Goal: Information Seeking & Learning: Learn about a topic

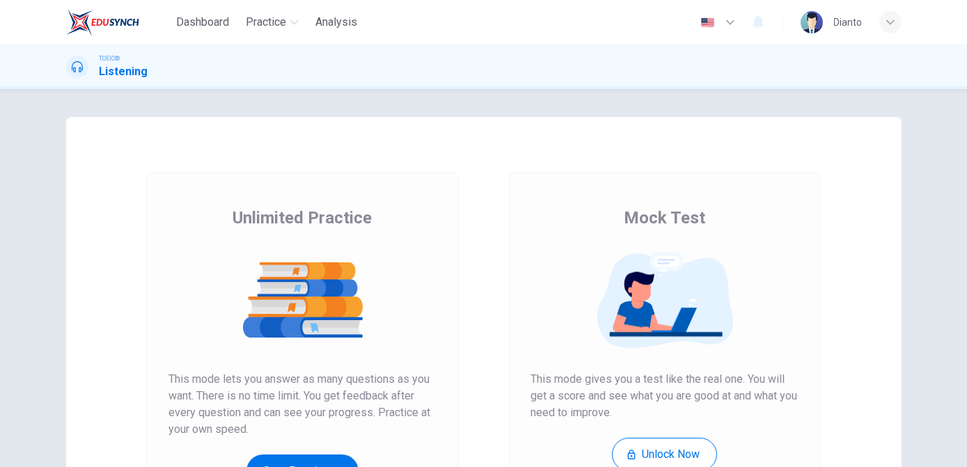
scroll to position [84, 0]
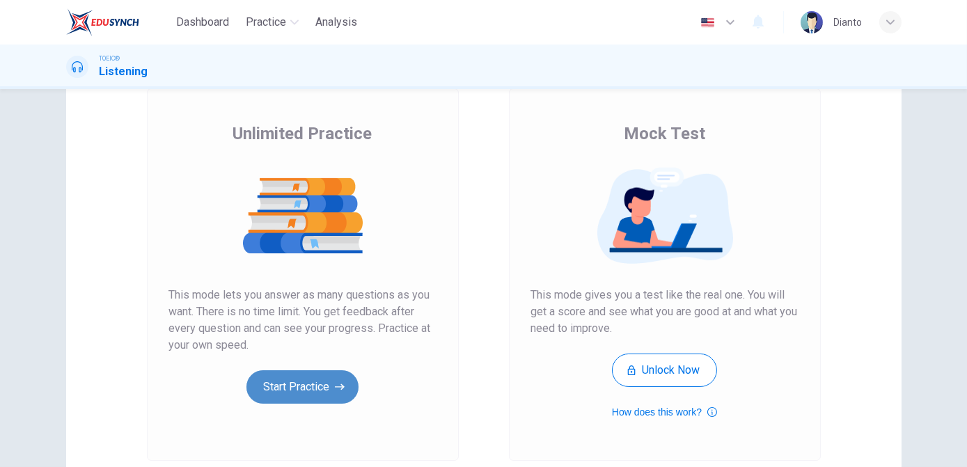
click at [335, 383] on icon "button" at bounding box center [340, 387] width 10 height 14
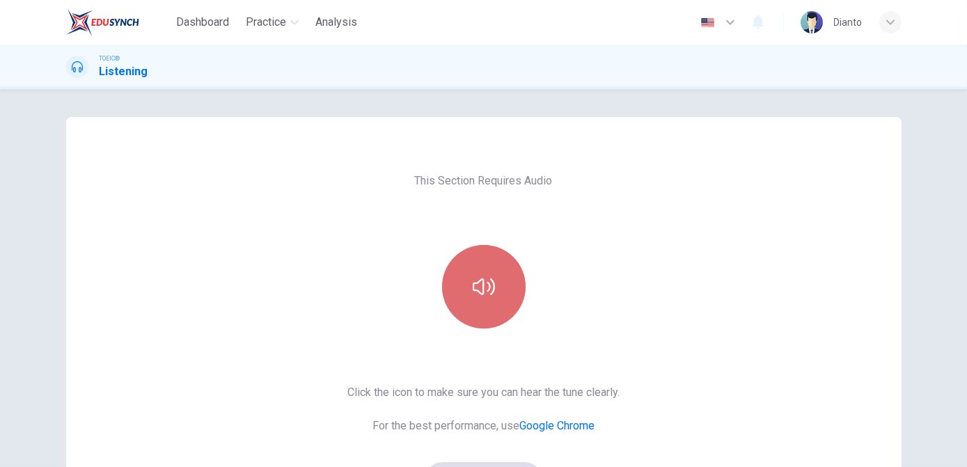
click at [484, 264] on button "button" at bounding box center [484, 287] width 84 height 84
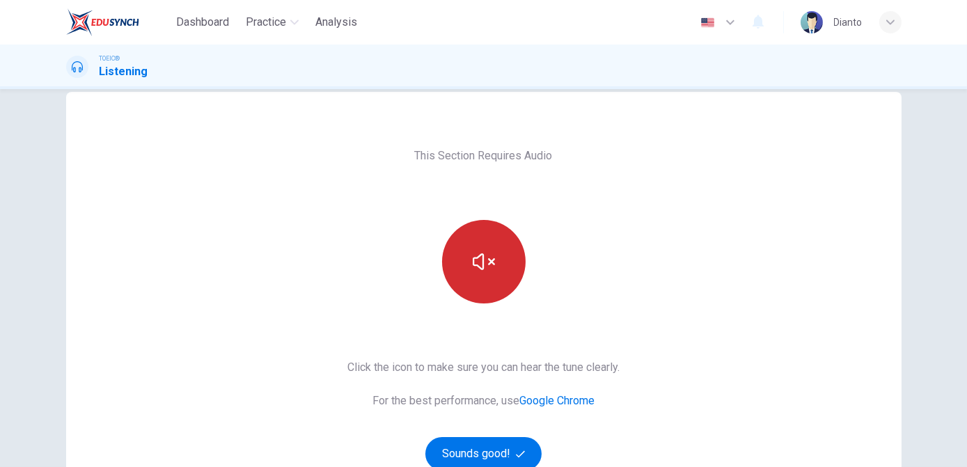
scroll to position [84, 0]
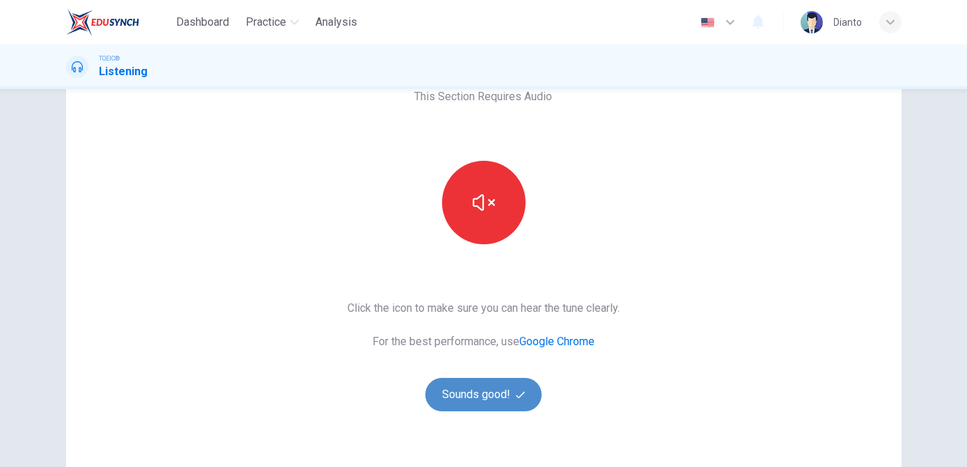
click at [466, 383] on button "Sounds good!" at bounding box center [483, 394] width 117 height 33
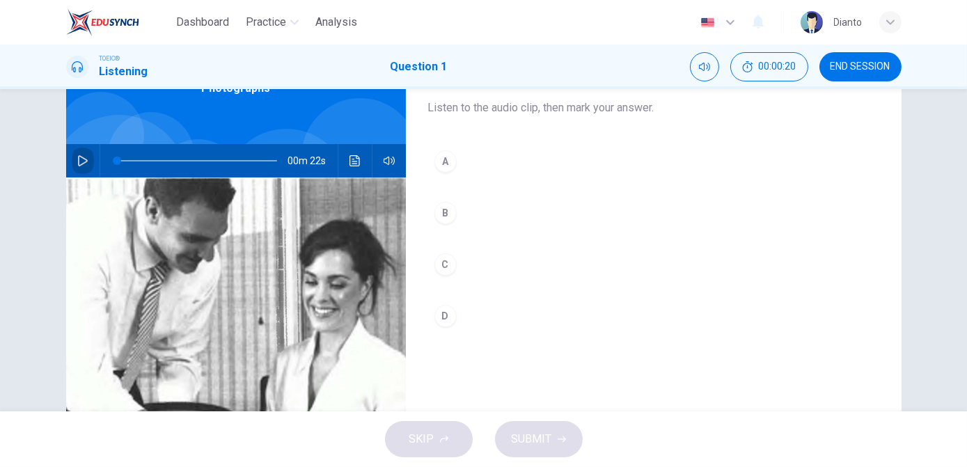
click at [81, 160] on icon "button" at bounding box center [82, 160] width 11 height 11
click at [77, 163] on icon "button" at bounding box center [82, 160] width 11 height 11
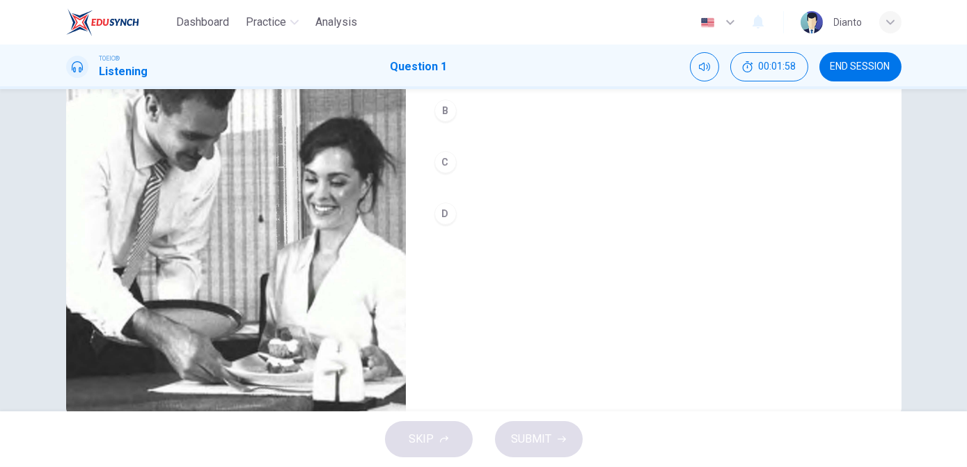
scroll to position [48, 0]
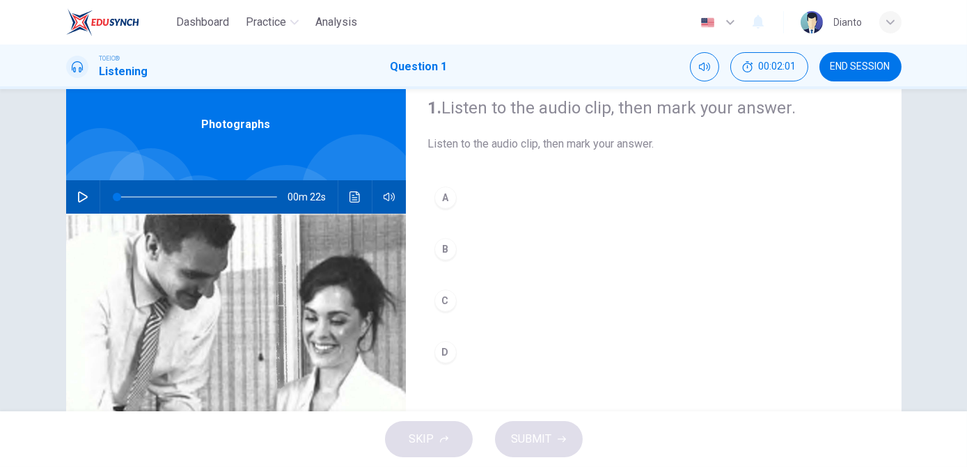
click at [83, 193] on icon "button" at bounding box center [82, 196] width 11 height 11
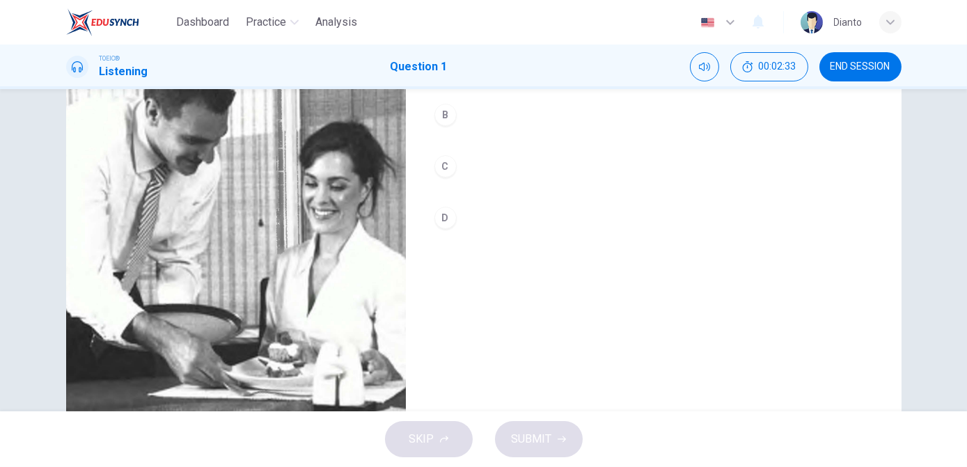
scroll to position [132, 0]
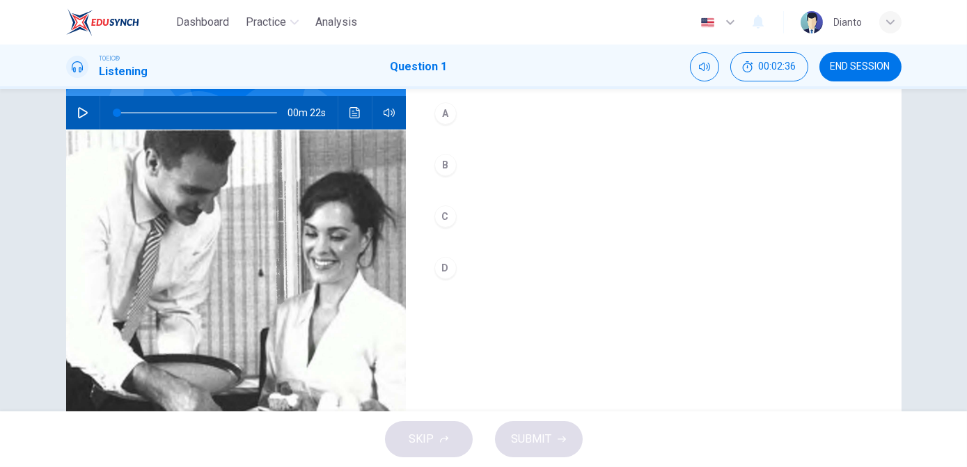
click at [78, 118] on icon "button" at bounding box center [82, 112] width 11 height 11
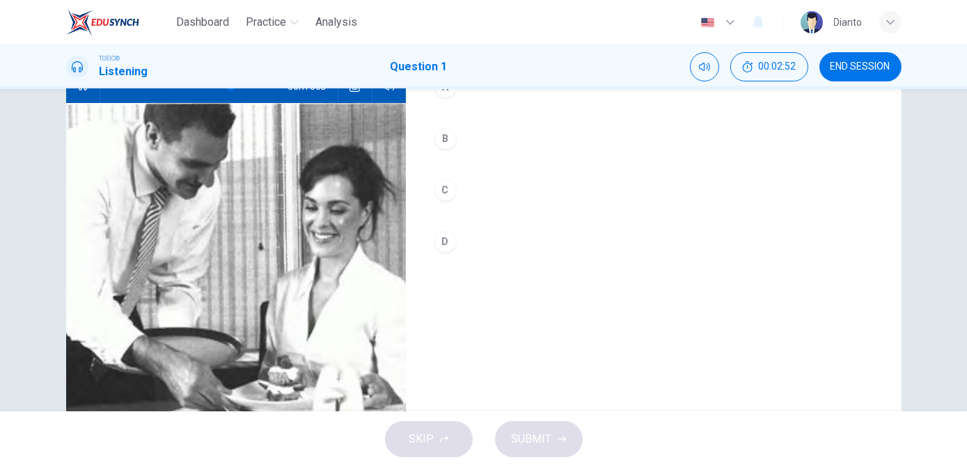
scroll to position [217, 0]
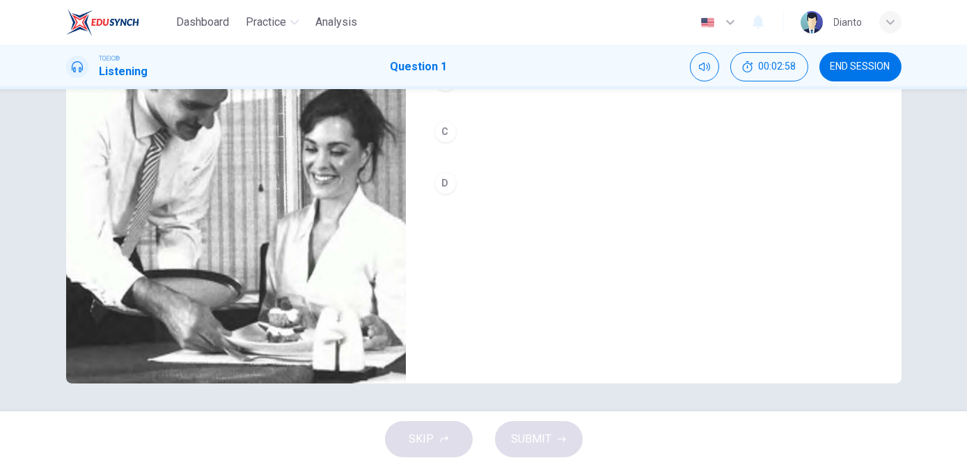
type input "0"
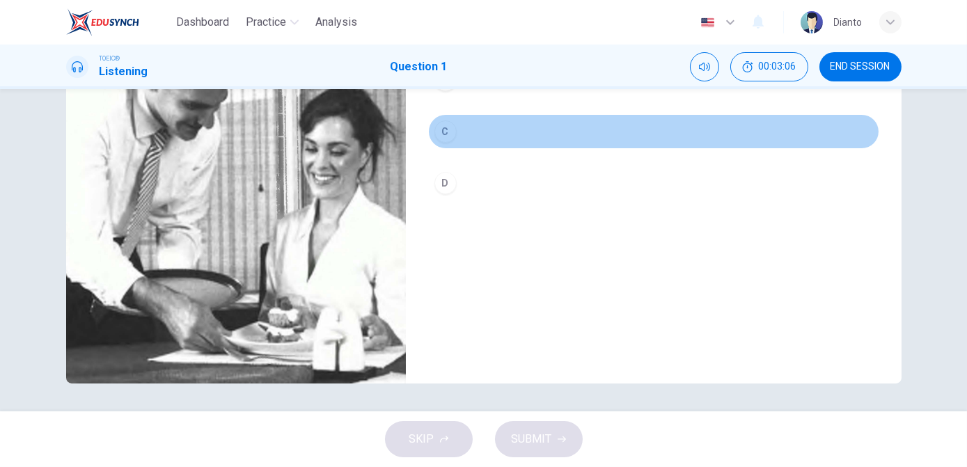
click at [447, 132] on div "C" at bounding box center [445, 131] width 22 height 22
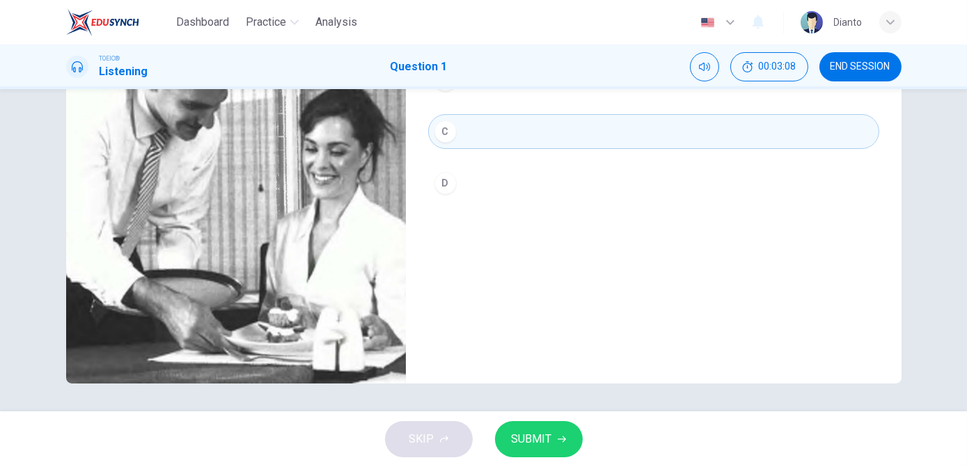
click at [542, 434] on span "SUBMIT" at bounding box center [532, 439] width 40 height 19
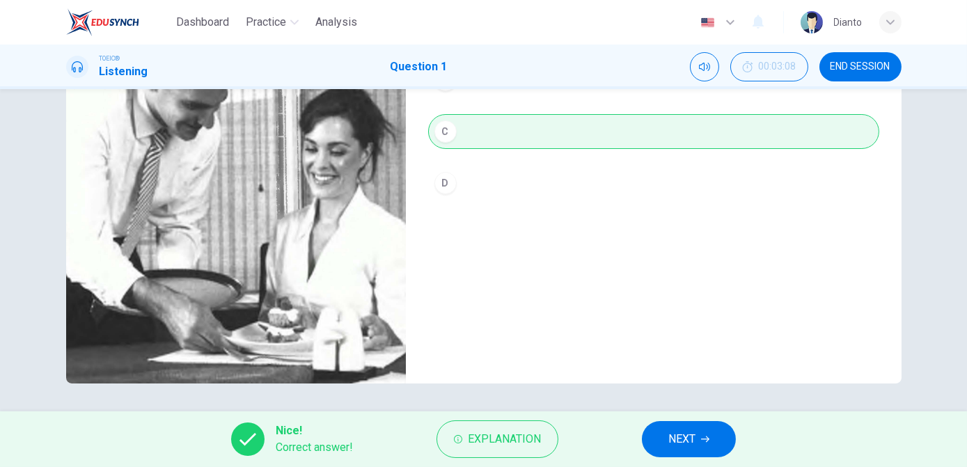
click at [612, 268] on div "1. Listen to the audio clip, then mark your answer. Listen to the audio clip, t…" at bounding box center [654, 142] width 496 height 484
click at [679, 435] on span "NEXT" at bounding box center [681, 439] width 27 height 19
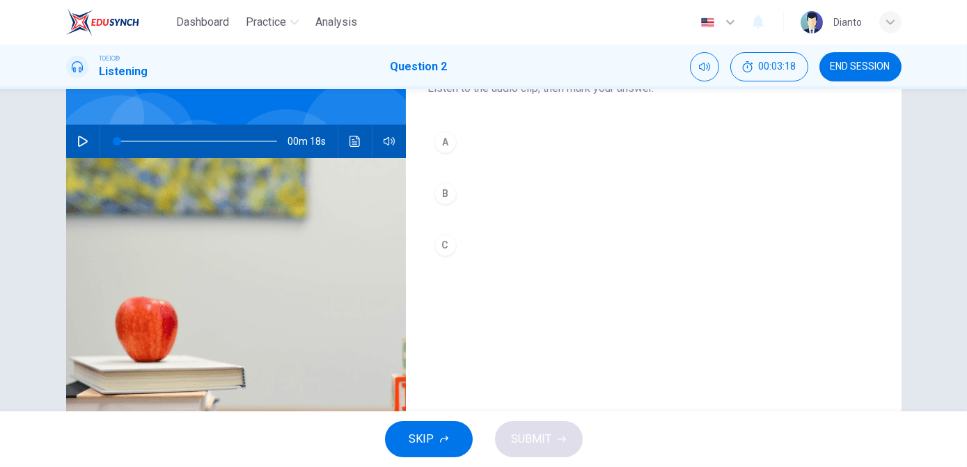
scroll to position [48, 0]
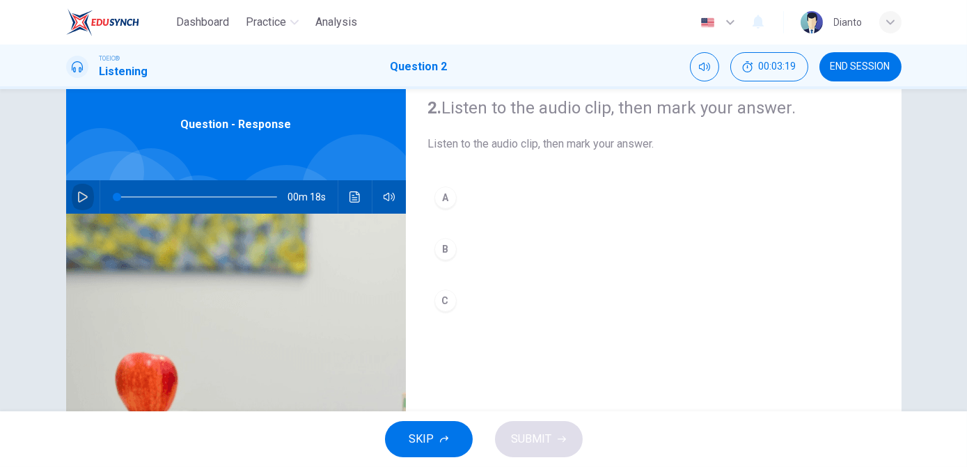
click at [79, 199] on icon "button" at bounding box center [83, 196] width 10 height 11
click at [77, 194] on icon "button" at bounding box center [82, 196] width 11 height 11
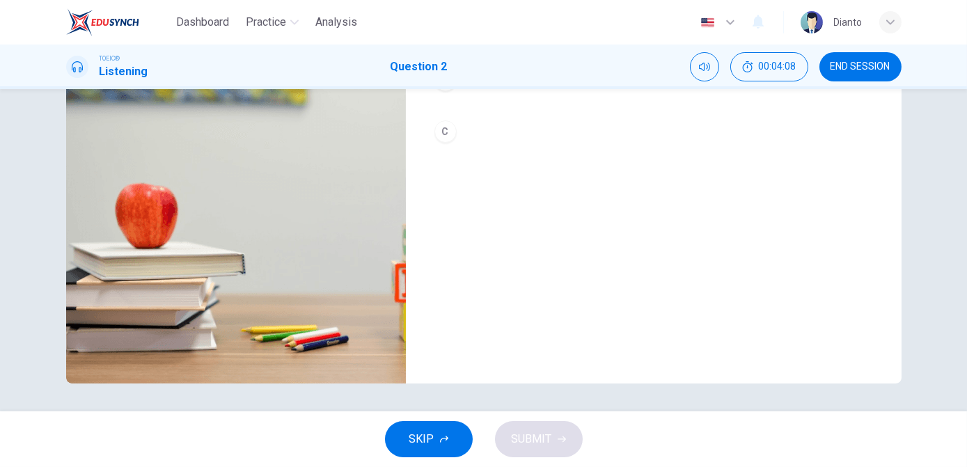
scroll to position [132, 0]
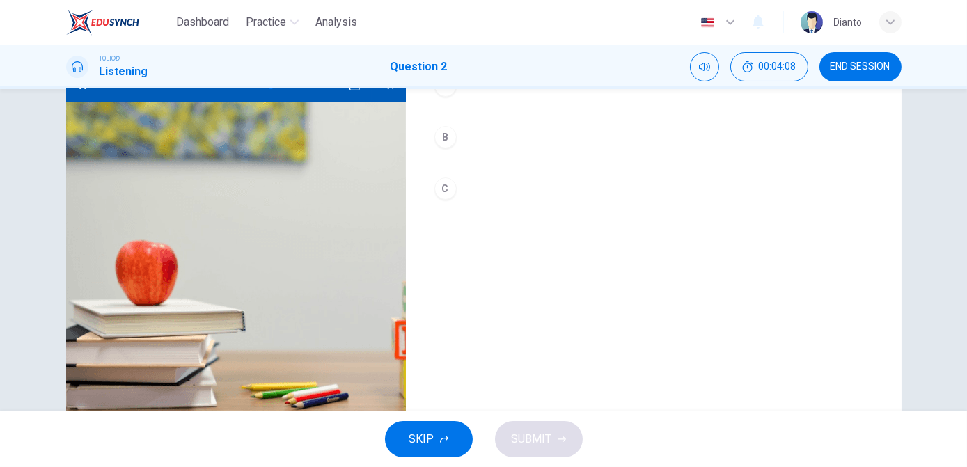
type input "0"
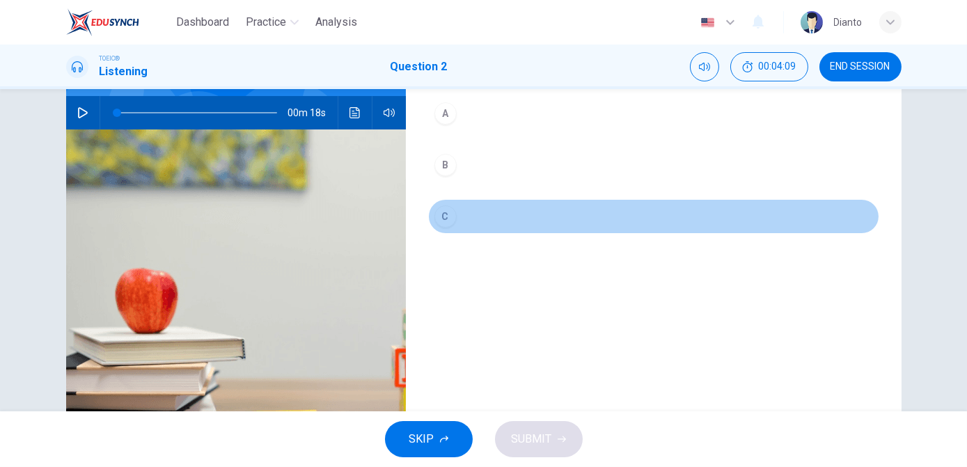
drag, startPoint x: 443, startPoint y: 215, endPoint x: 448, endPoint y: 222, distance: 8.5
click at [446, 218] on div "C" at bounding box center [445, 216] width 22 height 22
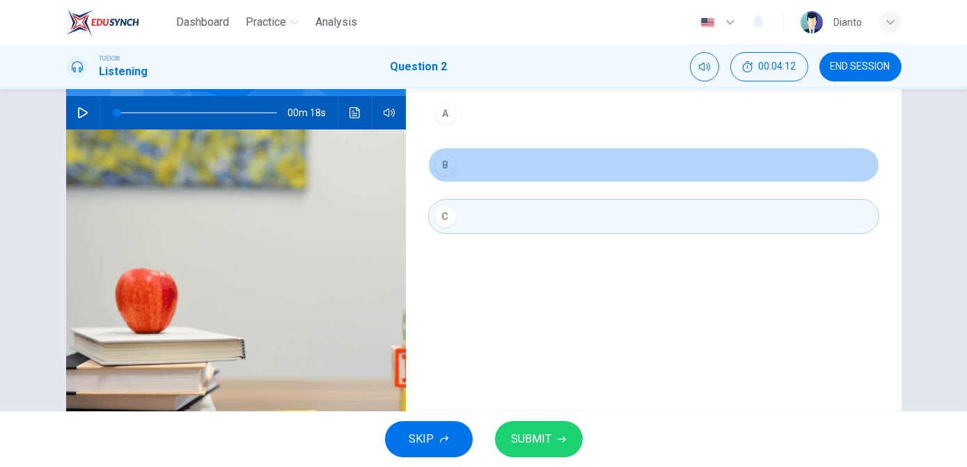
click at [443, 171] on div "B" at bounding box center [445, 165] width 22 height 22
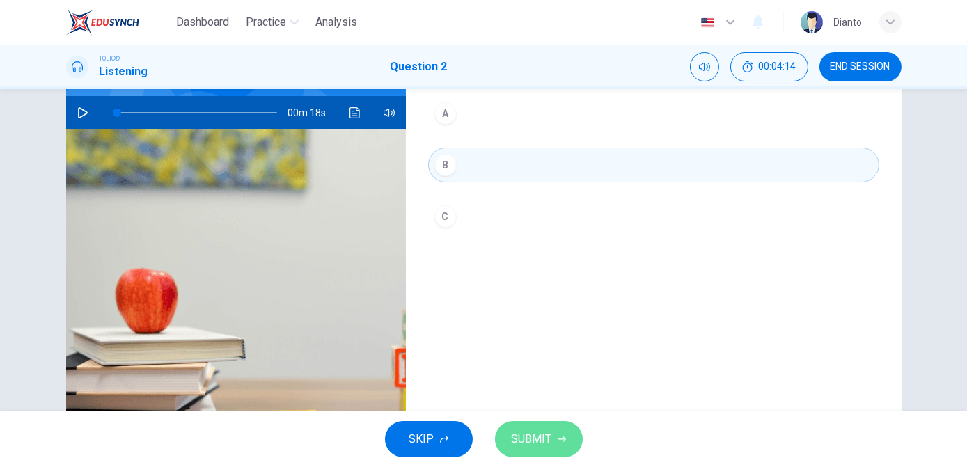
click at [520, 436] on span "SUBMIT" at bounding box center [532, 439] width 40 height 19
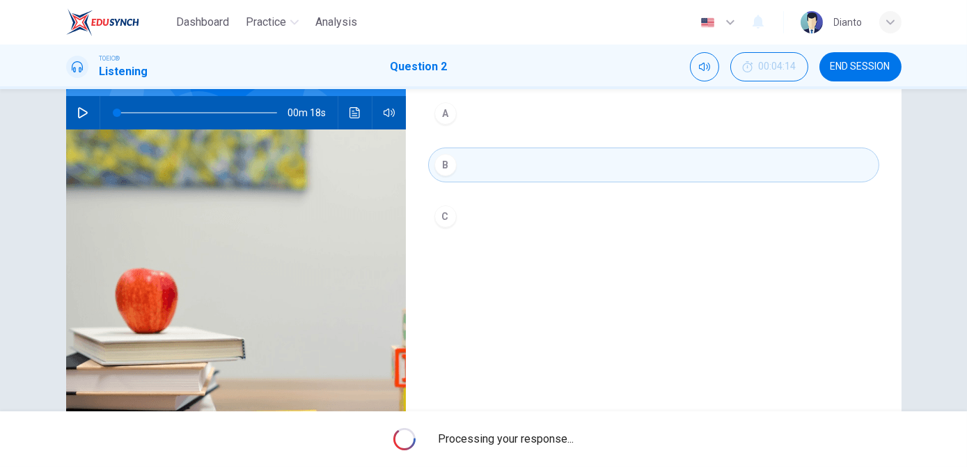
scroll to position [217, 0]
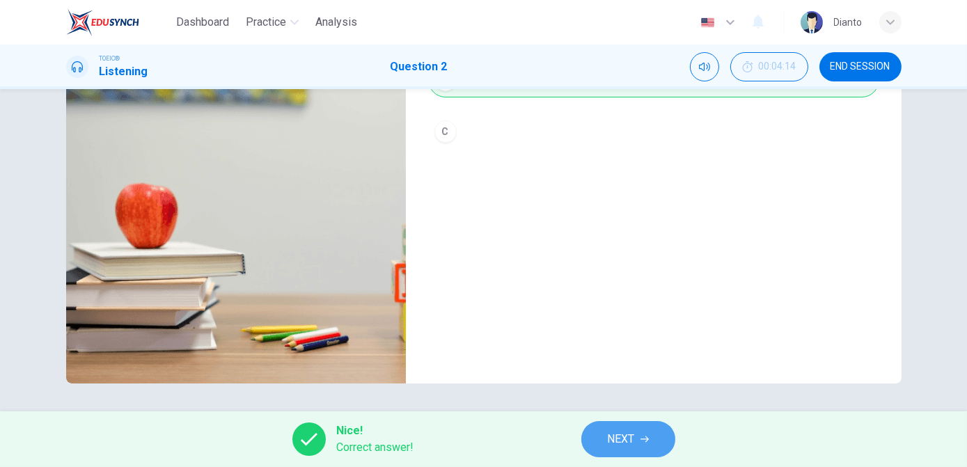
click at [636, 440] on button "NEXT" at bounding box center [628, 439] width 94 height 36
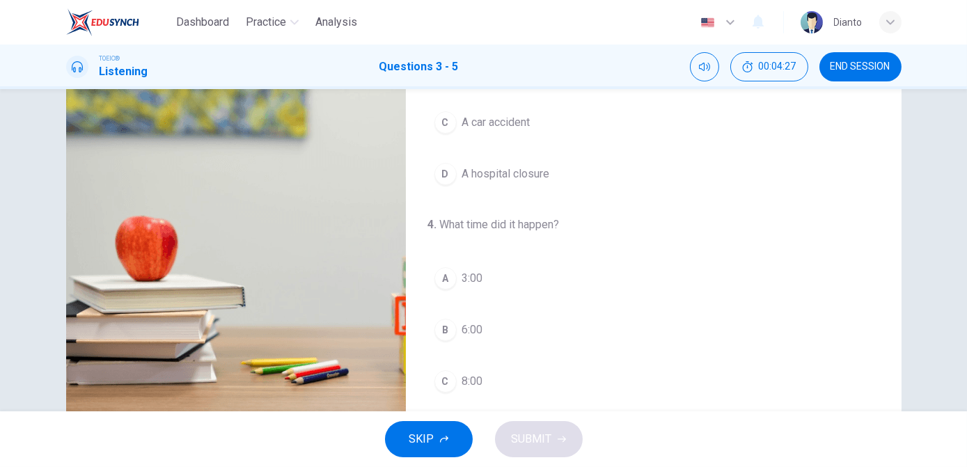
scroll to position [0, 0]
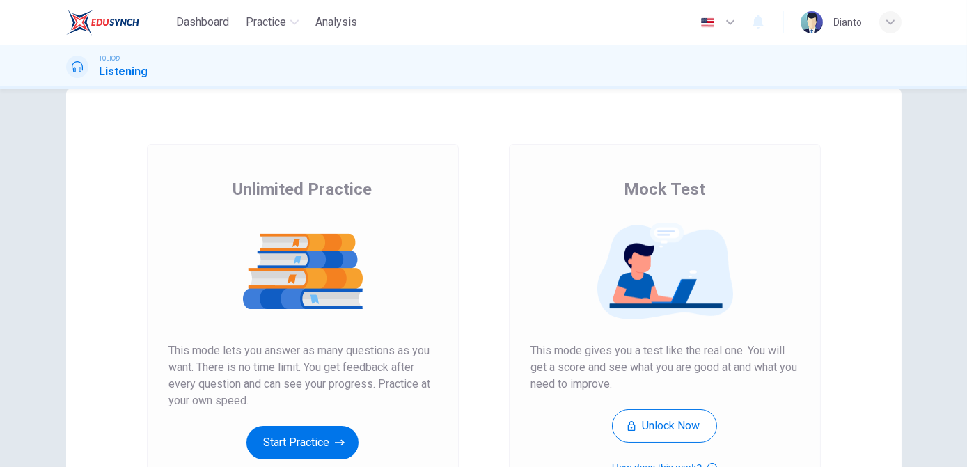
scroll to position [84, 0]
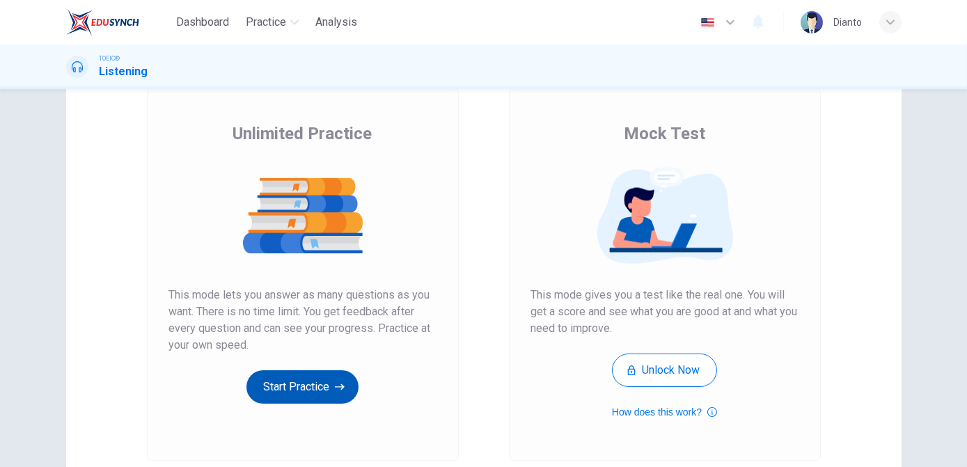
click at [330, 373] on button "Start Practice" at bounding box center [302, 386] width 112 height 33
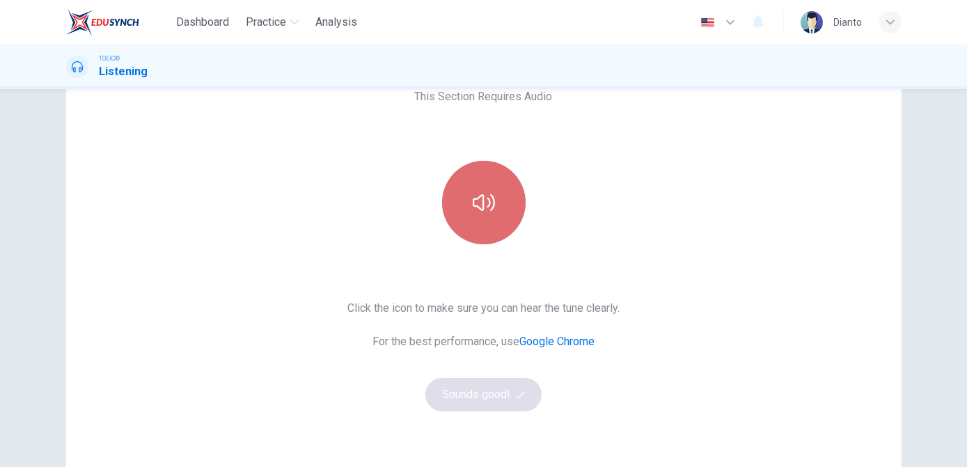
click at [478, 215] on button "button" at bounding box center [484, 203] width 84 height 84
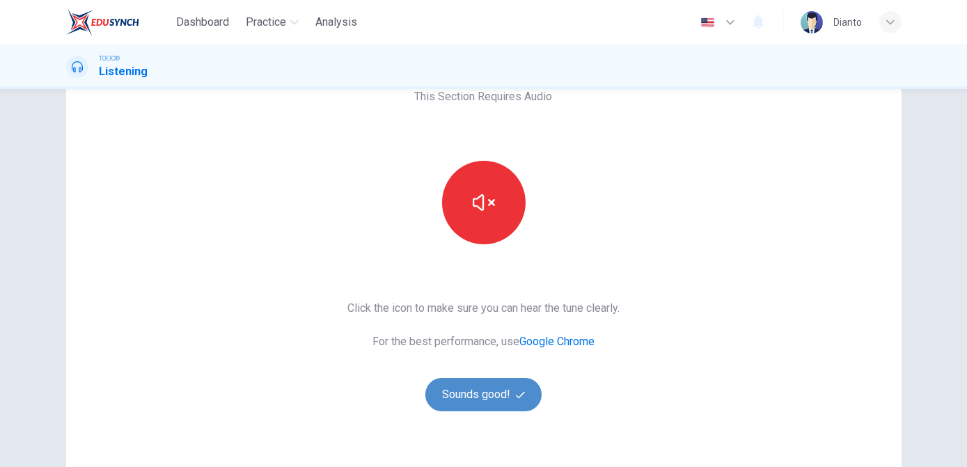
click at [494, 398] on button "Sounds good!" at bounding box center [483, 394] width 117 height 33
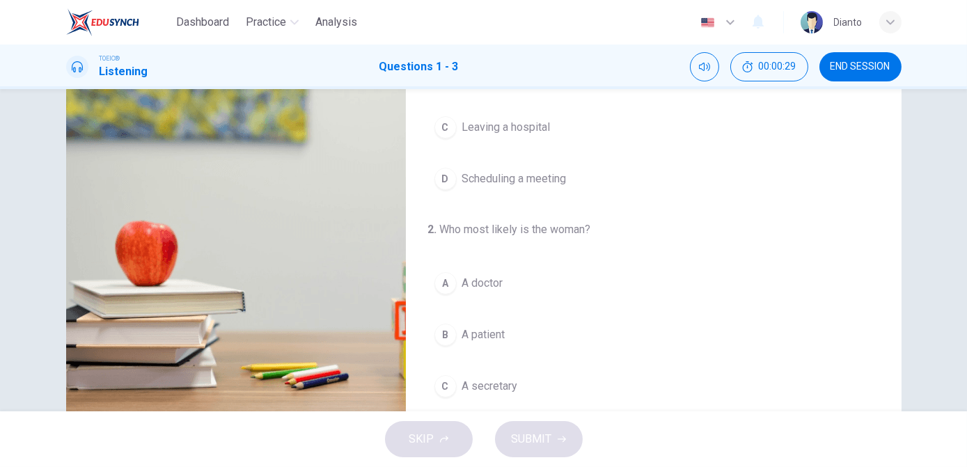
scroll to position [0, 0]
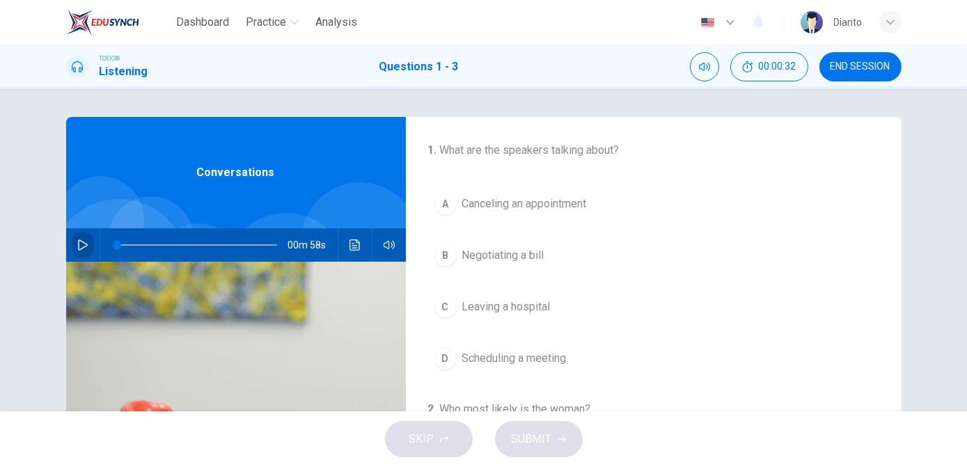
click at [77, 243] on icon "button" at bounding box center [82, 244] width 11 height 11
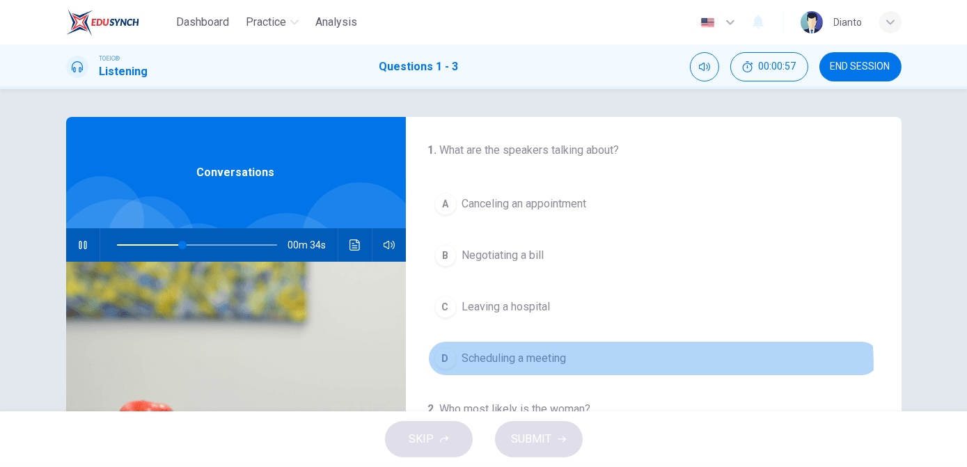
click at [510, 368] on button "D Scheduling a meeting" at bounding box center [653, 358] width 451 height 35
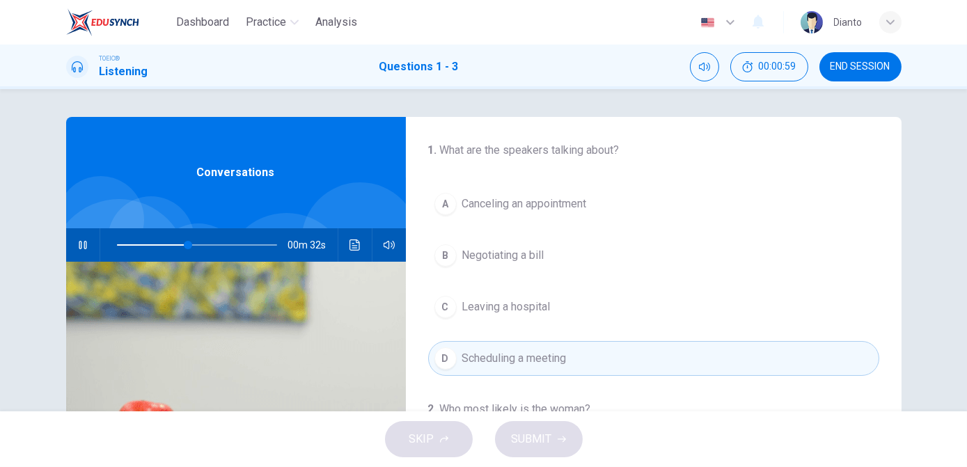
click at [78, 243] on icon "button" at bounding box center [82, 244] width 11 height 11
type input "0"
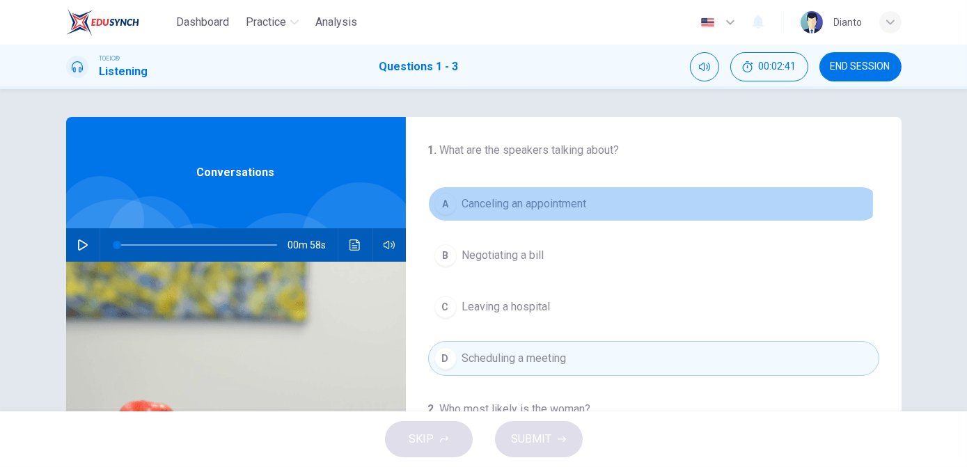
click at [450, 205] on div "A" at bounding box center [445, 204] width 22 height 22
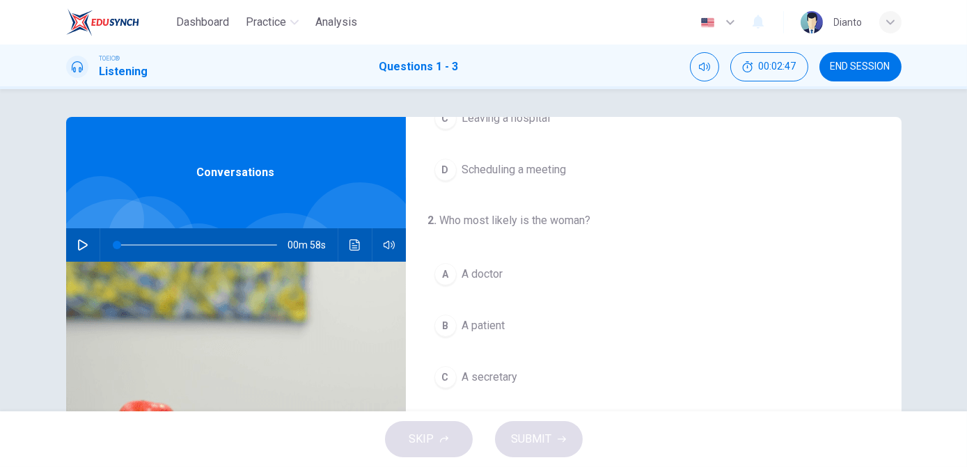
scroll to position [253, 0]
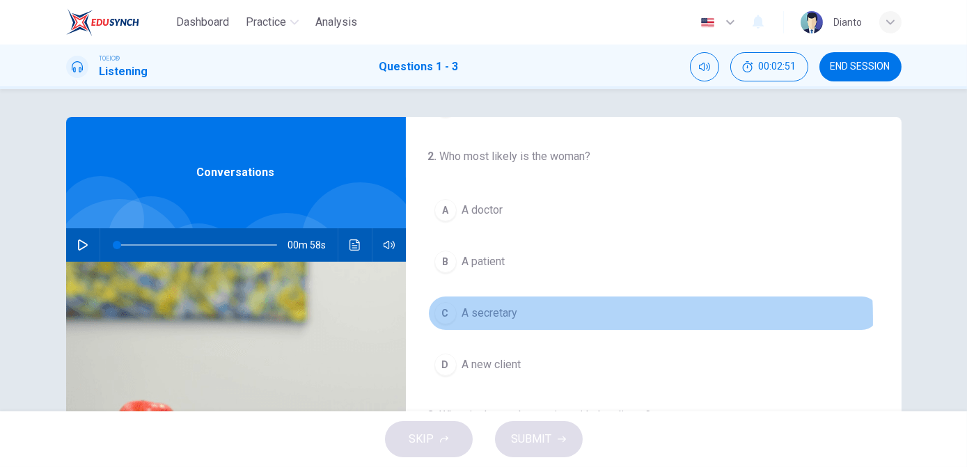
click at [452, 318] on button "C A secretary" at bounding box center [653, 313] width 451 height 35
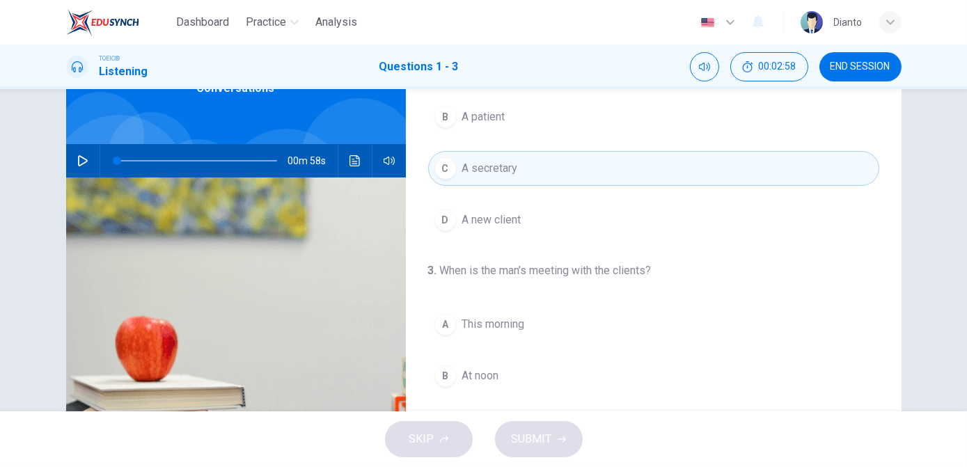
scroll to position [168, 0]
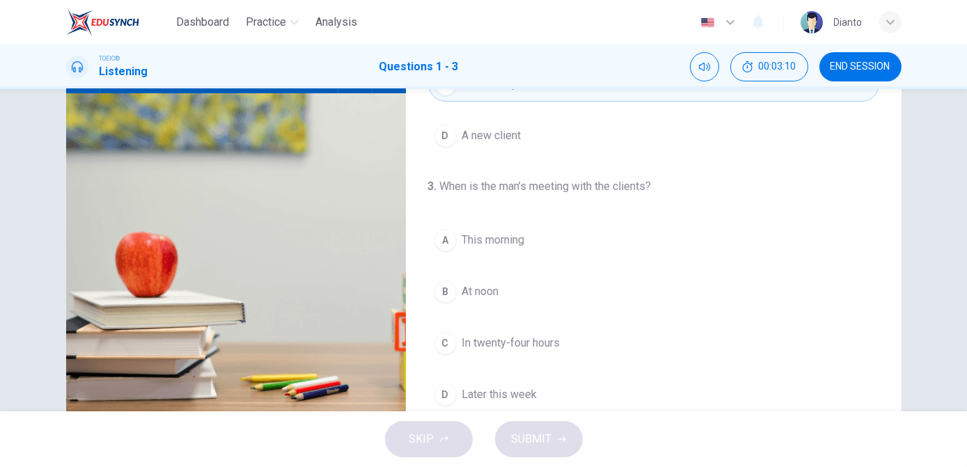
click at [473, 283] on span "At noon" at bounding box center [480, 291] width 37 height 17
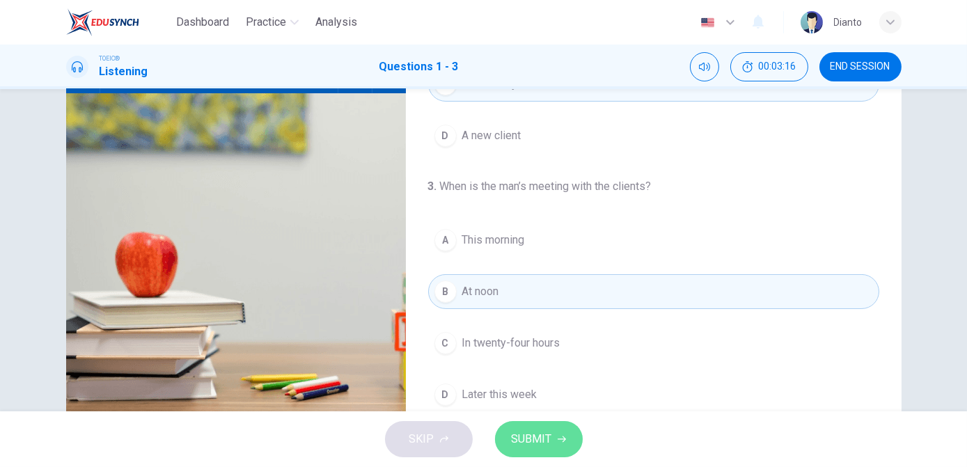
click at [519, 444] on span "SUBMIT" at bounding box center [532, 439] width 40 height 19
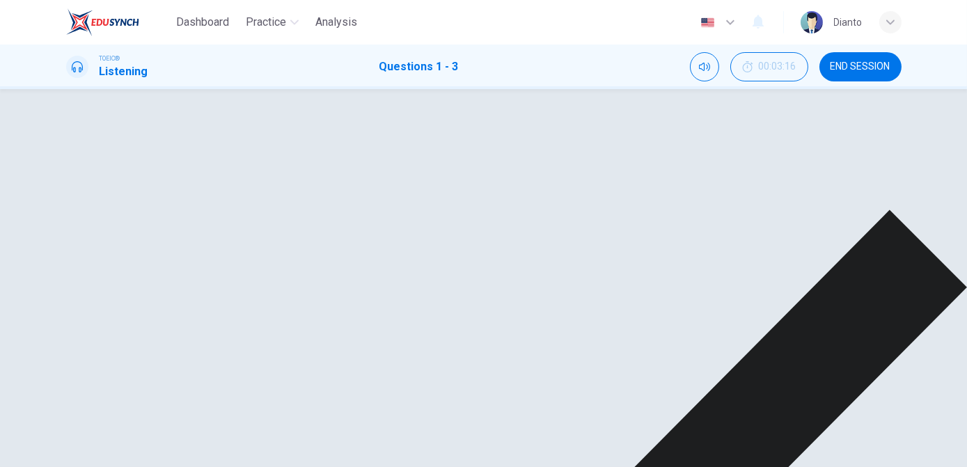
scroll to position [217, 0]
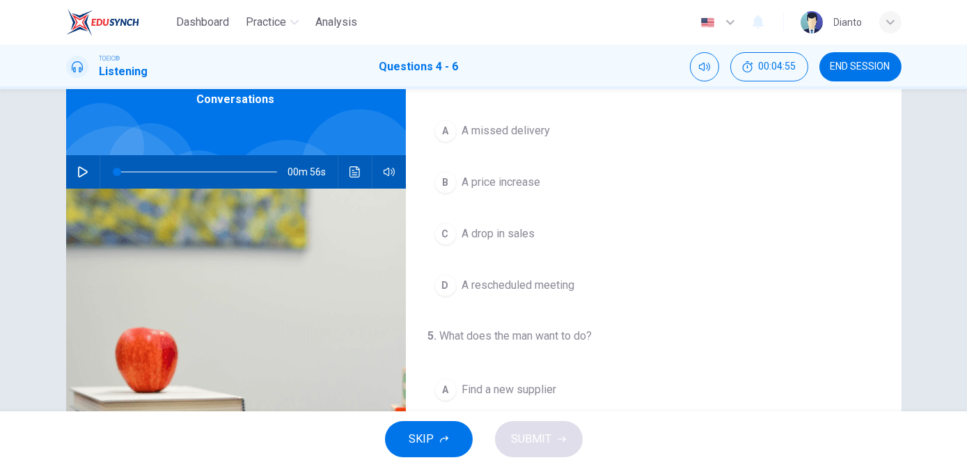
scroll to position [84, 0]
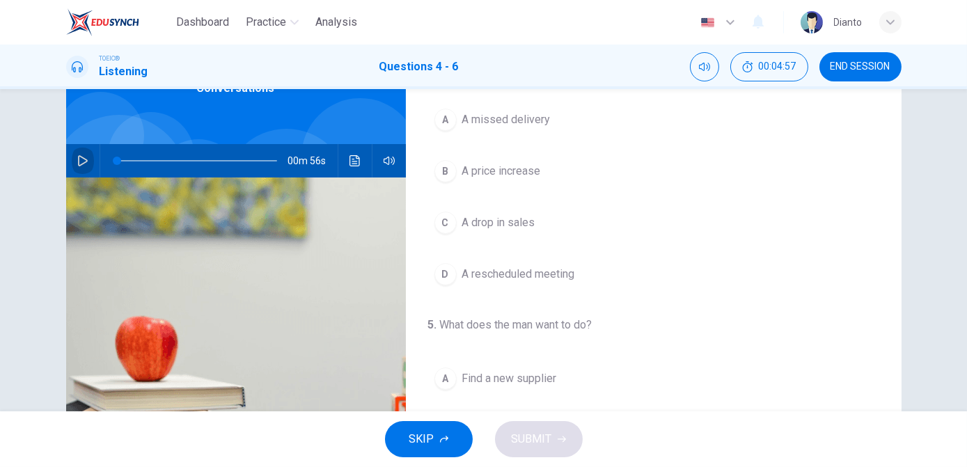
click at [77, 157] on icon "button" at bounding box center [82, 160] width 11 height 11
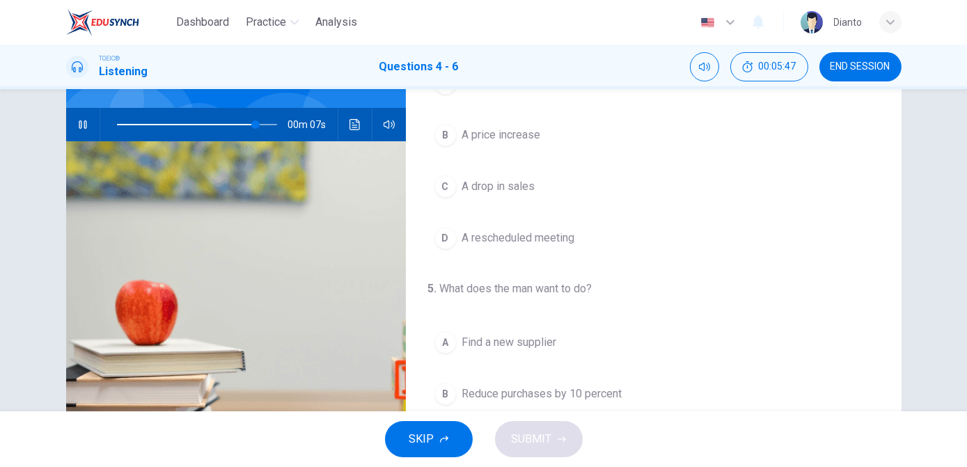
scroll to position [0, 0]
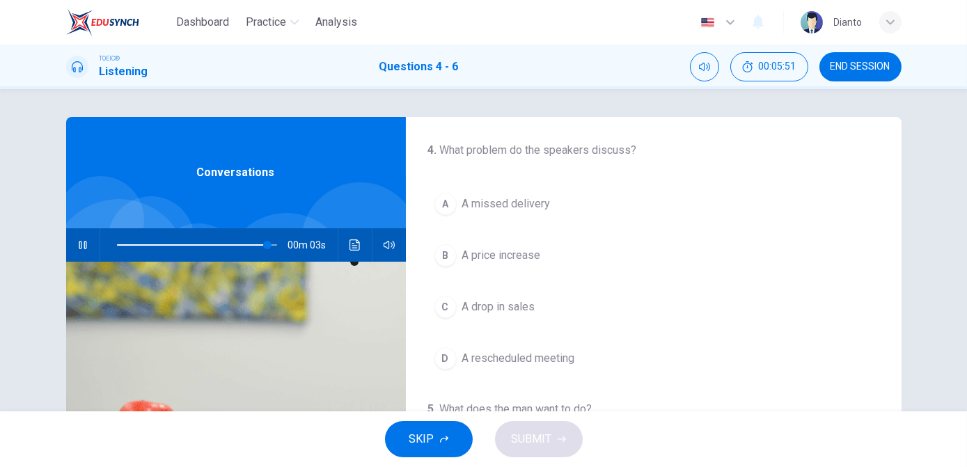
click at [384, 247] on icon "button" at bounding box center [389, 245] width 11 height 8
click at [78, 242] on icon "button" at bounding box center [83, 244] width 10 height 11
click at [385, 244] on icon "button" at bounding box center [389, 244] width 11 height 11
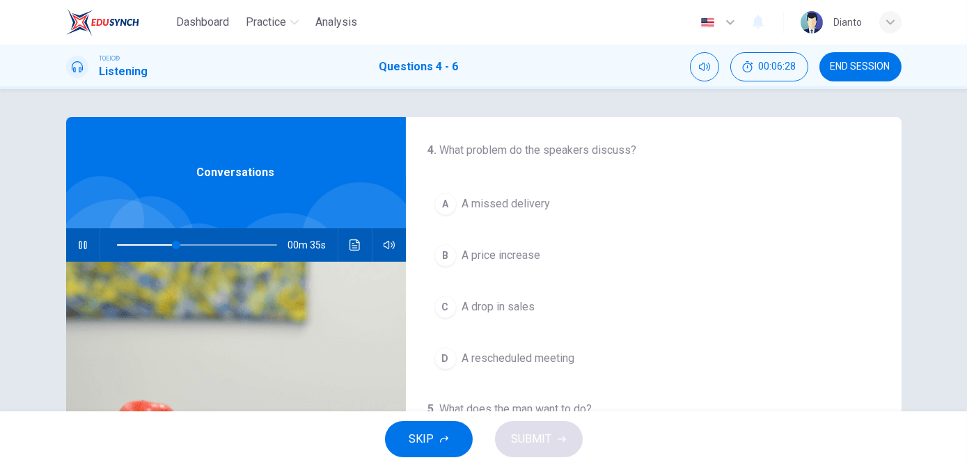
click at [82, 248] on icon "button" at bounding box center [83, 245] width 8 height 8
click at [82, 248] on icon "button" at bounding box center [82, 244] width 11 height 11
drag, startPoint x: 173, startPoint y: 244, endPoint x: 50, endPoint y: 256, distance: 123.2
click at [50, 256] on div "4 . What problem do the speakers discuss? A A missed delivery B A price increas…" at bounding box center [484, 359] width 880 height 484
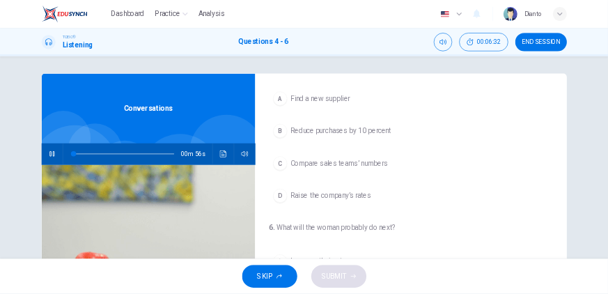
scroll to position [313, 0]
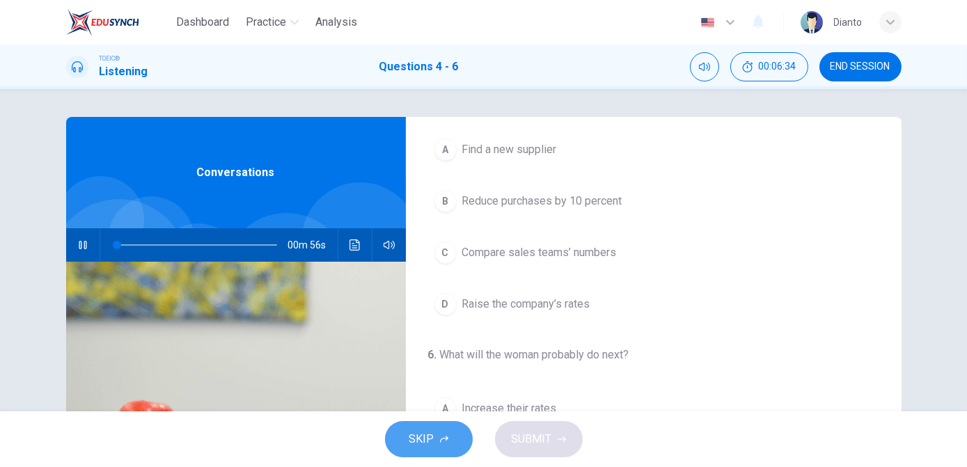
click at [421, 436] on span "SKIP" at bounding box center [421, 439] width 25 height 19
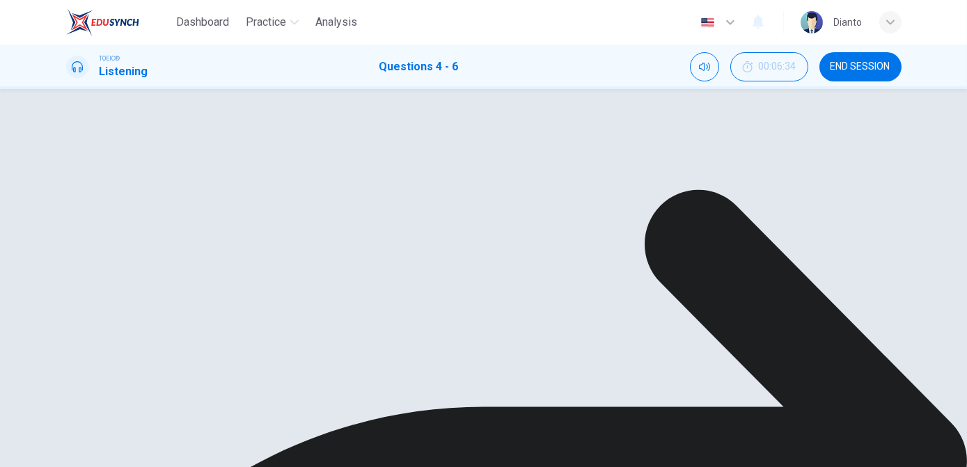
type input "2"
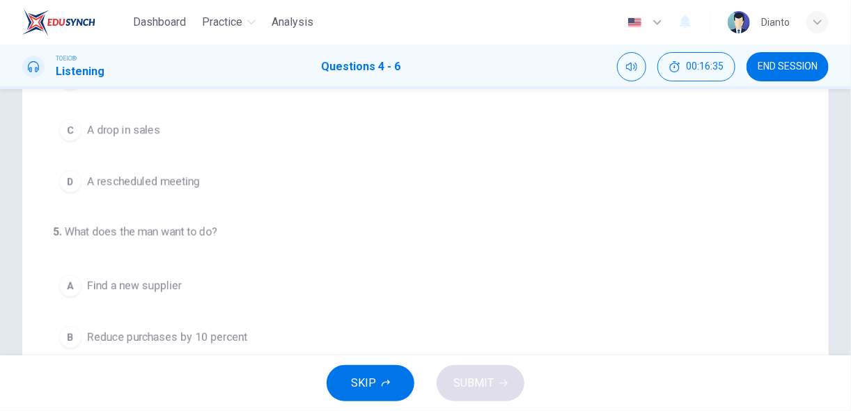
scroll to position [0, 0]
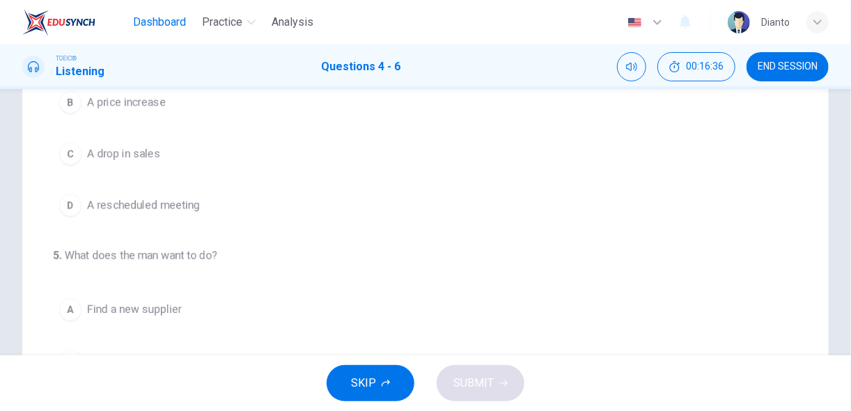
click at [153, 19] on span "Dashboard" at bounding box center [159, 22] width 53 height 17
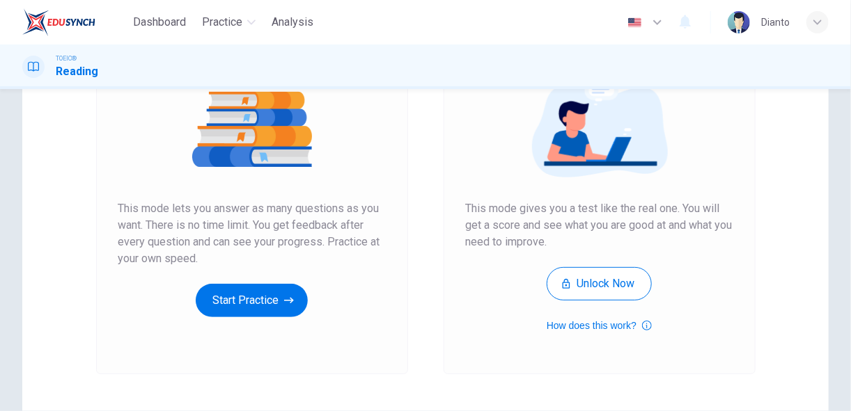
scroll to position [223, 0]
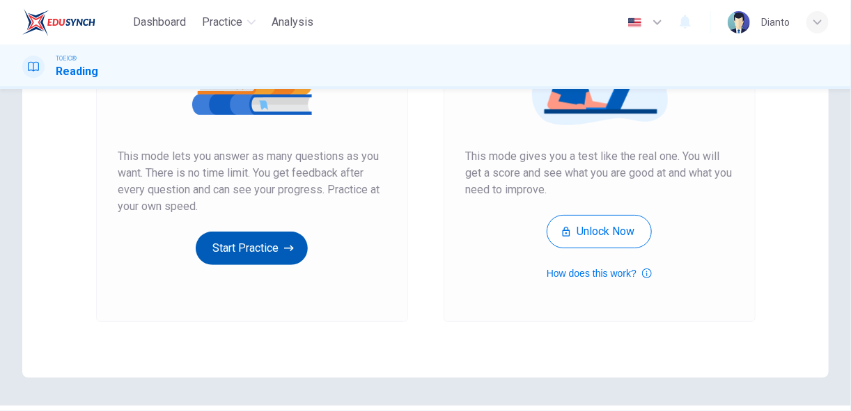
click at [258, 240] on button "Start Practice" at bounding box center [252, 248] width 112 height 33
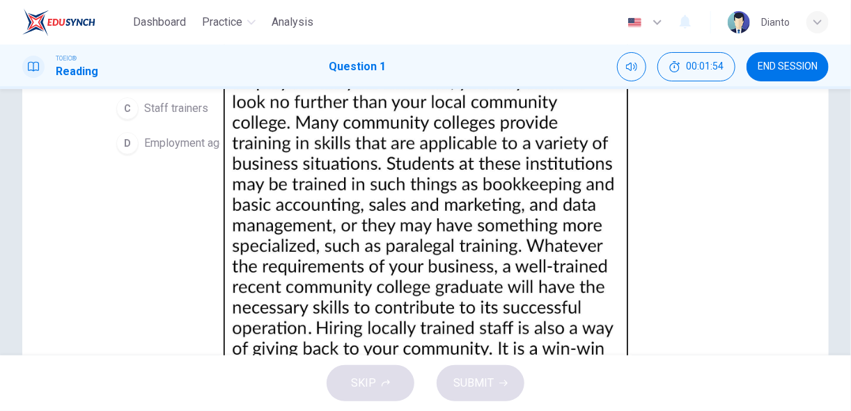
scroll to position [114, 0]
click at [647, 219] on img at bounding box center [425, 205] width 851 height 411
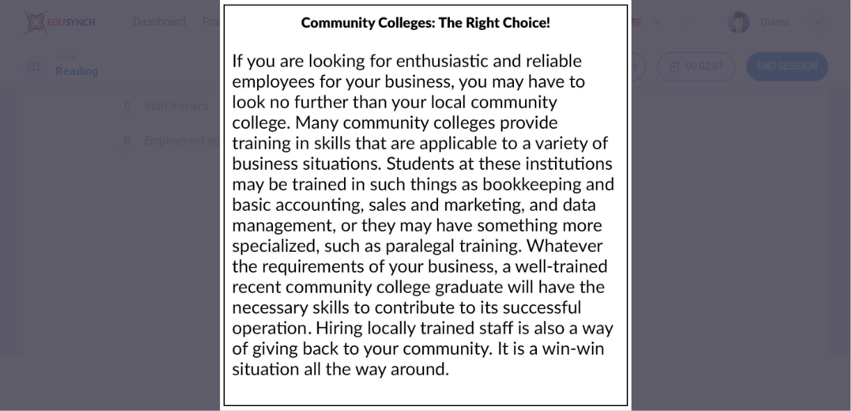
click at [229, 167] on div at bounding box center [425, 205] width 851 height 411
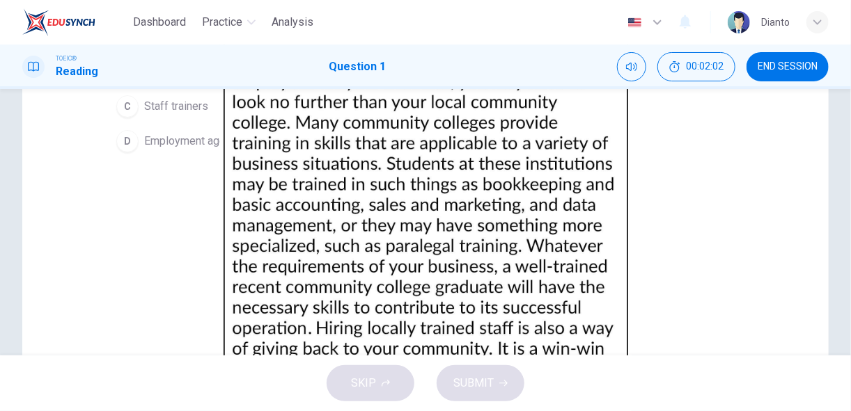
scroll to position [40, 0]
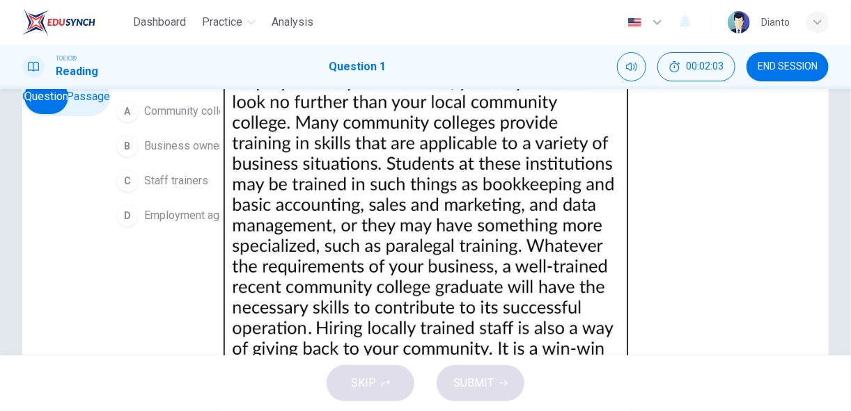
click at [149, 120] on span "Community college students" at bounding box center [213, 111] width 139 height 17
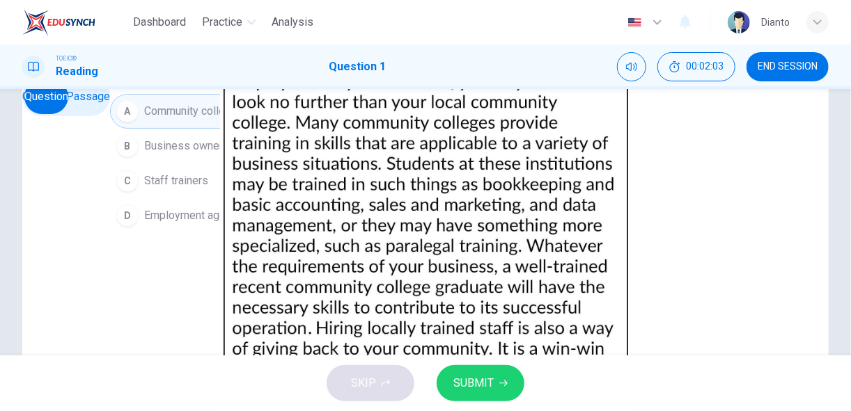
click at [471, 375] on span "SUBMIT" at bounding box center [473, 383] width 40 height 19
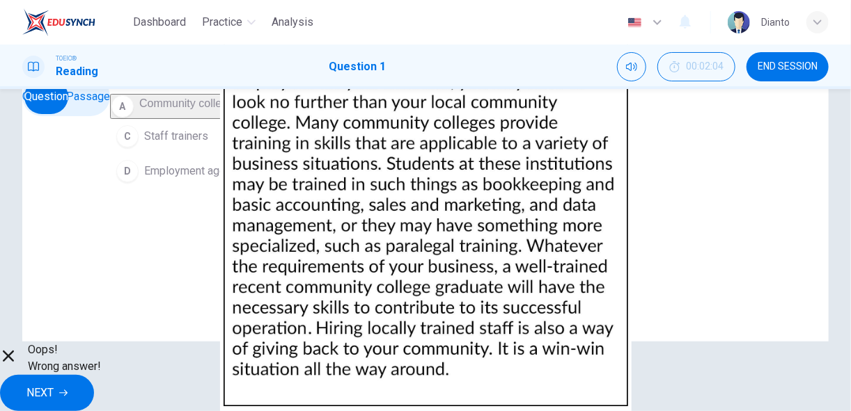
click at [582, 205] on img at bounding box center [425, 205] width 851 height 411
click at [94, 382] on button "NEXT" at bounding box center [47, 393] width 94 height 36
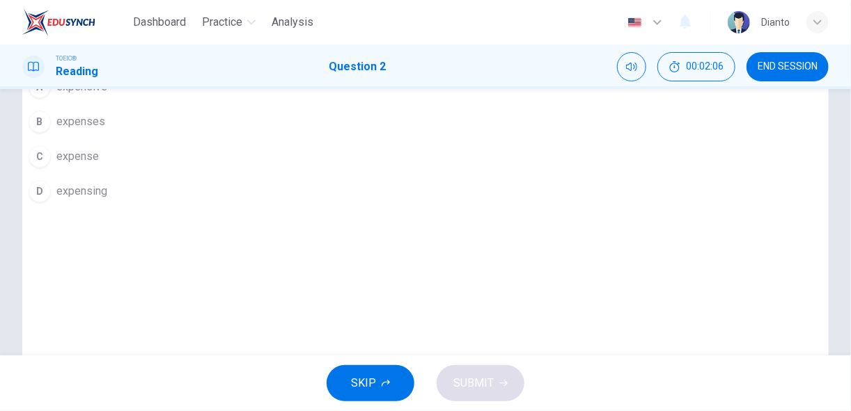
scroll to position [74, 0]
click at [384, 379] on icon "button" at bounding box center [385, 383] width 8 height 8
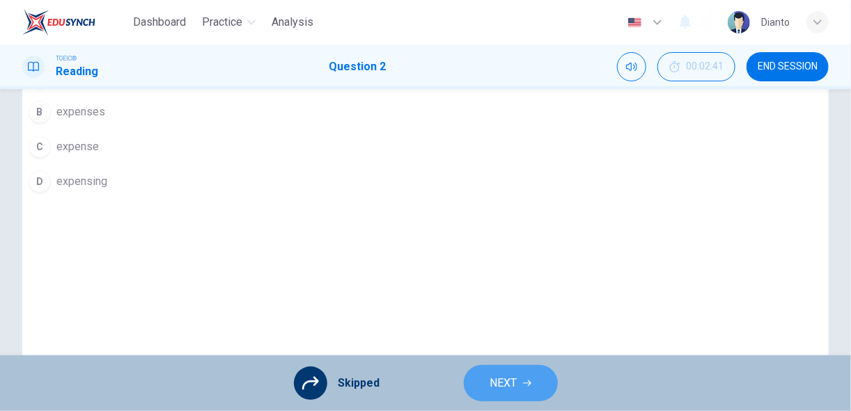
click at [488, 376] on button "NEXT" at bounding box center [511, 383] width 94 height 36
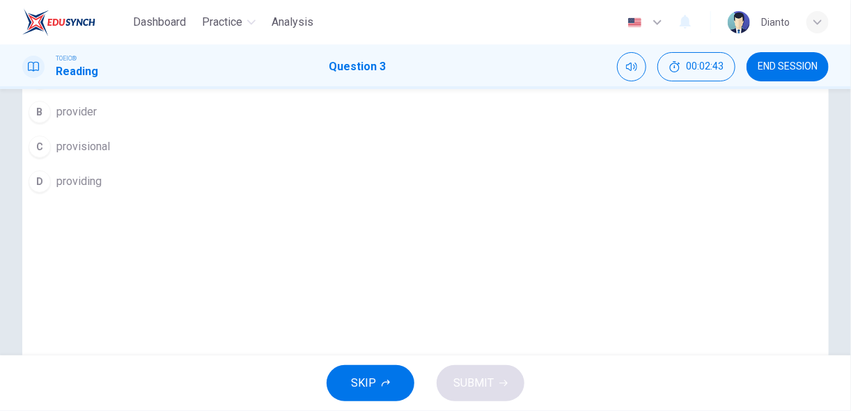
click at [401, 383] on button "SKIP" at bounding box center [370, 383] width 88 height 36
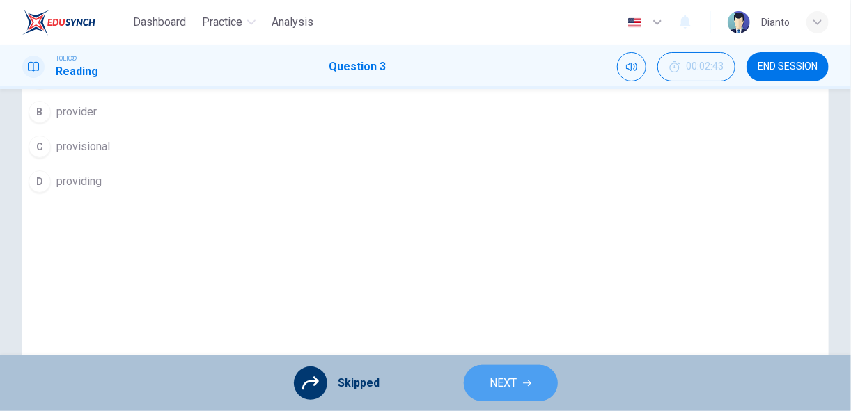
click at [473, 384] on button "NEXT" at bounding box center [511, 383] width 94 height 36
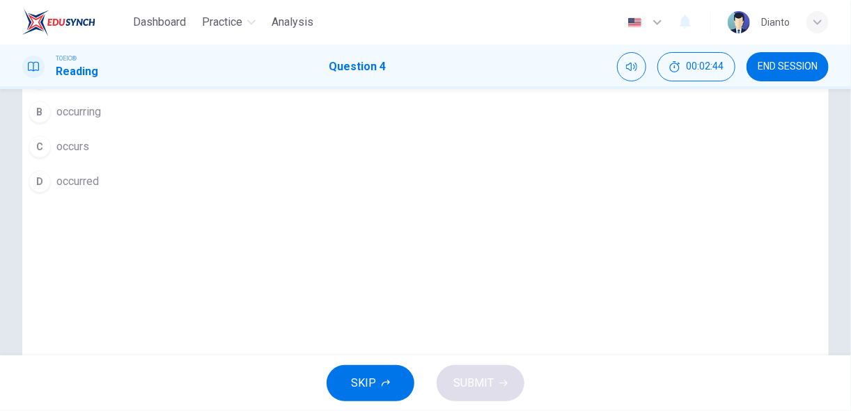
click at [400, 384] on button "SKIP" at bounding box center [370, 383] width 88 height 36
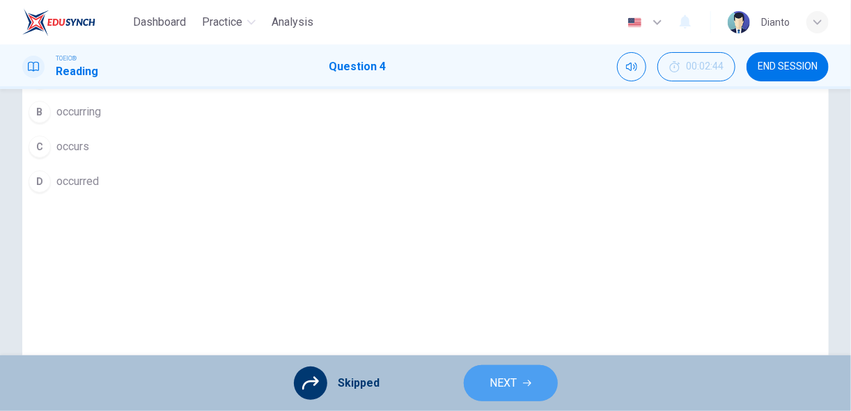
click at [477, 386] on button "NEXT" at bounding box center [511, 383] width 94 height 36
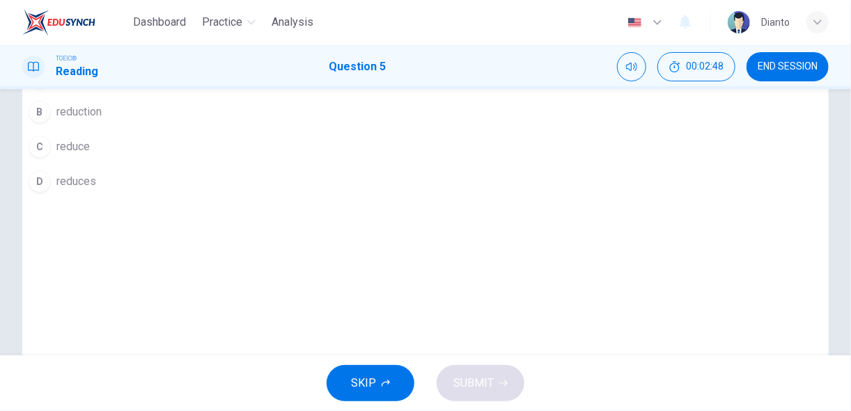
click at [393, 381] on button "SKIP" at bounding box center [370, 383] width 88 height 36
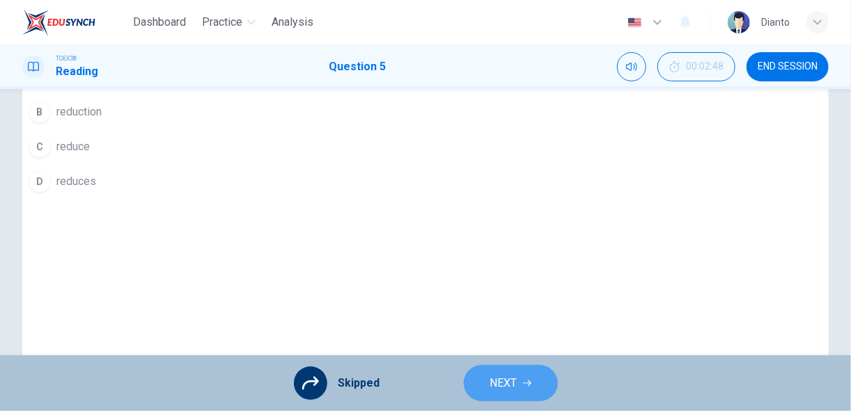
click at [478, 388] on button "NEXT" at bounding box center [511, 383] width 94 height 36
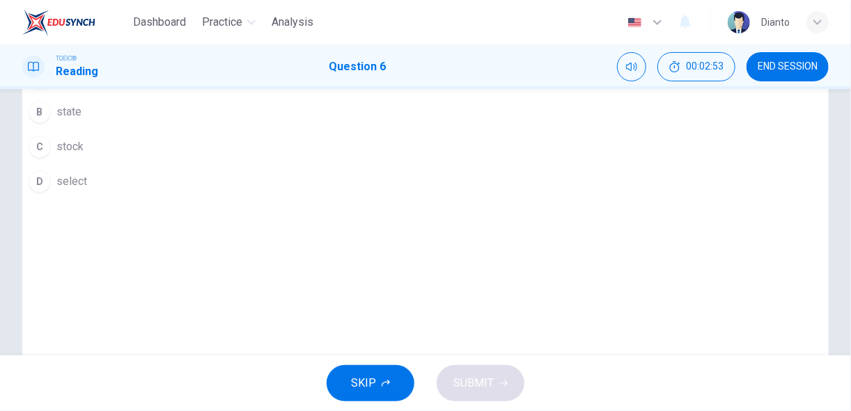
click at [383, 375] on button "SKIP" at bounding box center [370, 383] width 88 height 36
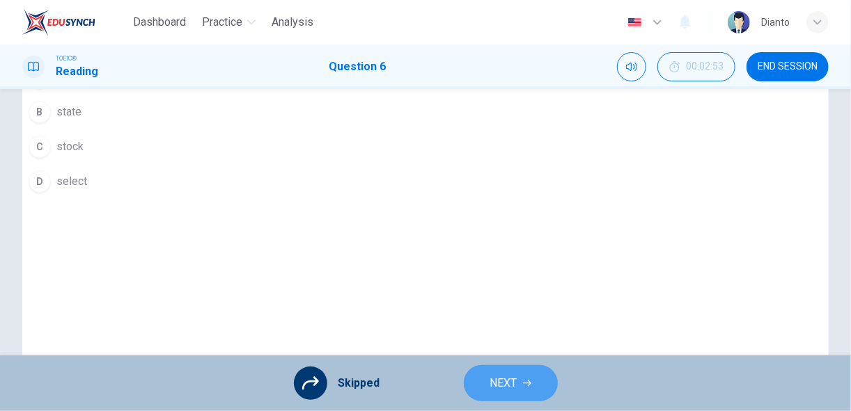
click at [484, 386] on button "NEXT" at bounding box center [511, 383] width 94 height 36
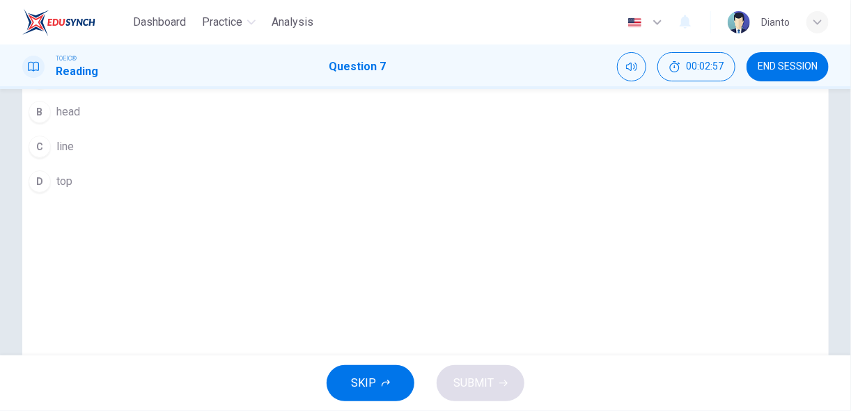
click at [393, 381] on button "SKIP" at bounding box center [370, 383] width 88 height 36
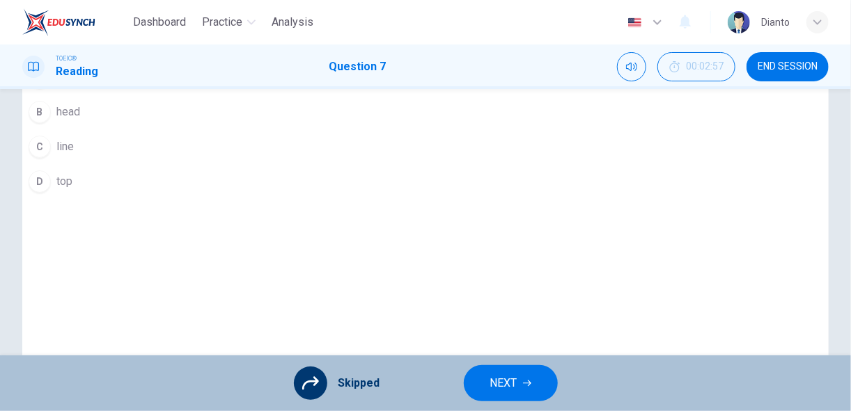
click at [484, 390] on button "NEXT" at bounding box center [511, 383] width 94 height 36
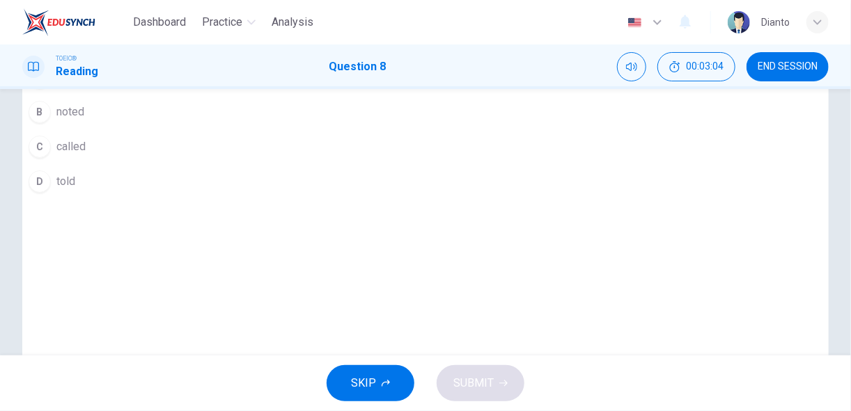
click at [400, 380] on button "SKIP" at bounding box center [370, 383] width 88 height 36
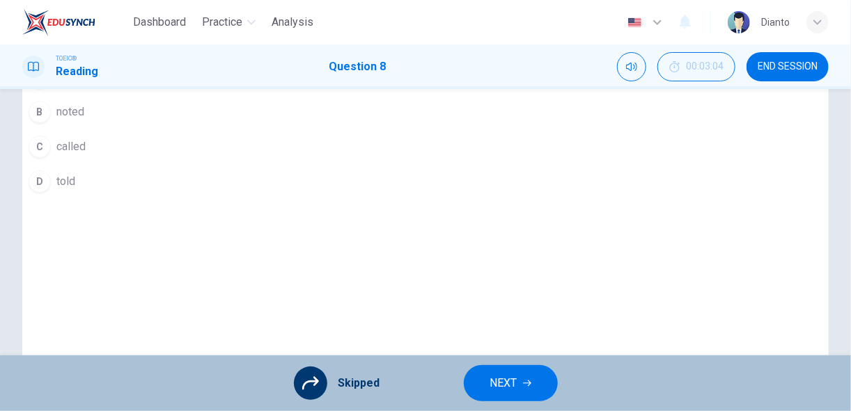
click at [491, 383] on span "NEXT" at bounding box center [503, 383] width 27 height 19
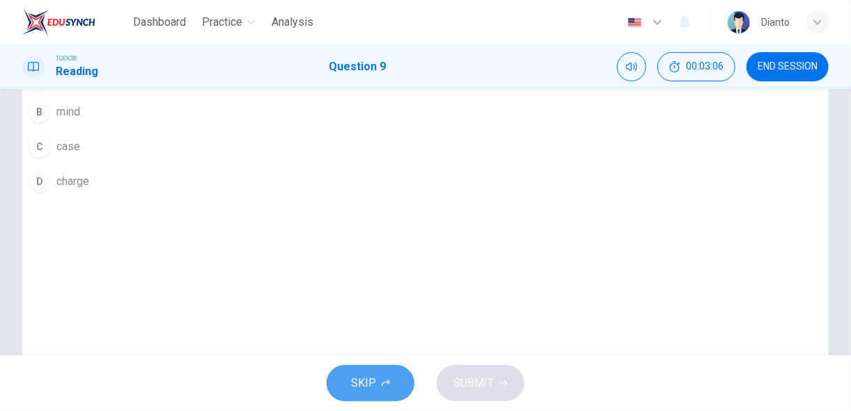
click at [384, 377] on button "SKIP" at bounding box center [370, 383] width 88 height 36
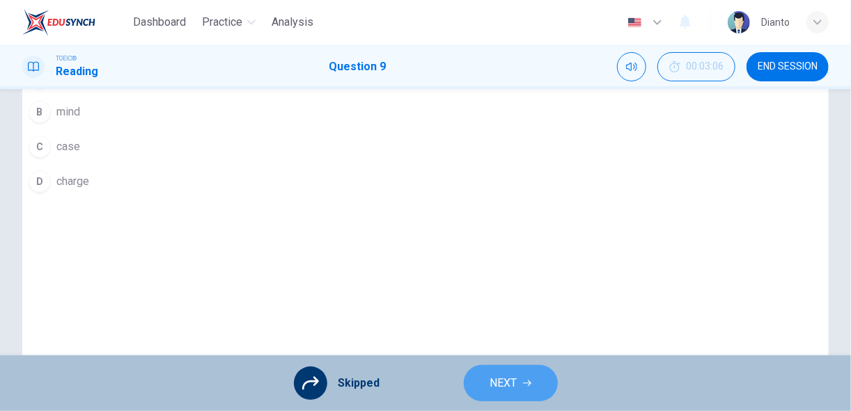
click at [494, 386] on span "NEXT" at bounding box center [503, 383] width 27 height 19
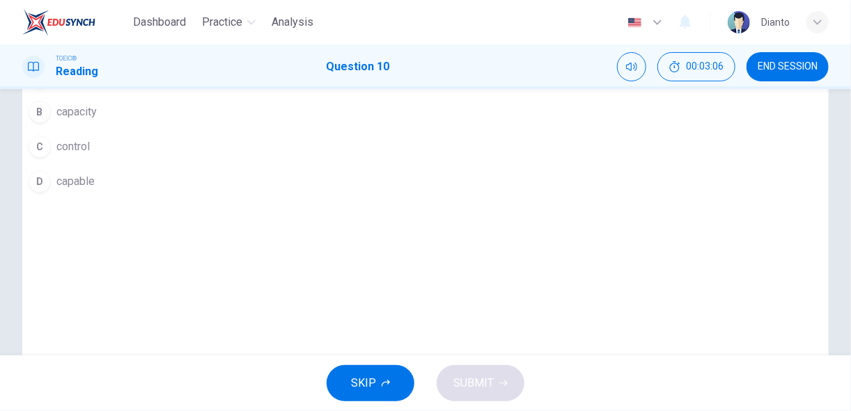
click at [395, 388] on button "SKIP" at bounding box center [370, 383] width 88 height 36
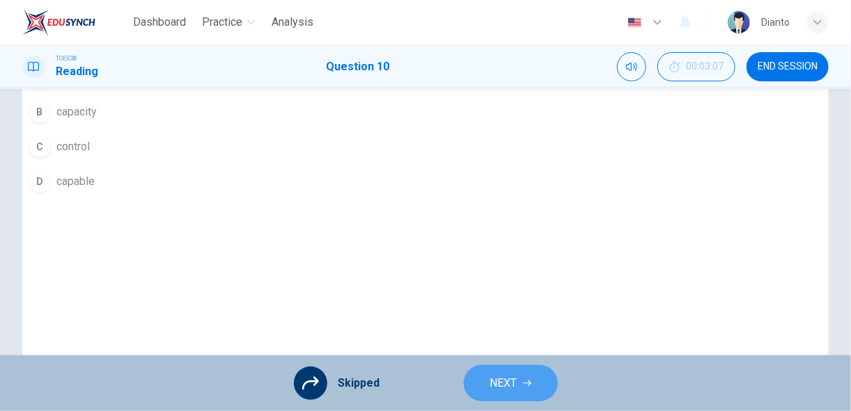
drag, startPoint x: 494, startPoint y: 385, endPoint x: 504, endPoint y: 383, distance: 10.0
click at [504, 383] on span "NEXT" at bounding box center [503, 383] width 27 height 19
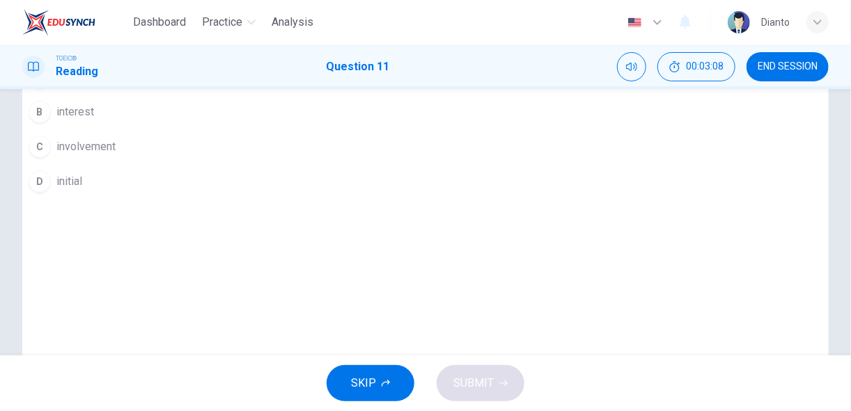
click at [401, 383] on button "SKIP" at bounding box center [370, 383] width 88 height 36
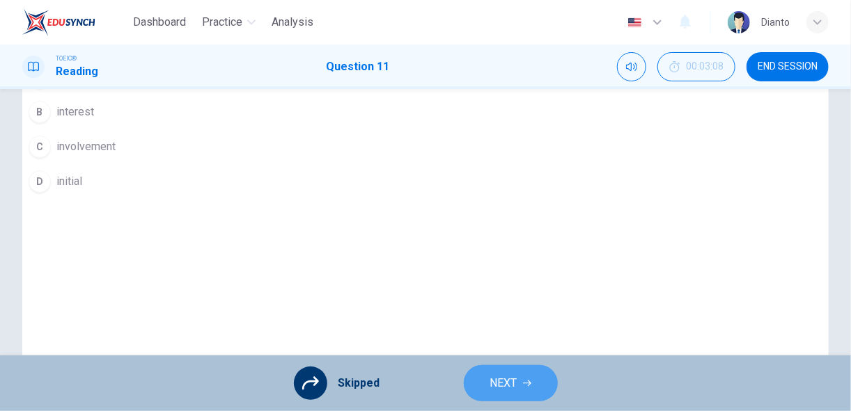
click at [510, 388] on span "NEXT" at bounding box center [503, 383] width 27 height 19
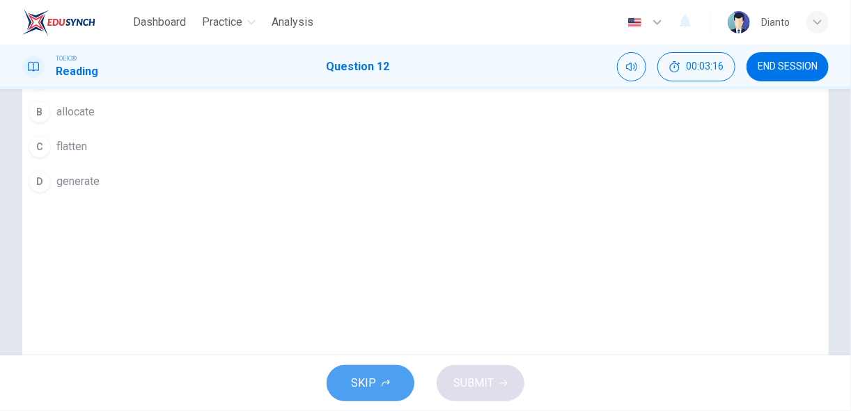
click at [404, 391] on button "SKIP" at bounding box center [370, 383] width 88 height 36
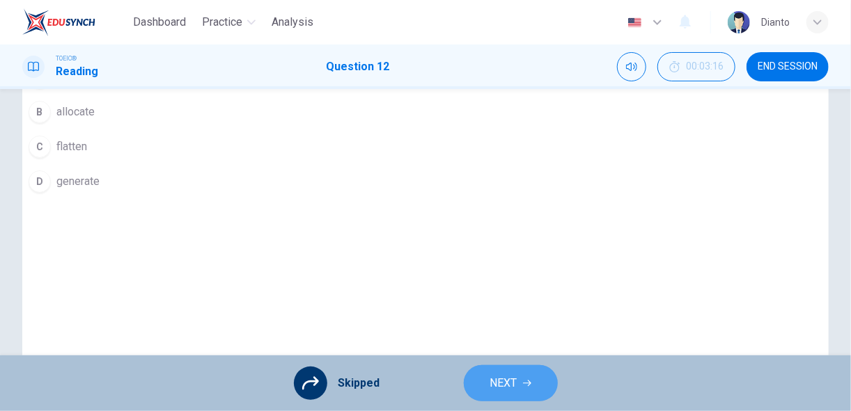
click at [493, 384] on span "NEXT" at bounding box center [503, 383] width 27 height 19
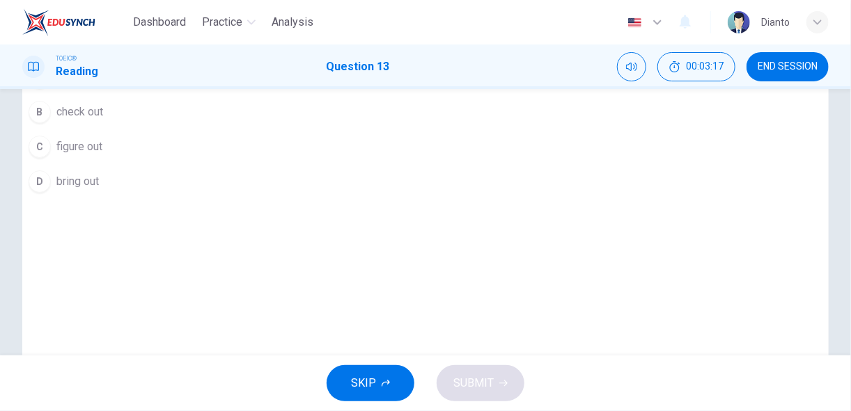
click at [389, 377] on button "SKIP" at bounding box center [370, 383] width 88 height 36
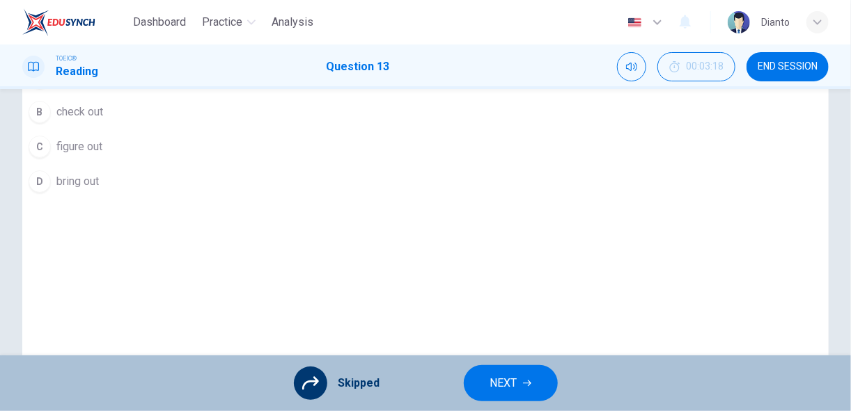
scroll to position [148, 0]
click at [430, 305] on div "13. I have tried numerous times, but no matter what I do it still shows "error"…" at bounding box center [226, 211] width 408 height 484
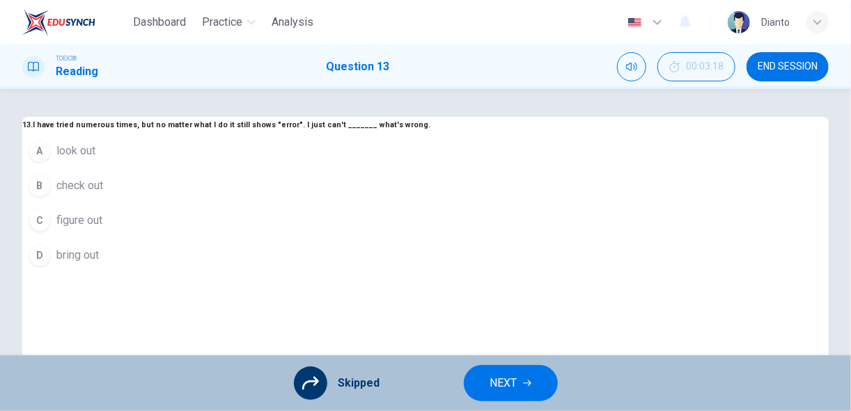
scroll to position [74, 0]
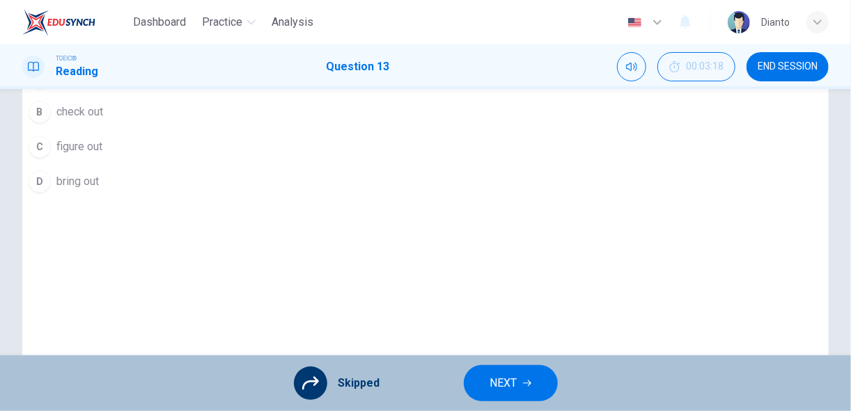
click at [351, 195] on div "A look out B check out C figure out D bring out" at bounding box center [226, 129] width 408 height 139
click at [340, 192] on div "A look out B check out C figure out D bring out" at bounding box center [226, 129] width 408 height 139
click at [305, 194] on div "A look out B check out C figure out D bring out" at bounding box center [226, 129] width 408 height 139
click at [313, 194] on div "A look out B check out C figure out D bring out" at bounding box center [226, 129] width 408 height 139
click at [338, 196] on div "A look out B check out C figure out D bring out" at bounding box center [226, 129] width 408 height 139
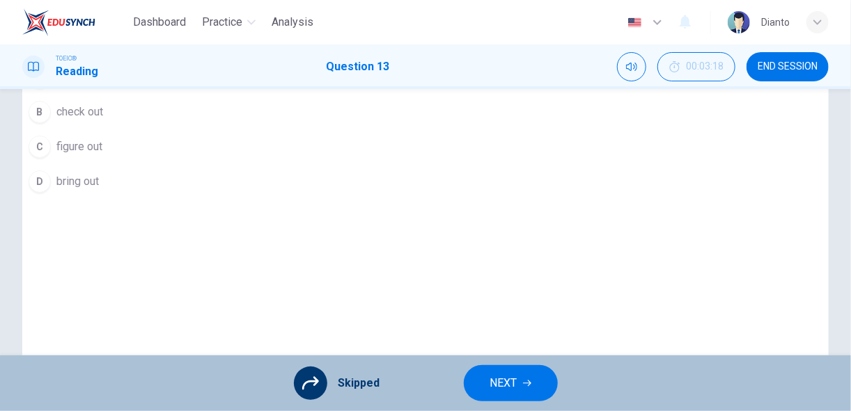
click at [304, 181] on div "A look out B check out C figure out D bring out" at bounding box center [226, 129] width 408 height 139
click at [335, 190] on div "A look out B check out C figure out D bring out" at bounding box center [226, 129] width 408 height 139
drag, startPoint x: 304, startPoint y: 185, endPoint x: 306, endPoint y: 194, distance: 8.6
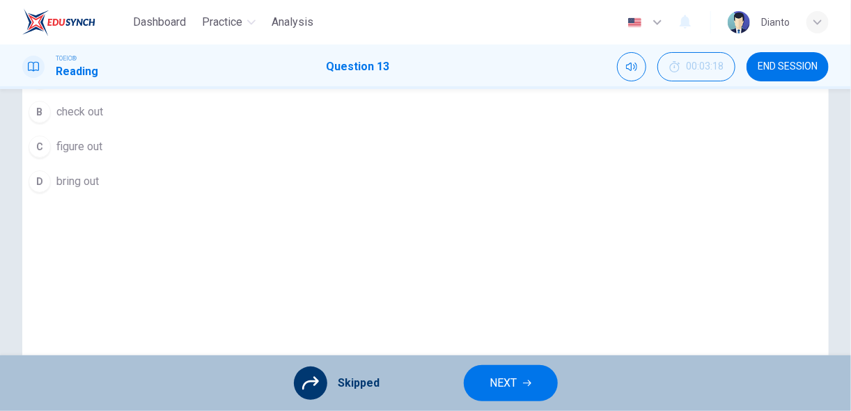
click at [305, 189] on div "A look out B check out C figure out D bring out" at bounding box center [226, 129] width 408 height 139
click at [336, 194] on div "A look out B check out C figure out D bring out" at bounding box center [226, 129] width 408 height 139
click at [349, 199] on div "A look out B check out C figure out D bring out" at bounding box center [226, 129] width 408 height 139
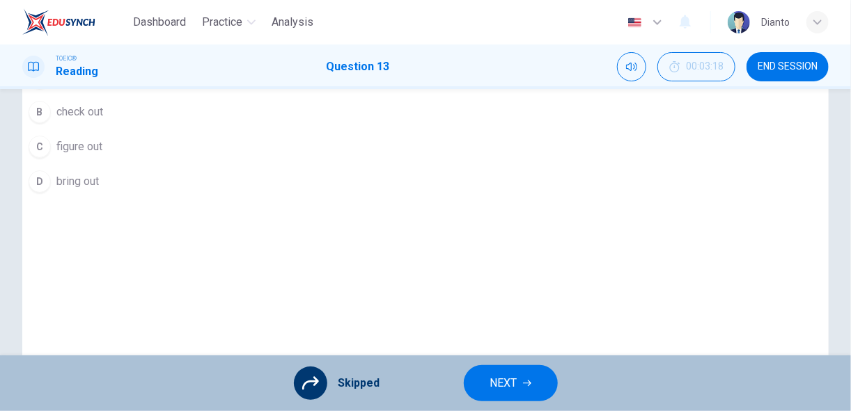
click at [310, 380] on icon at bounding box center [310, 383] width 17 height 17
click at [496, 384] on span "NEXT" at bounding box center [503, 383] width 27 height 19
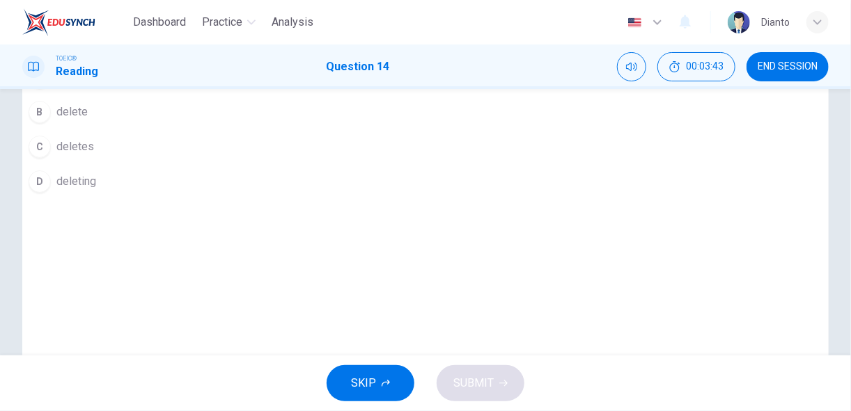
click at [88, 120] on span "delete" at bounding box center [71, 112] width 31 height 17
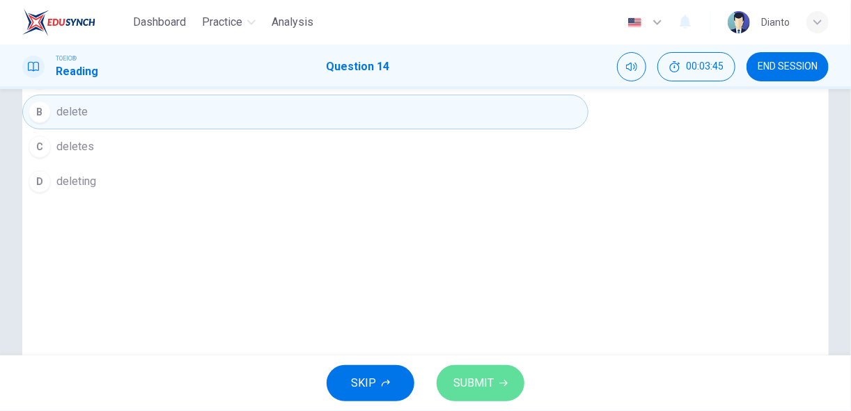
click at [473, 380] on span "SUBMIT" at bounding box center [473, 383] width 40 height 19
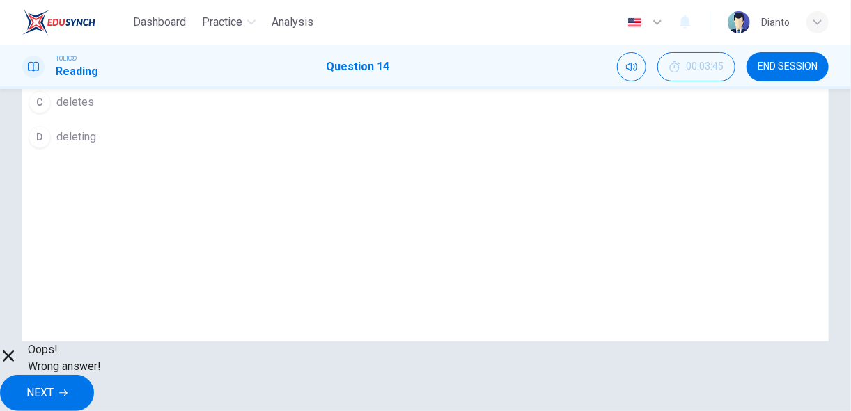
click at [54, 384] on span "NEXT" at bounding box center [39, 393] width 27 height 19
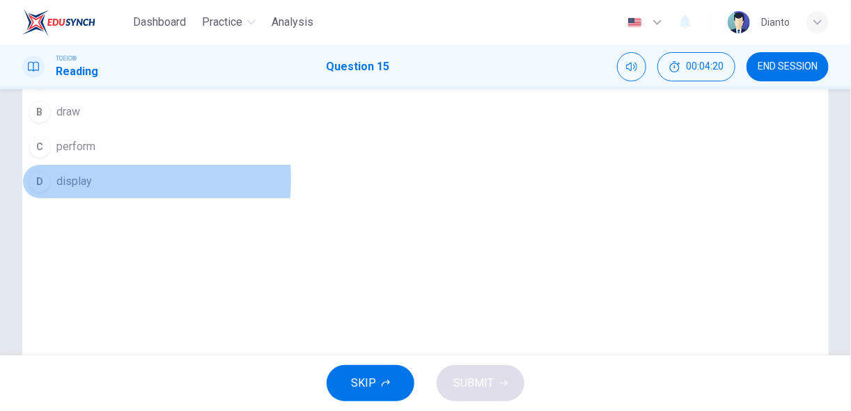
click at [92, 190] on span "display" at bounding box center [74, 181] width 36 height 17
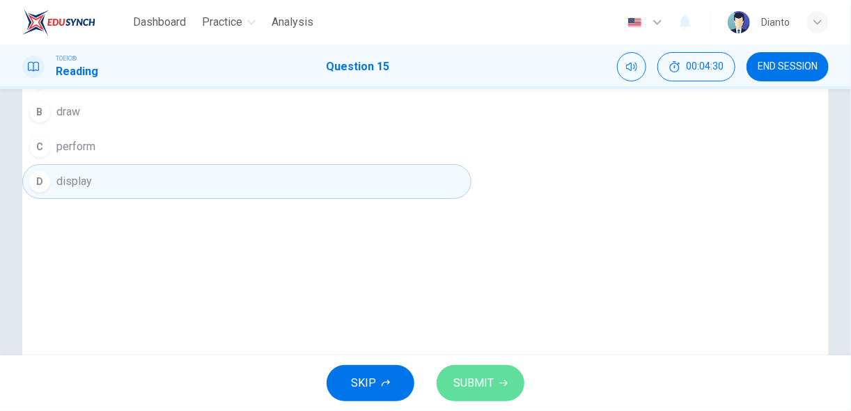
click at [485, 383] on span "SUBMIT" at bounding box center [473, 383] width 40 height 19
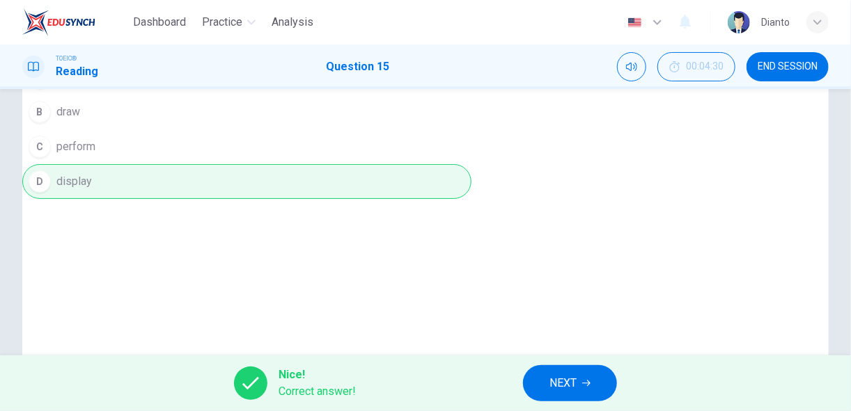
click at [551, 381] on span "NEXT" at bounding box center [562, 383] width 27 height 19
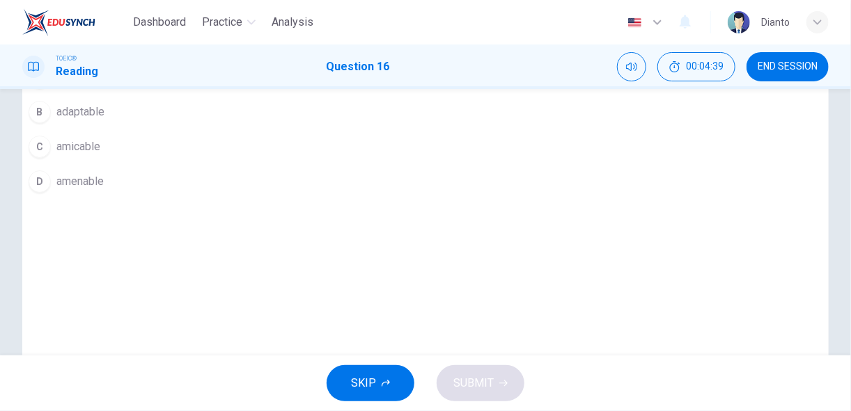
click at [352, 95] on button "A compatible" at bounding box center [186, 77] width 329 height 35
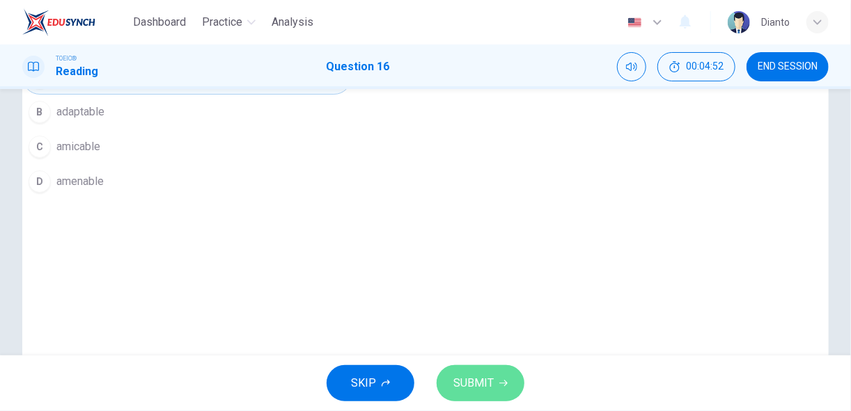
click at [478, 386] on span "SUBMIT" at bounding box center [473, 383] width 40 height 19
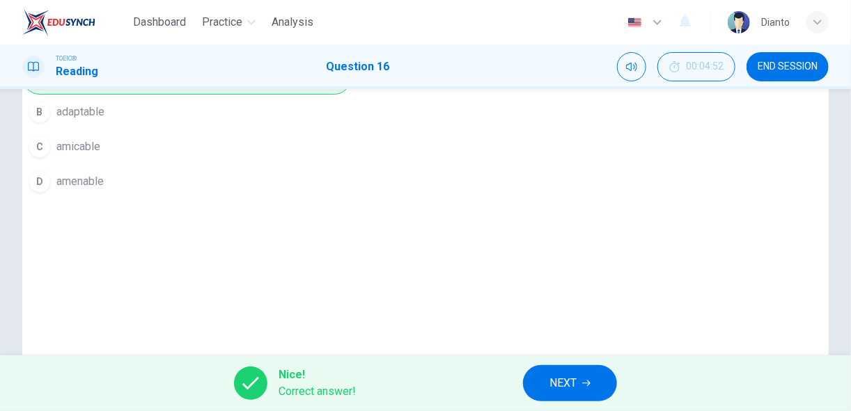
click at [563, 373] on button "NEXT" at bounding box center [570, 383] width 94 height 36
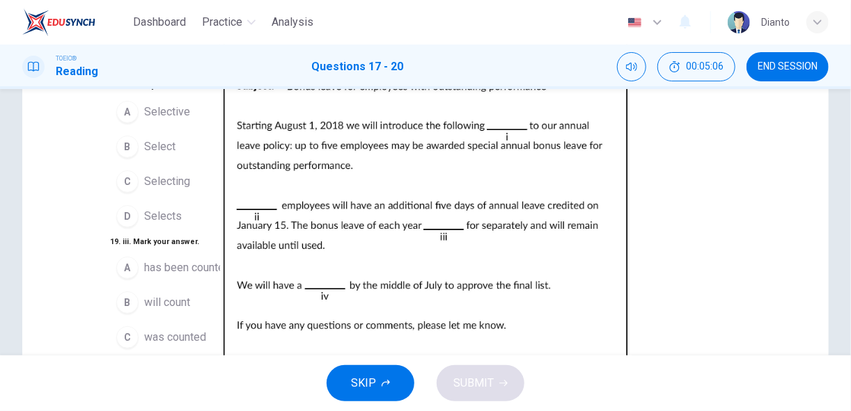
scroll to position [0, 0]
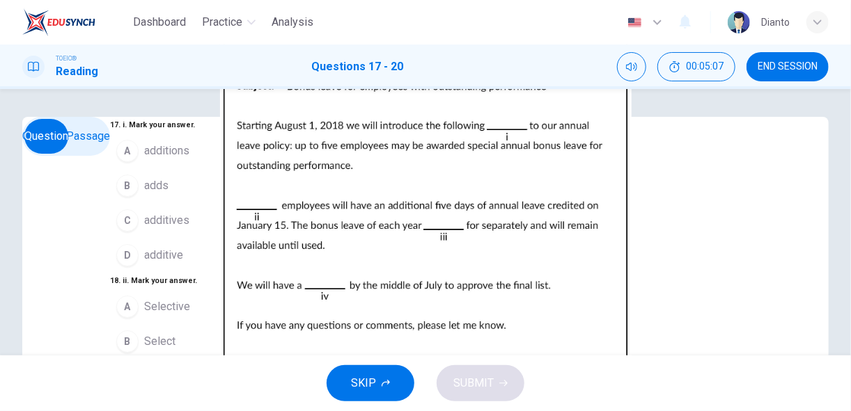
click at [556, 224] on img at bounding box center [425, 205] width 851 height 411
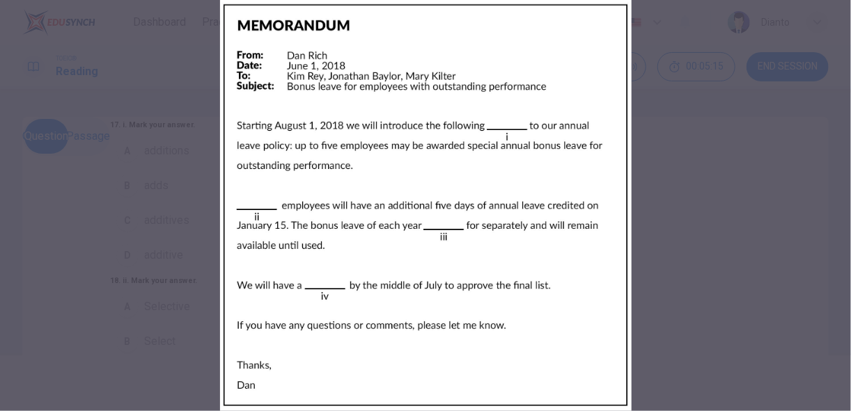
click at [666, 212] on div at bounding box center [425, 205] width 851 height 411
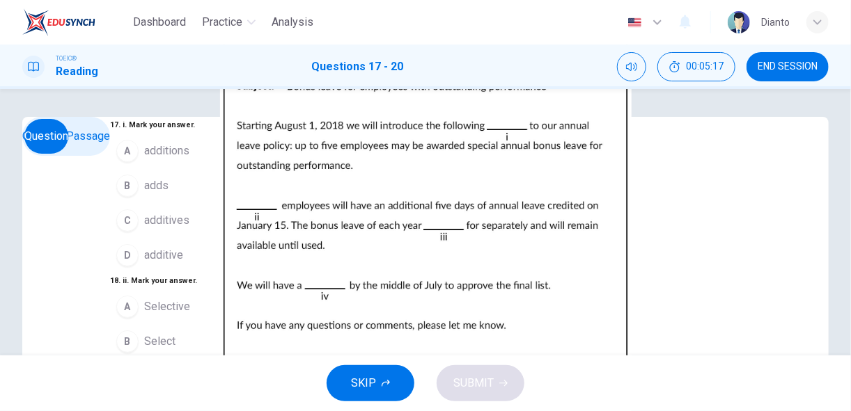
click at [617, 255] on img at bounding box center [425, 205] width 851 height 411
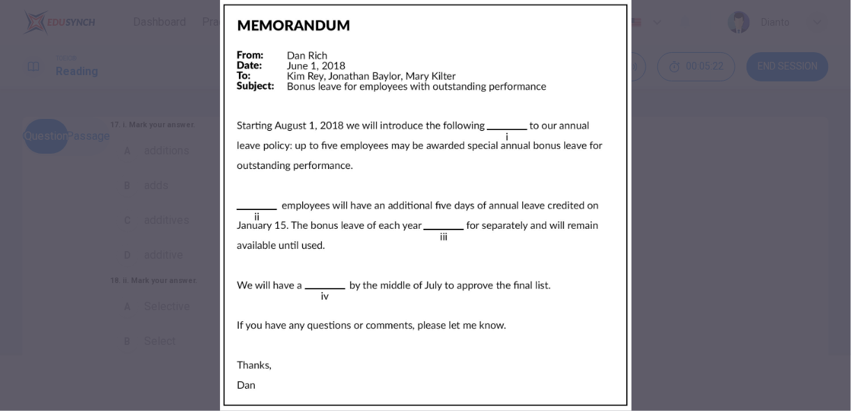
click at [203, 166] on div at bounding box center [425, 205] width 851 height 411
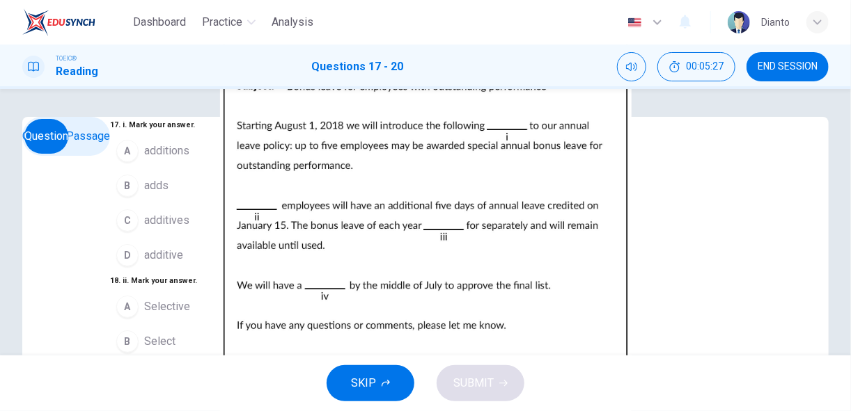
click at [614, 262] on img at bounding box center [425, 205] width 851 height 411
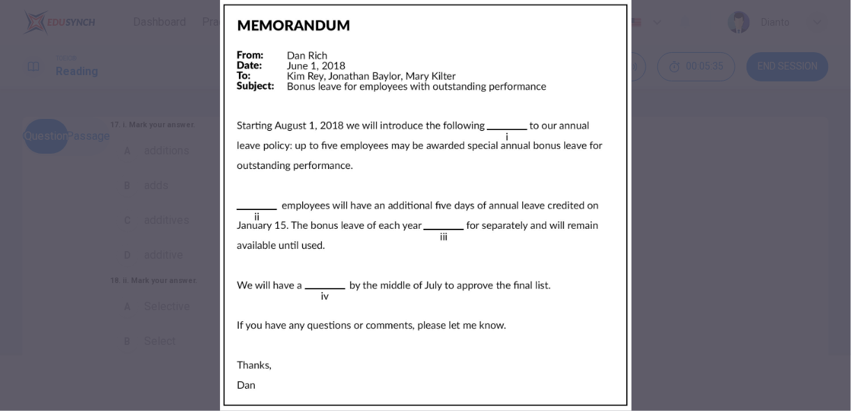
click at [695, 189] on div at bounding box center [425, 205] width 851 height 411
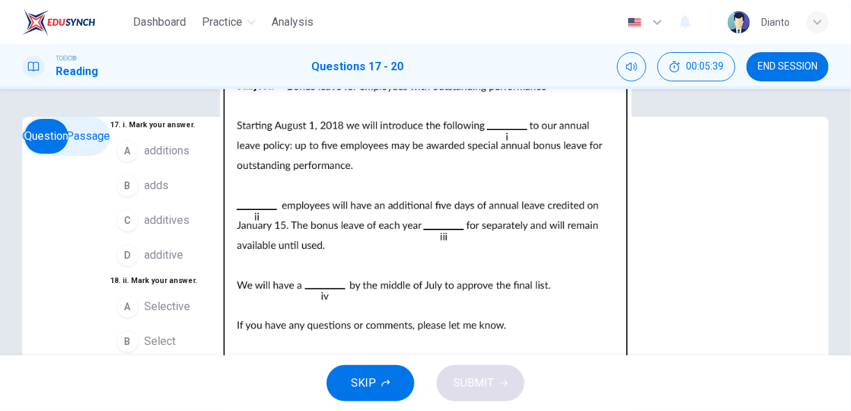
click at [562, 251] on img at bounding box center [425, 205] width 851 height 411
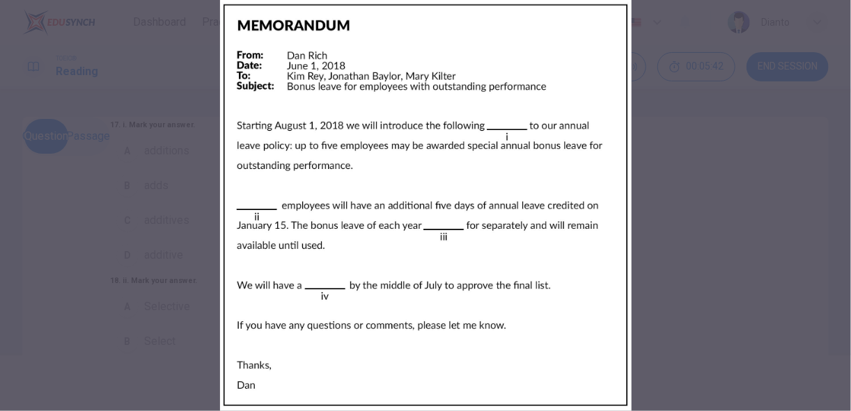
click at [157, 230] on div at bounding box center [425, 205] width 851 height 411
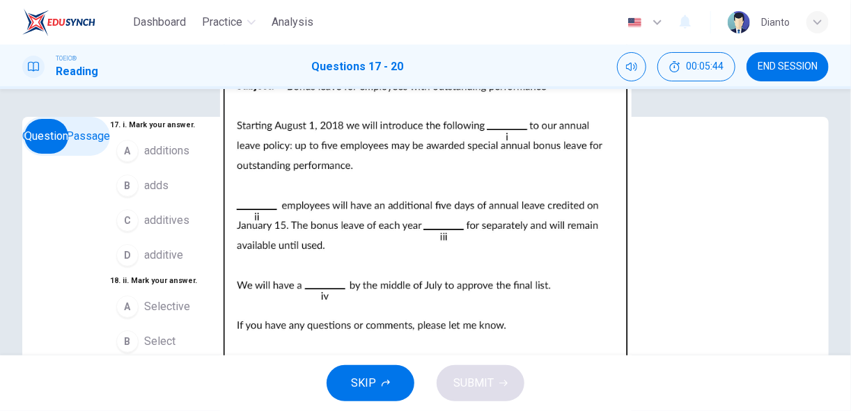
click at [144, 194] on span "adds" at bounding box center [156, 186] width 24 height 17
click at [578, 276] on img at bounding box center [425, 205] width 851 height 411
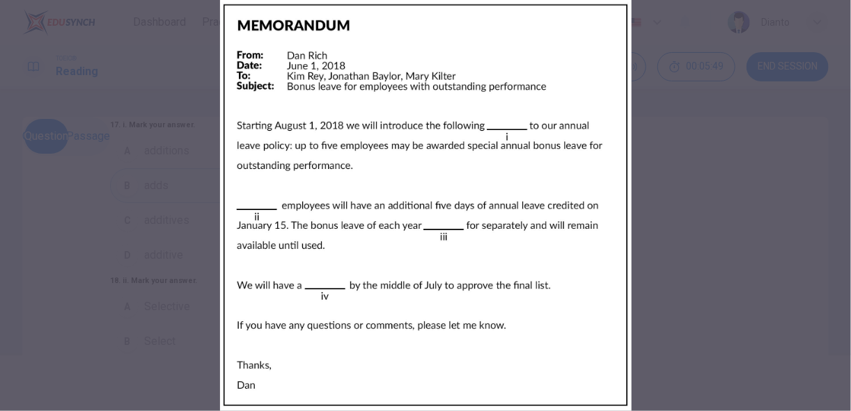
click at [618, 162] on div at bounding box center [425, 205] width 851 height 411
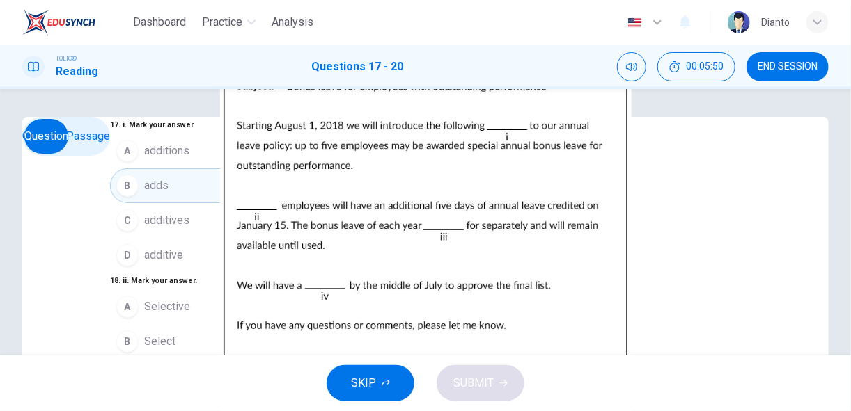
click at [144, 159] on span "additions" at bounding box center [166, 151] width 45 height 17
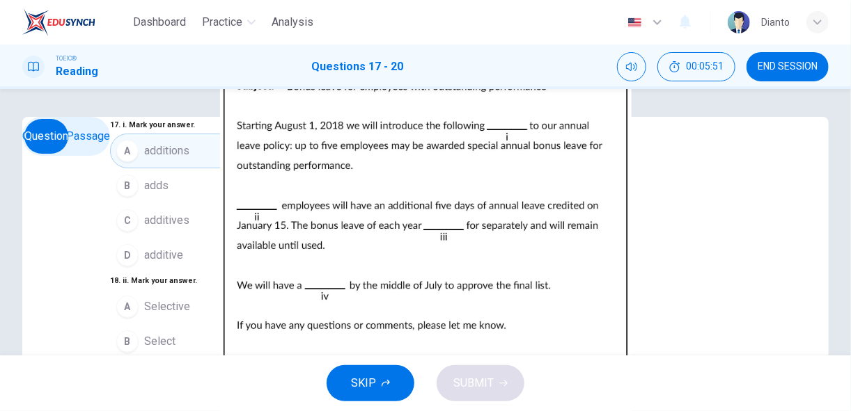
click at [652, 258] on img at bounding box center [425, 205] width 851 height 411
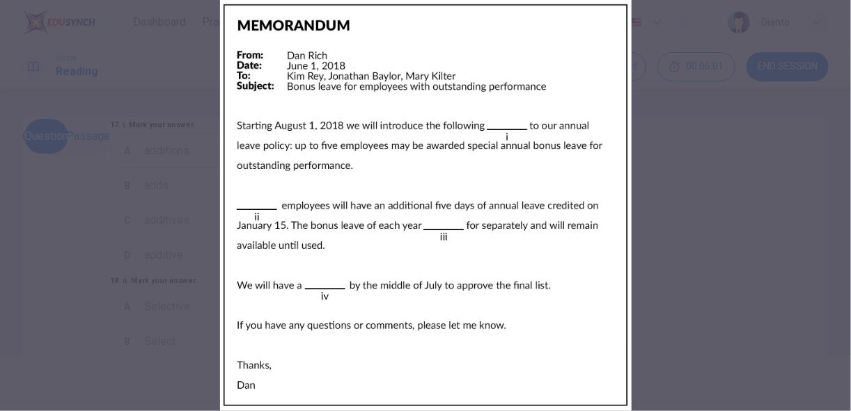
click at [212, 278] on div at bounding box center [425, 205] width 851 height 411
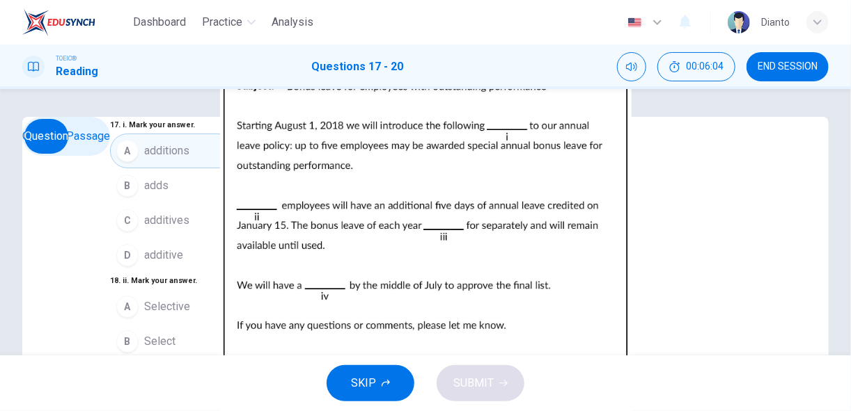
scroll to position [223, 0]
click at [546, 274] on img at bounding box center [425, 205] width 851 height 411
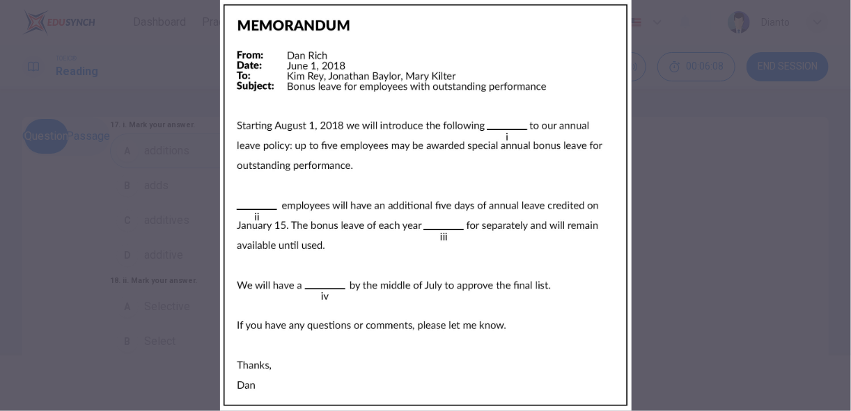
click at [248, 281] on img at bounding box center [425, 205] width 851 height 411
click at [196, 283] on div at bounding box center [425, 205] width 851 height 411
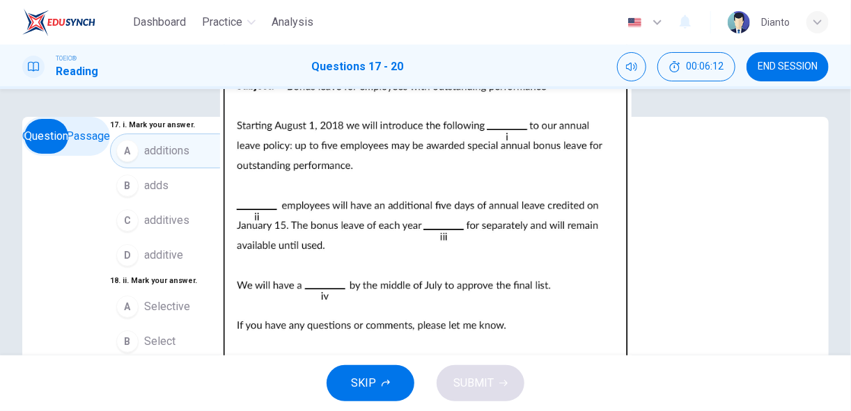
click at [144, 299] on span "Selective" at bounding box center [167, 307] width 46 height 17
click at [590, 261] on img at bounding box center [425, 205] width 851 height 411
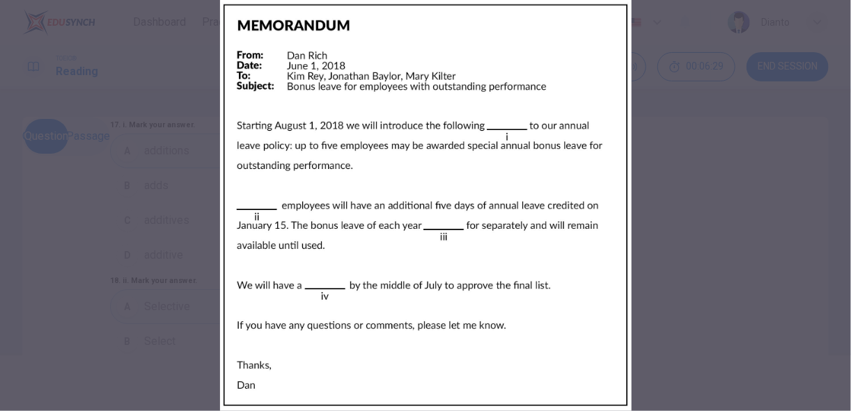
click at [643, 201] on div at bounding box center [425, 205] width 851 height 411
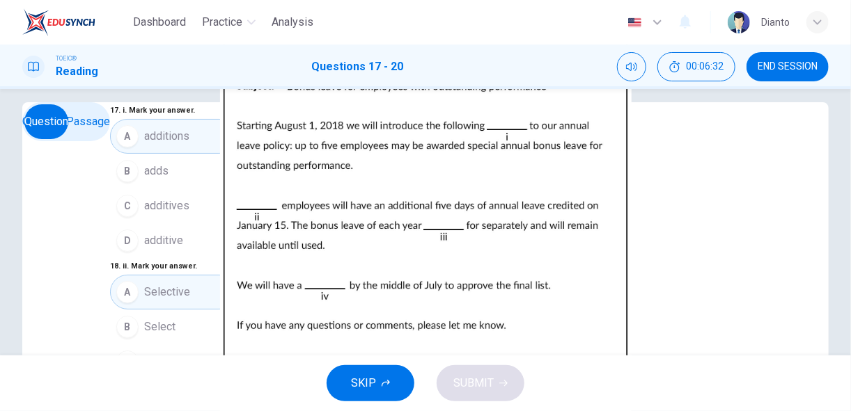
scroll to position [0, 0]
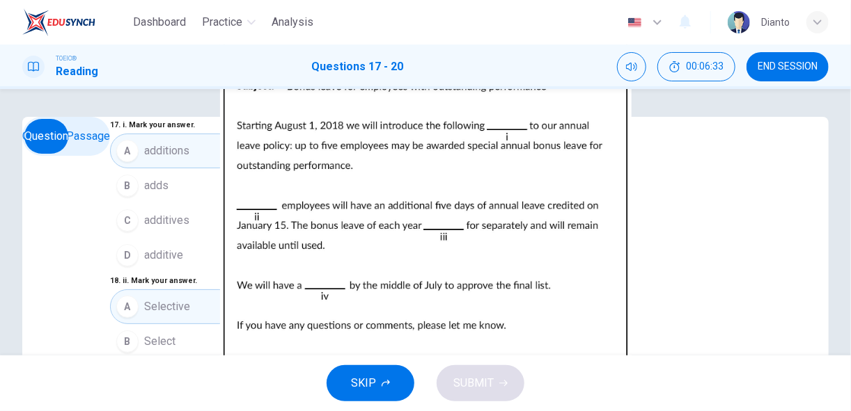
click at [594, 246] on img at bounding box center [425, 205] width 851 height 411
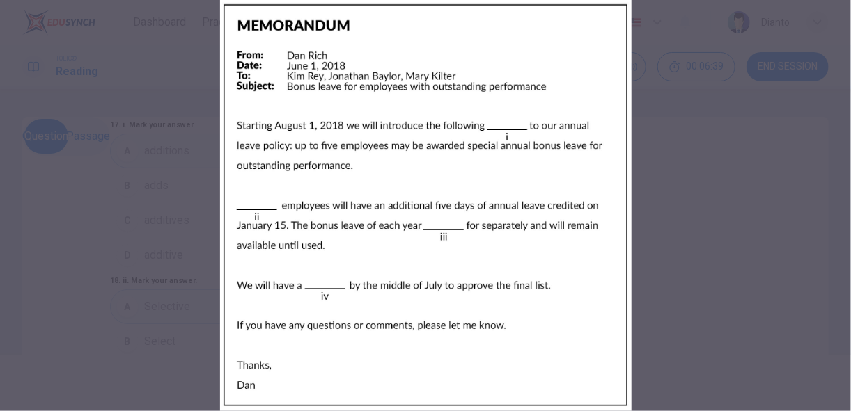
click at [160, 228] on div at bounding box center [425, 205] width 851 height 411
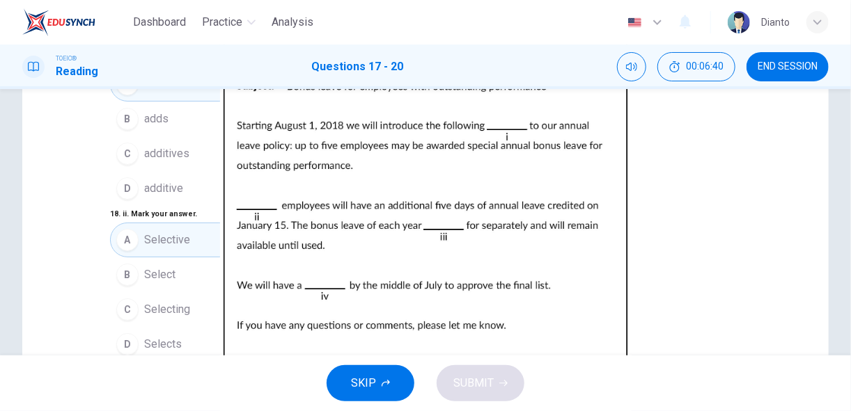
scroll to position [148, 0]
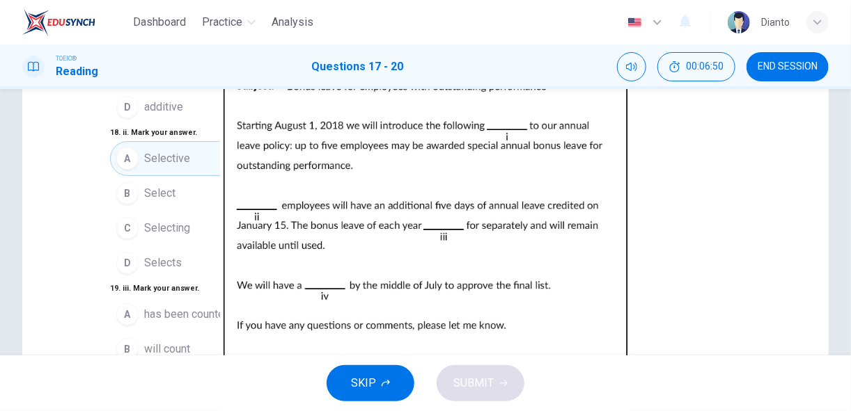
click at [636, 183] on img at bounding box center [425, 205] width 851 height 411
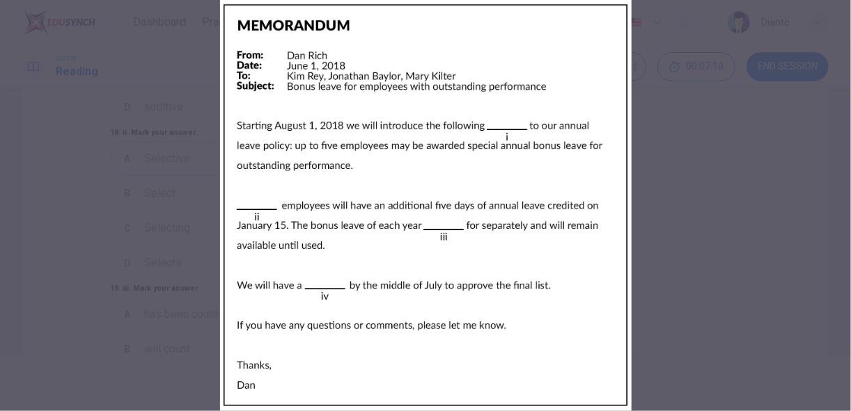
click at [230, 230] on div at bounding box center [425, 205] width 851 height 411
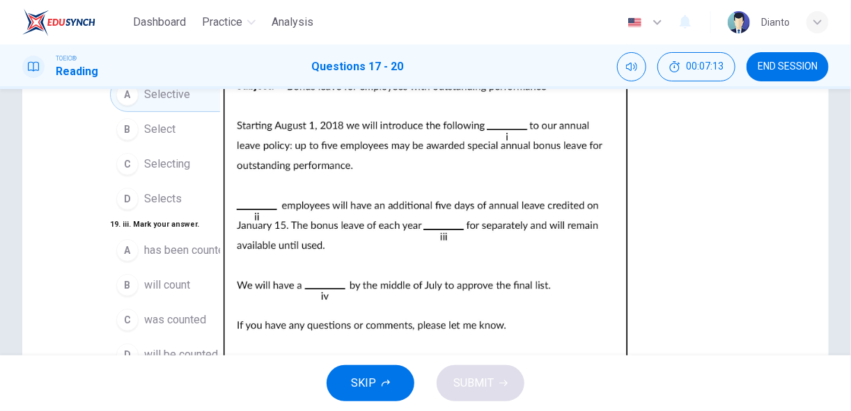
scroll to position [223, 0]
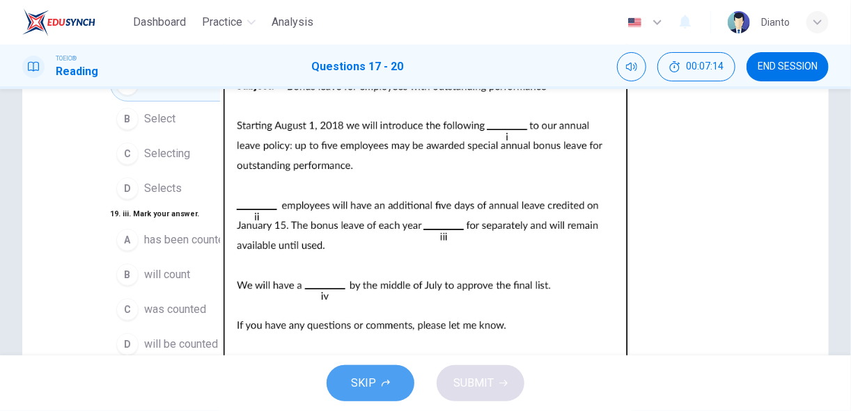
click at [361, 380] on span "SKIP" at bounding box center [363, 383] width 25 height 19
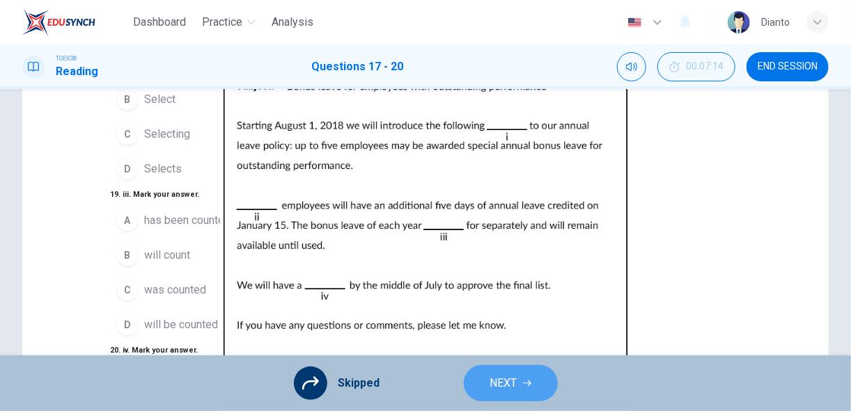
click at [519, 380] on button "NEXT" at bounding box center [511, 383] width 94 height 36
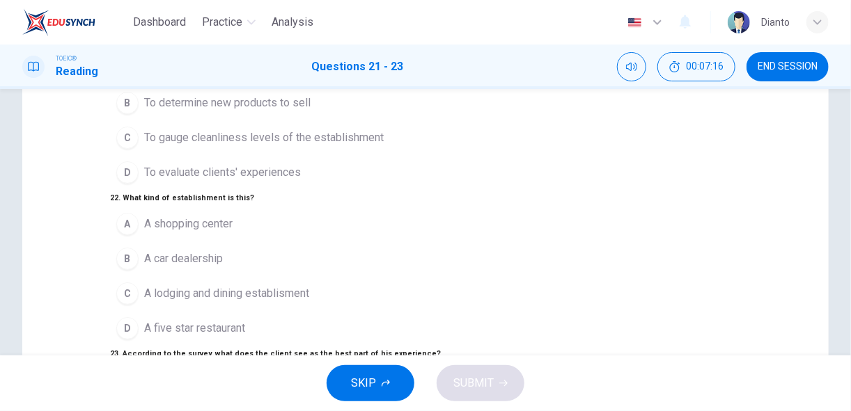
scroll to position [74, 0]
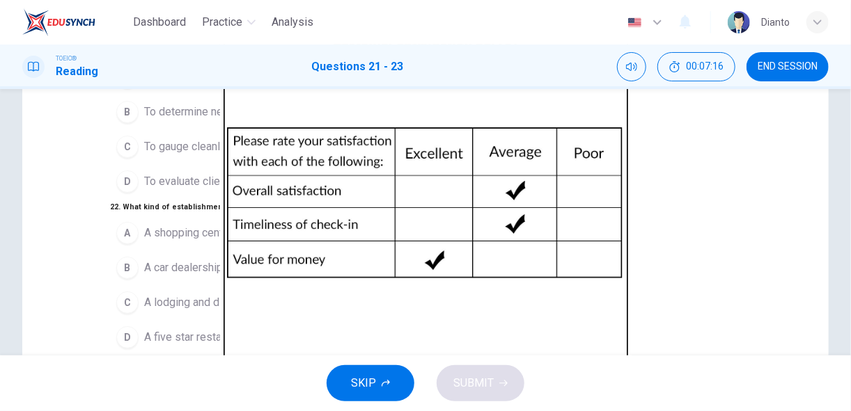
click at [577, 260] on img at bounding box center [425, 205] width 851 height 411
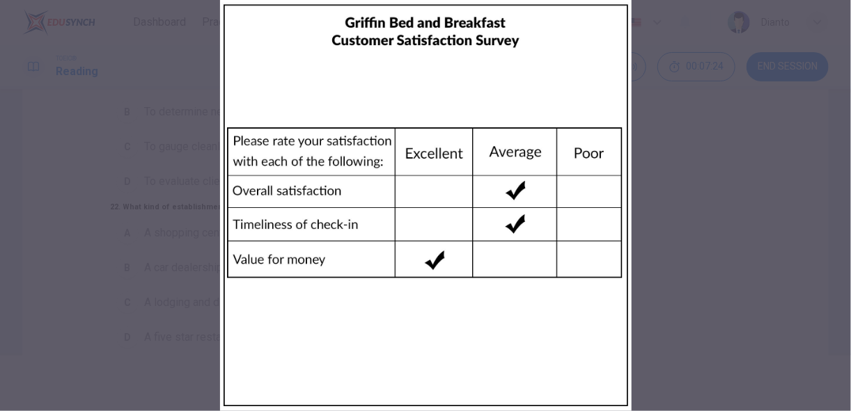
click at [191, 259] on div at bounding box center [425, 205] width 851 height 411
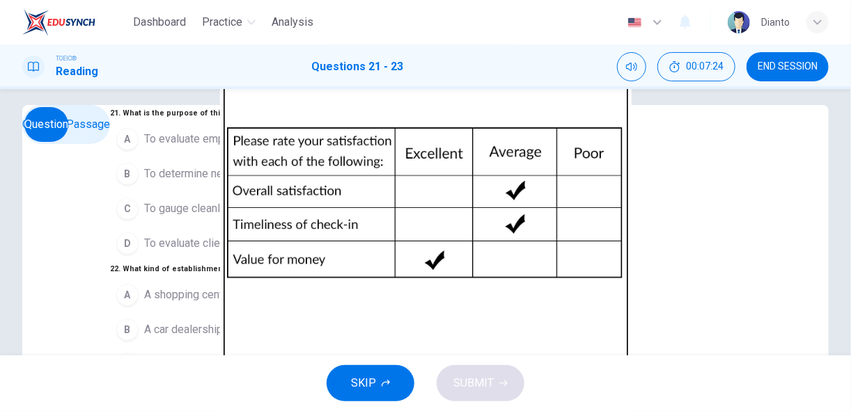
scroll to position [0, 0]
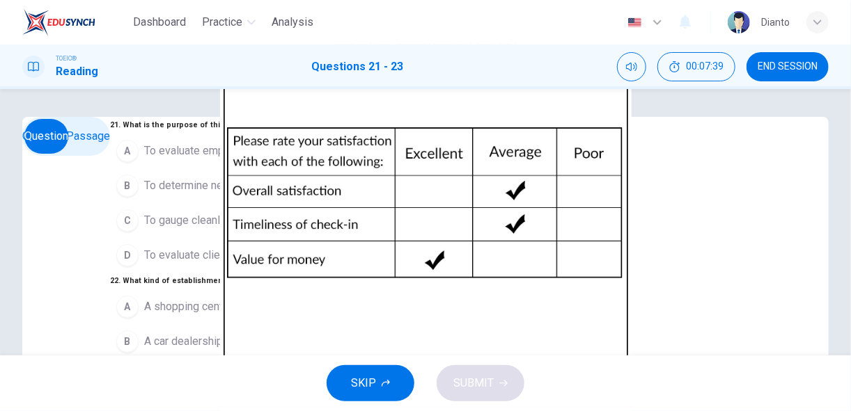
click at [144, 264] on span "To evaluate clients' experiences" at bounding box center [222, 255] width 157 height 17
click at [576, 210] on img at bounding box center [425, 205] width 851 height 411
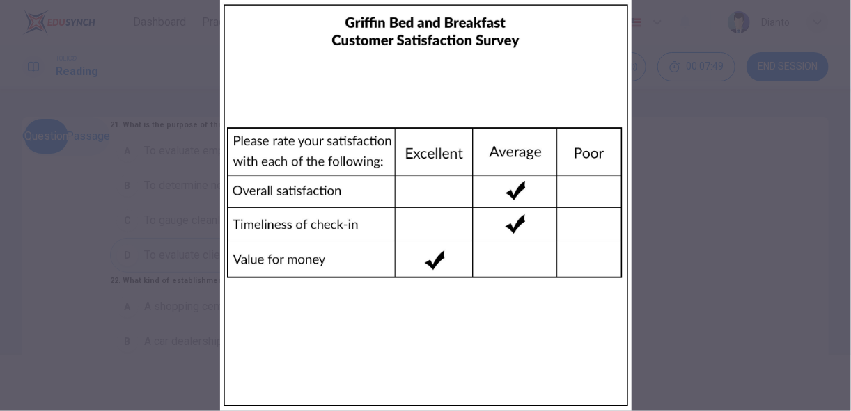
click at [227, 225] on div at bounding box center [425, 205] width 851 height 411
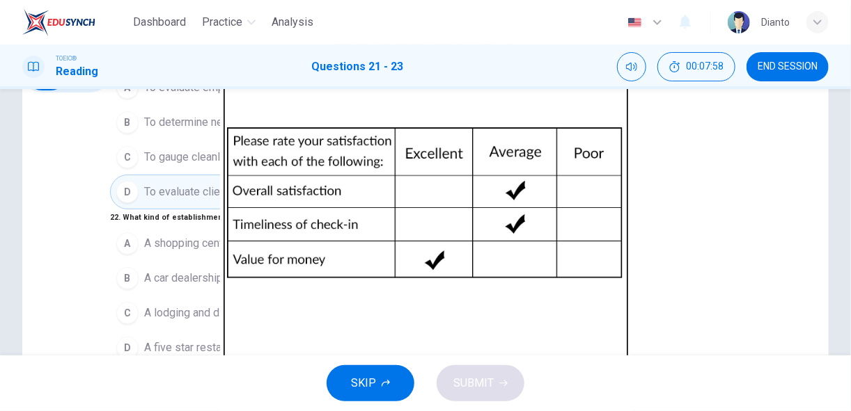
scroll to position [74, 0]
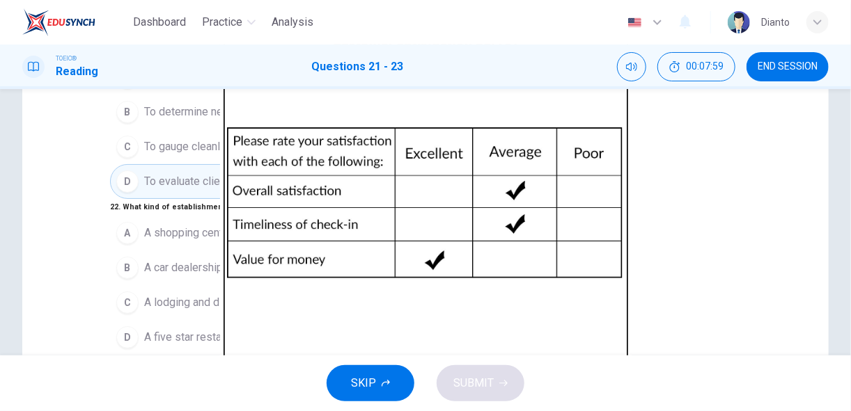
click at [608, 182] on img at bounding box center [425, 205] width 851 height 411
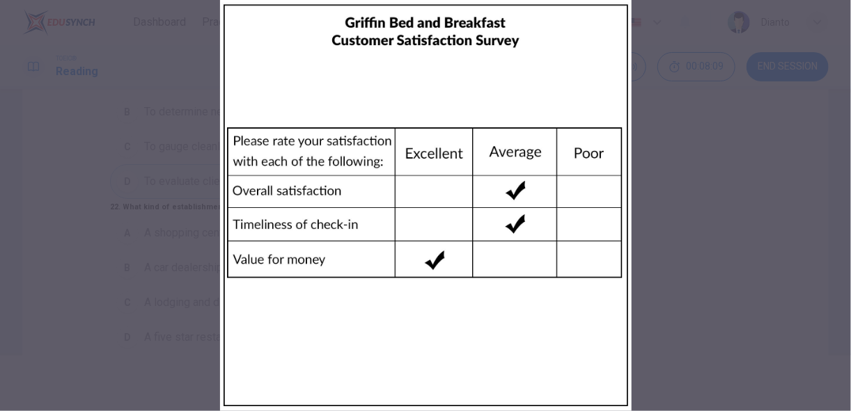
click at [195, 186] on div at bounding box center [425, 205] width 851 height 411
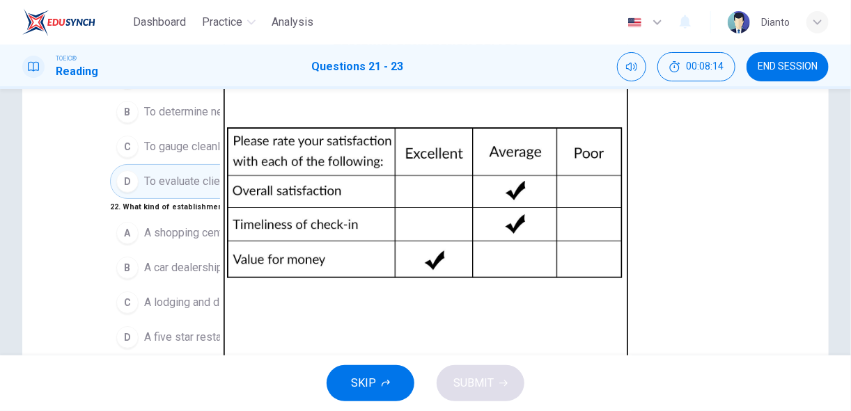
click at [144, 329] on span "A five star restaurant" at bounding box center [194, 337] width 101 height 17
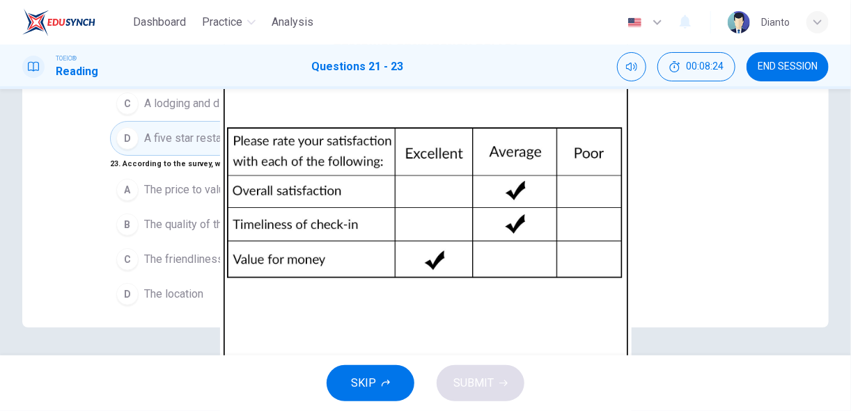
scroll to position [50, 0]
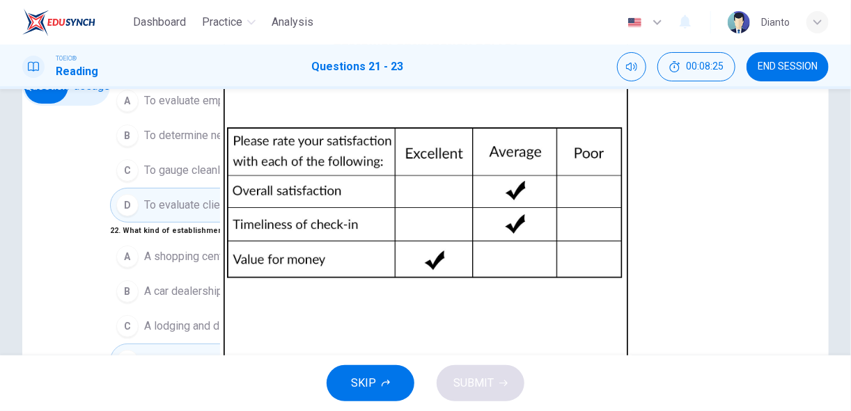
click at [594, 203] on img at bounding box center [425, 205] width 851 height 411
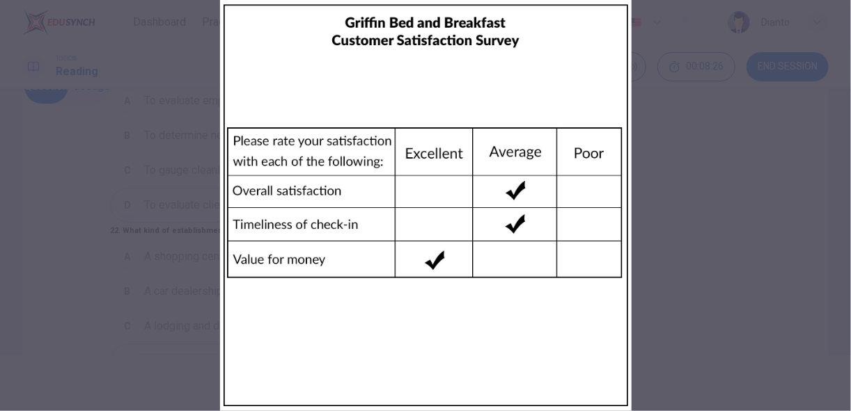
click at [221, 262] on div at bounding box center [425, 205] width 851 height 411
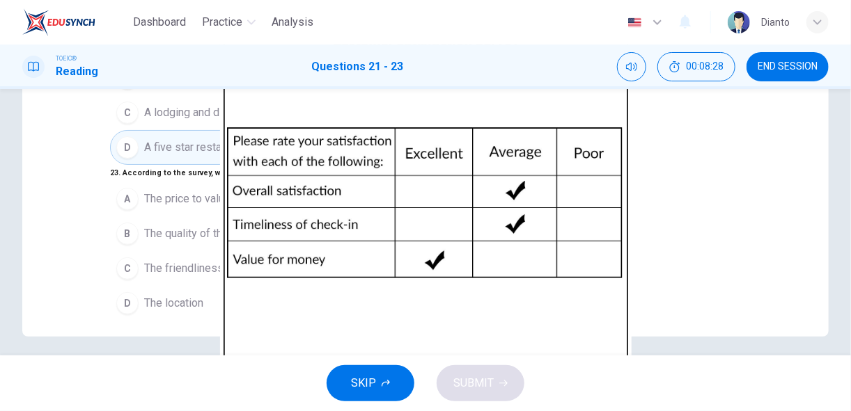
scroll to position [273, 0]
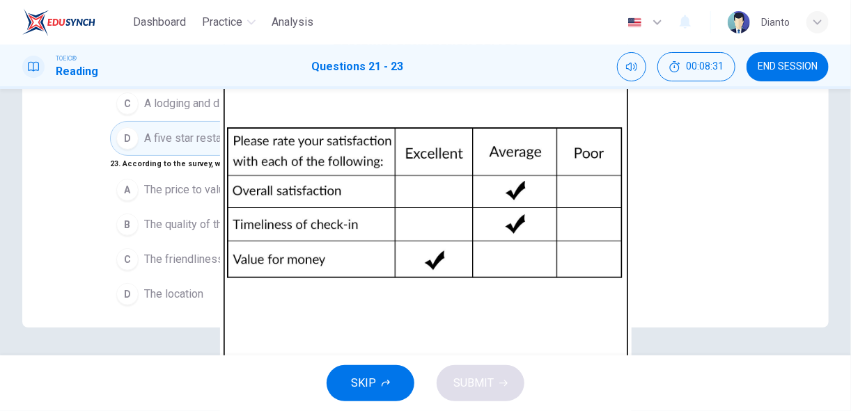
click at [164, 182] on span "The price to value of the establishment" at bounding box center [239, 190] width 190 height 17
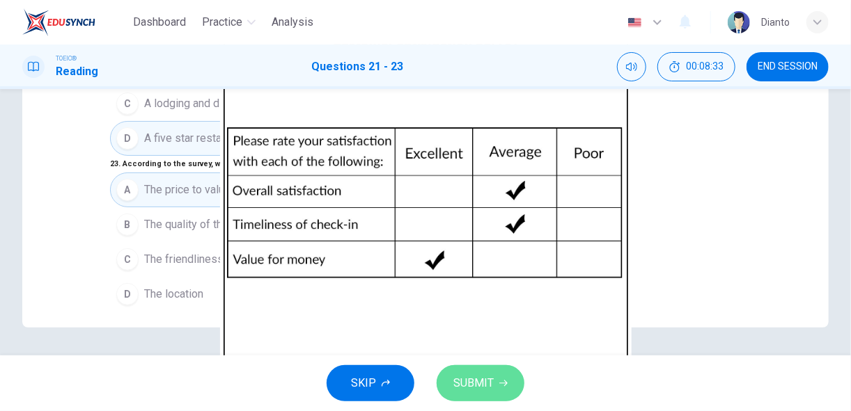
click at [478, 379] on span "SUBMIT" at bounding box center [473, 383] width 40 height 19
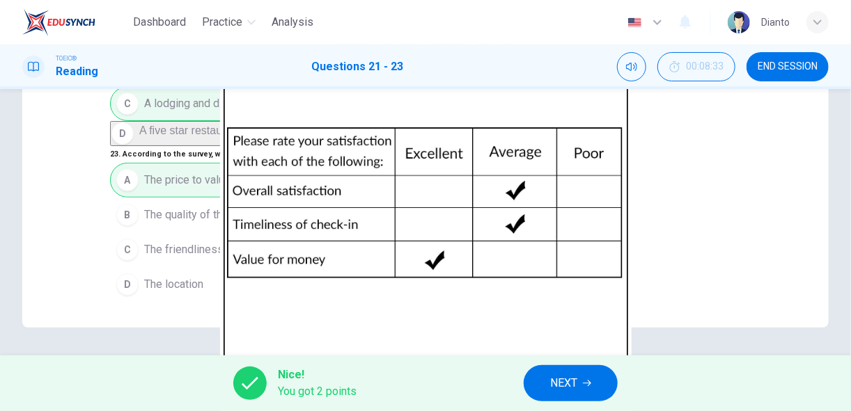
scroll to position [0, 0]
click at [153, 146] on div "A A shopping center B A car dealership C A lodging and dining establisment D A …" at bounding box center [275, 81] width 331 height 129
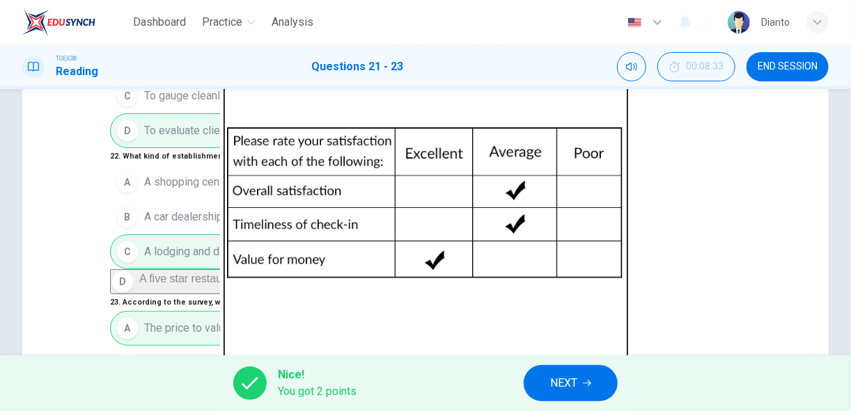
scroll to position [156, 0]
click at [606, 178] on img at bounding box center [425, 205] width 851 height 411
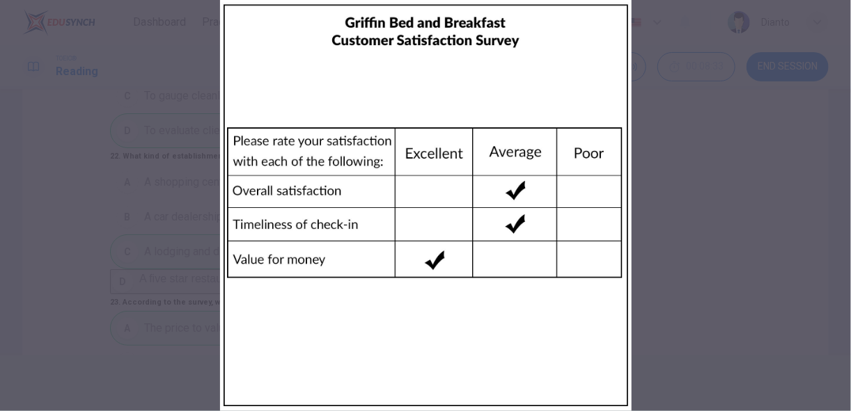
click at [152, 229] on div at bounding box center [425, 205] width 851 height 411
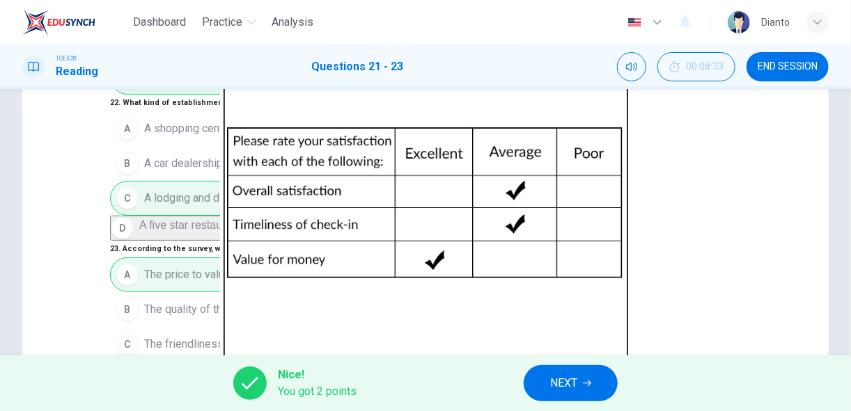
scroll to position [273, 0]
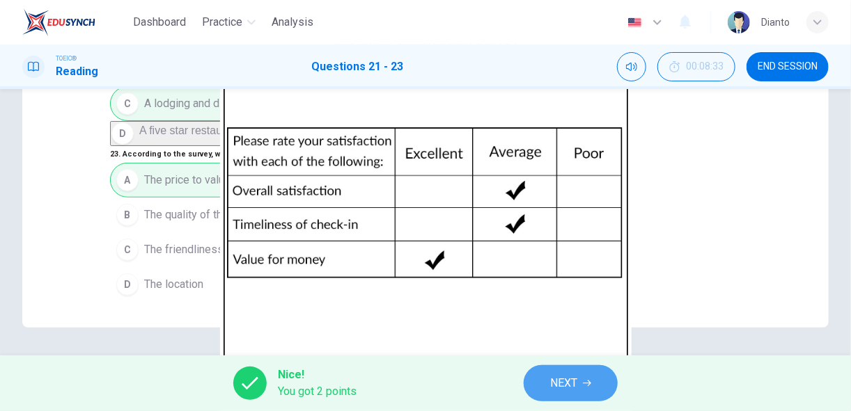
click at [553, 382] on span "NEXT" at bounding box center [563, 383] width 27 height 19
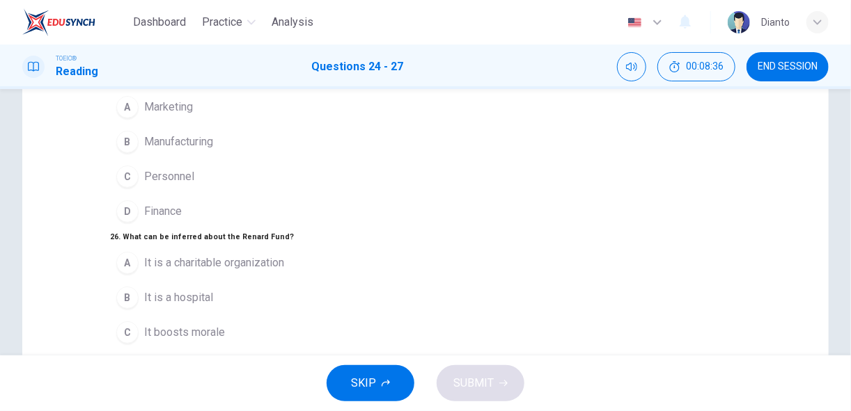
scroll to position [148, 0]
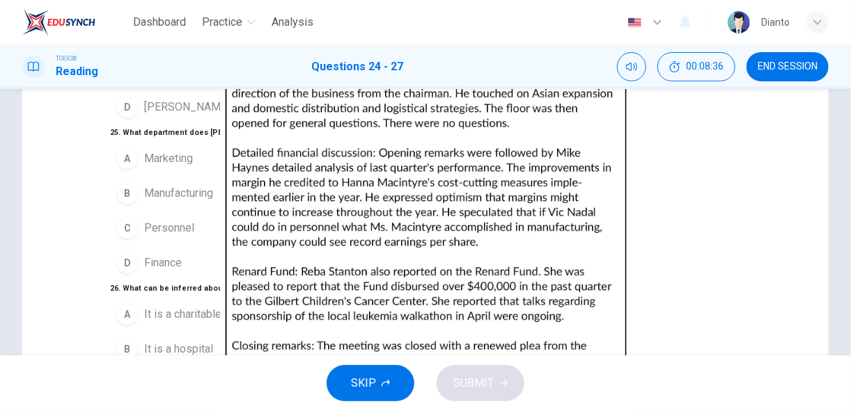
click at [594, 192] on img at bounding box center [425, 205] width 851 height 411
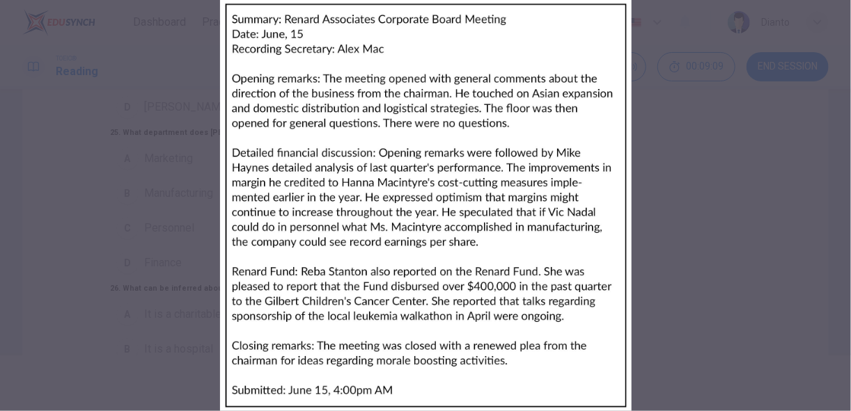
click at [214, 314] on div at bounding box center [425, 205] width 851 height 411
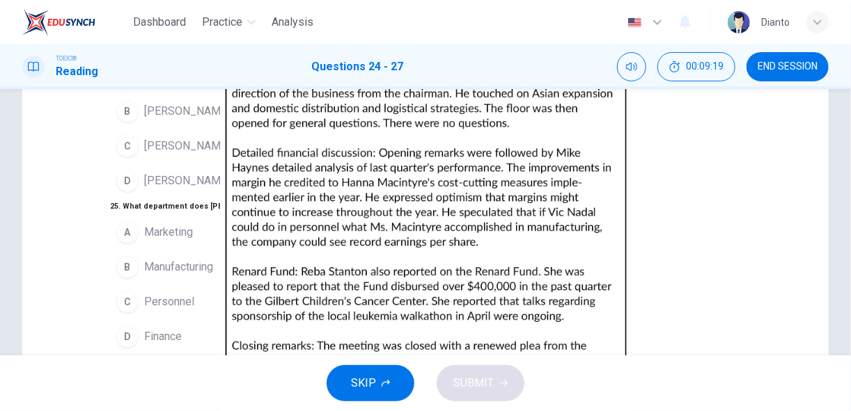
scroll to position [74, 0]
click at [376, 377] on button "SKIP" at bounding box center [370, 383] width 88 height 36
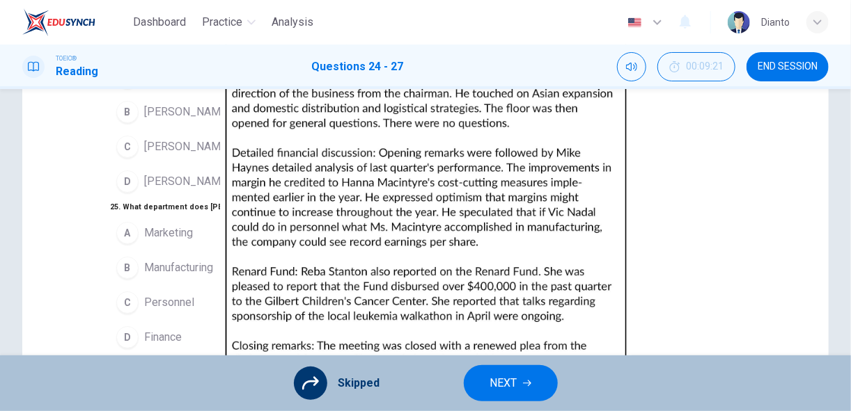
click at [511, 386] on span "NEXT" at bounding box center [503, 383] width 27 height 19
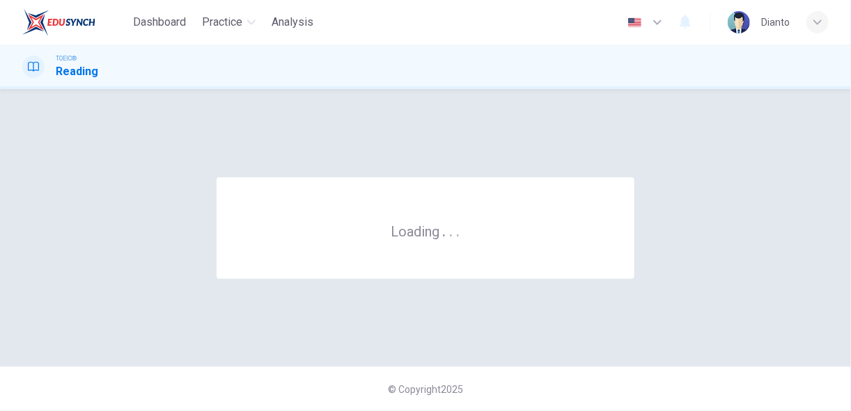
scroll to position [0, 0]
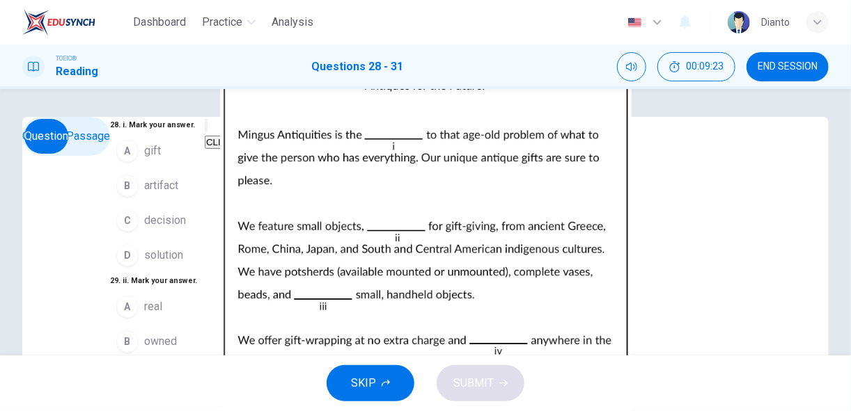
click at [580, 242] on img at bounding box center [425, 205] width 851 height 411
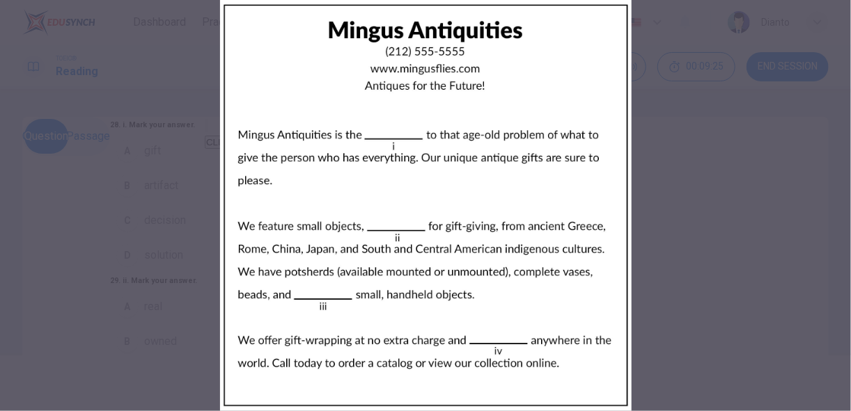
click at [640, 112] on div at bounding box center [425, 205] width 851 height 411
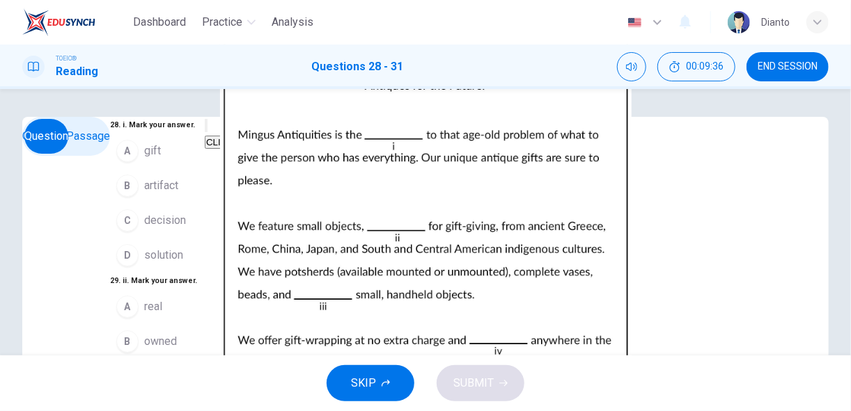
click at [585, 259] on img at bounding box center [425, 205] width 851 height 411
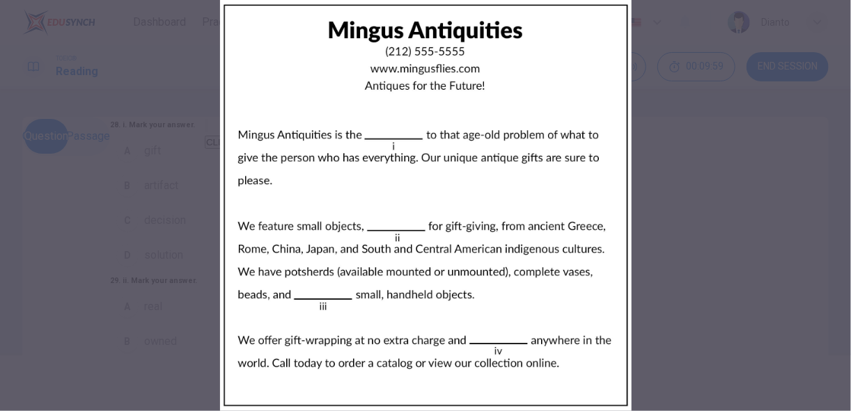
click at [220, 210] on div at bounding box center [425, 205] width 851 height 411
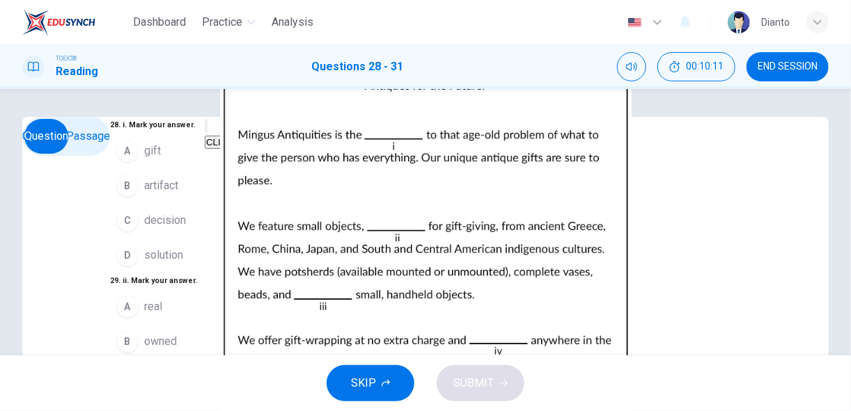
click at [144, 264] on span "solution" at bounding box center [163, 255] width 39 height 17
click at [622, 267] on img at bounding box center [425, 205] width 851 height 411
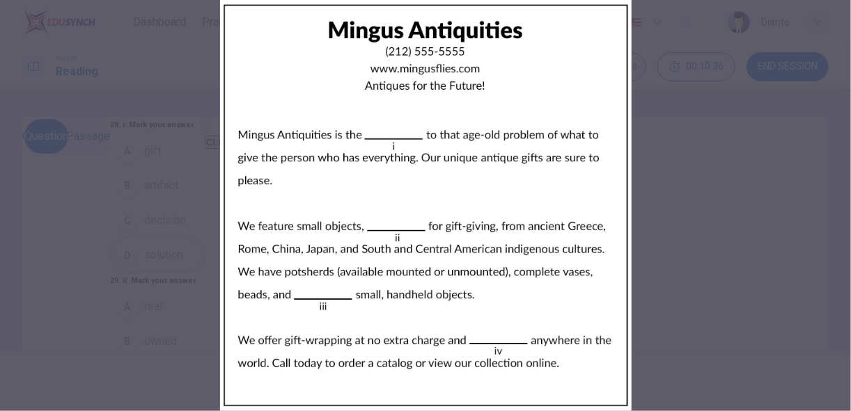
click at [115, 253] on div at bounding box center [425, 205] width 851 height 411
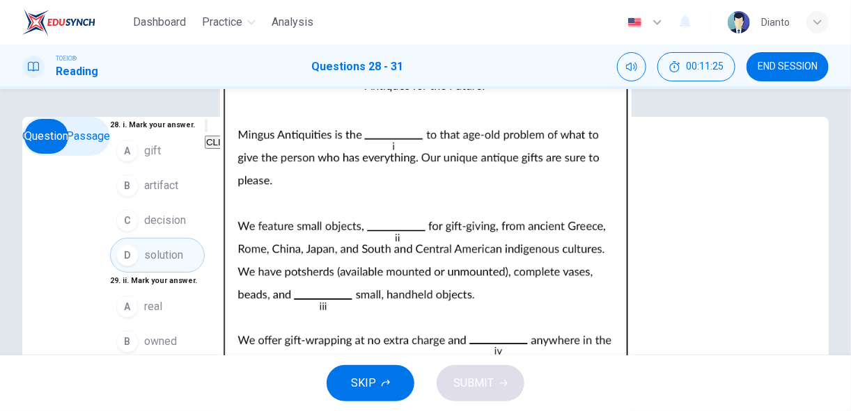
click at [144, 159] on span "gift" at bounding box center [152, 151] width 17 height 17
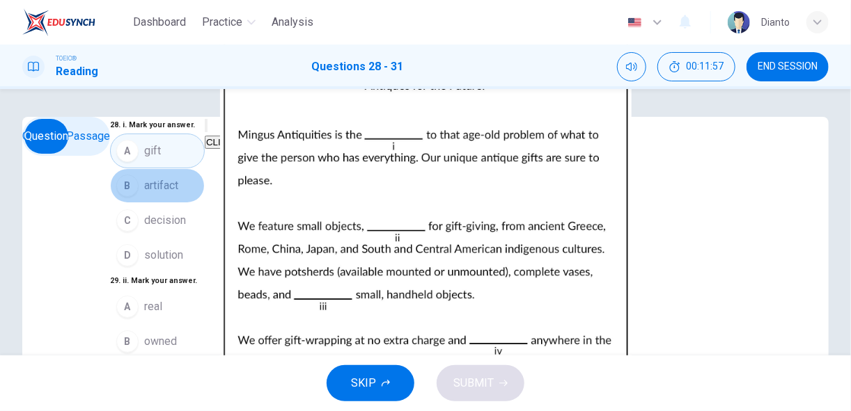
click at [144, 194] on span "artifact" at bounding box center [161, 186] width 34 height 17
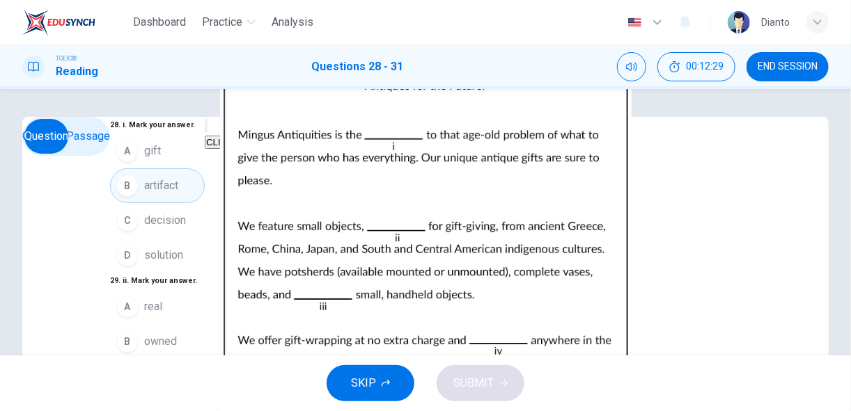
click at [110, 168] on button "A gift" at bounding box center [157, 151] width 95 height 35
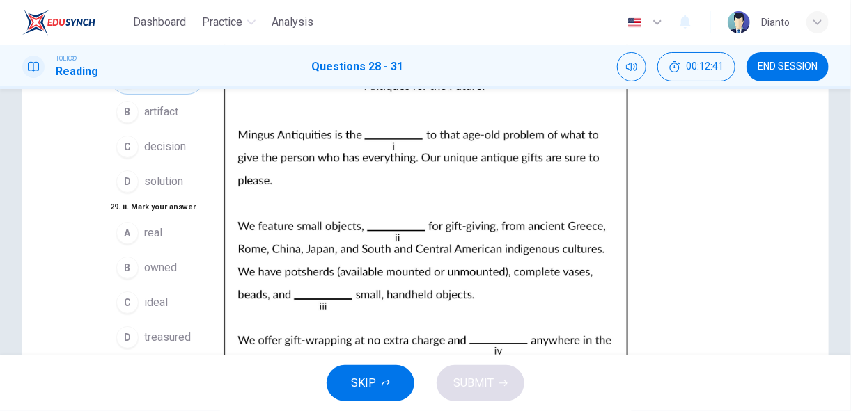
scroll to position [74, 0]
click at [116, 310] on div "C" at bounding box center [127, 303] width 22 height 22
click at [379, 377] on button "SKIP" at bounding box center [370, 383] width 88 height 36
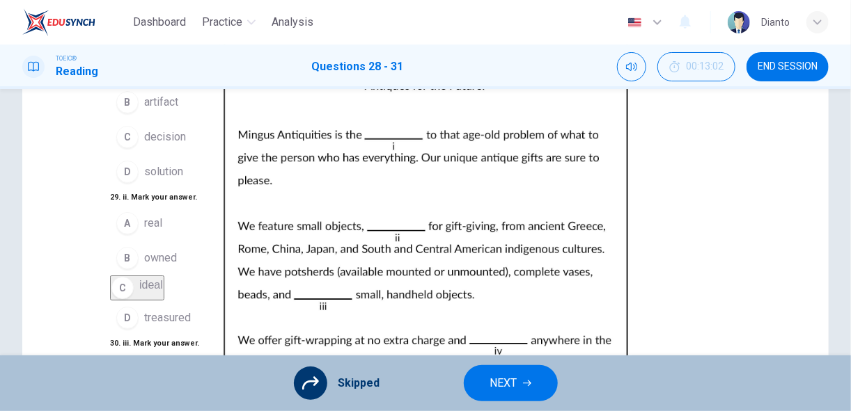
click at [496, 386] on span "NEXT" at bounding box center [503, 383] width 27 height 19
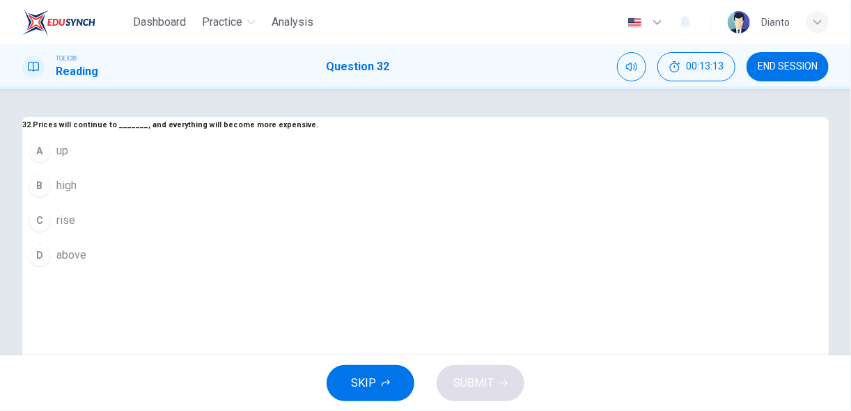
scroll to position [74, 0]
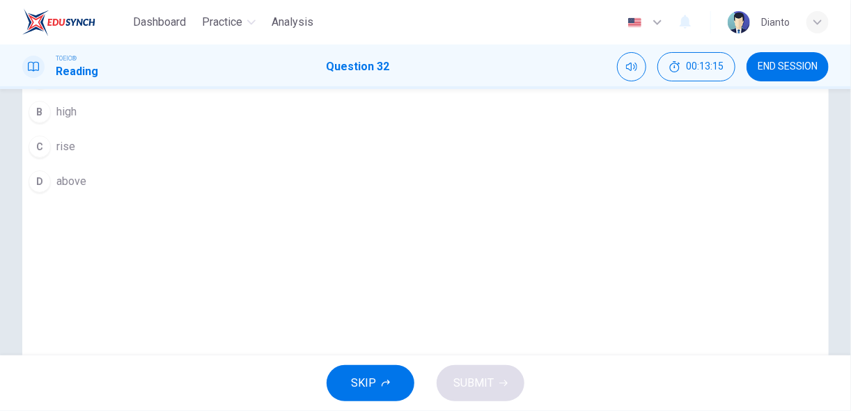
click at [75, 155] on span "rise" at bounding box center [65, 147] width 19 height 17
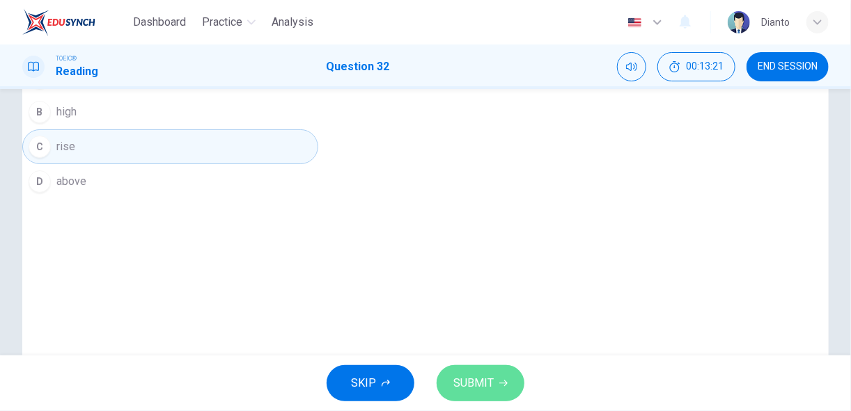
click at [489, 390] on span "SUBMIT" at bounding box center [473, 383] width 40 height 19
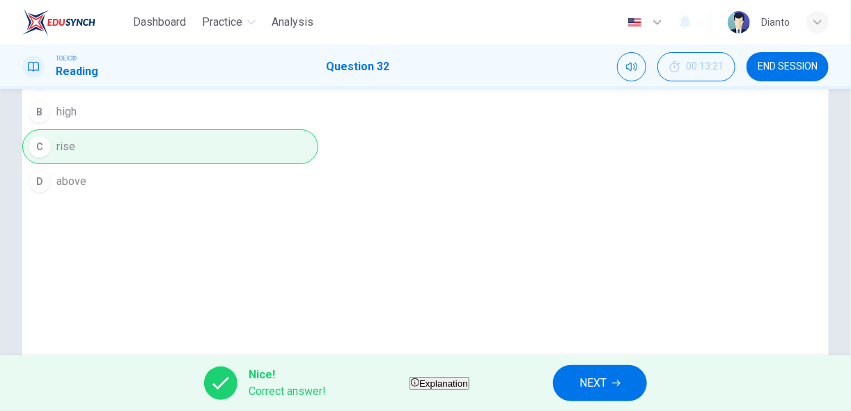
click at [606, 381] on span "NEXT" at bounding box center [592, 383] width 27 height 19
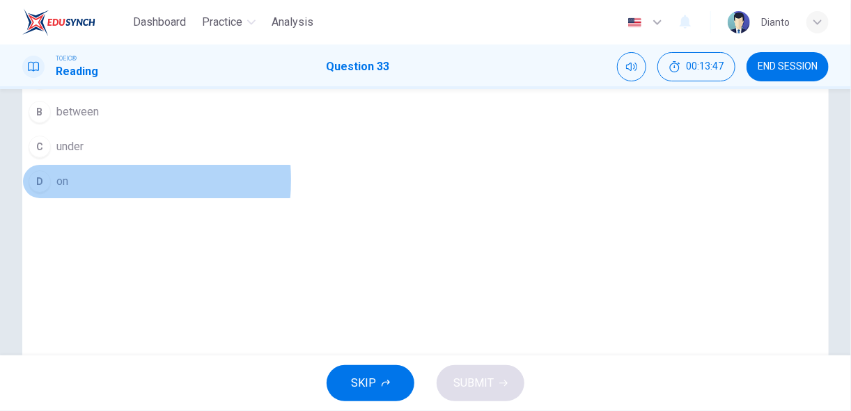
click at [68, 190] on span "on" at bounding box center [62, 181] width 12 height 17
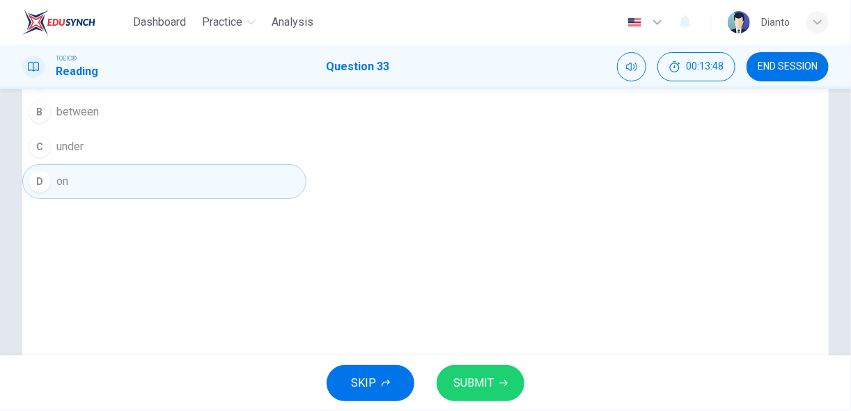
click at [481, 383] on span "SUBMIT" at bounding box center [473, 383] width 40 height 19
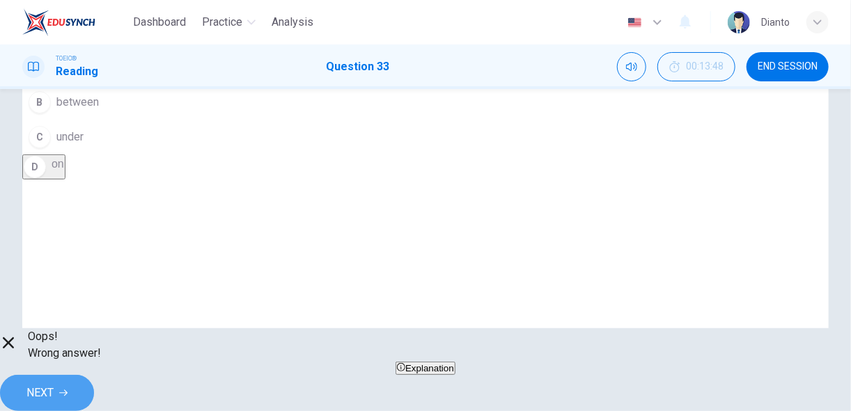
click at [54, 390] on span "NEXT" at bounding box center [39, 393] width 27 height 19
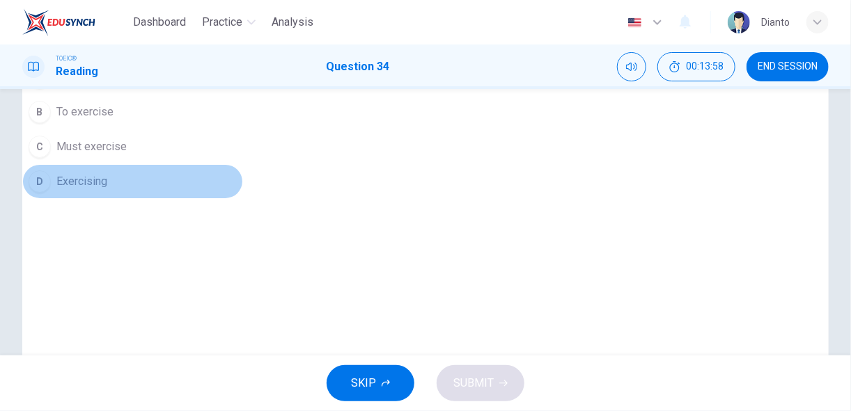
click at [107, 190] on span "Exercising" at bounding box center [81, 181] width 51 height 17
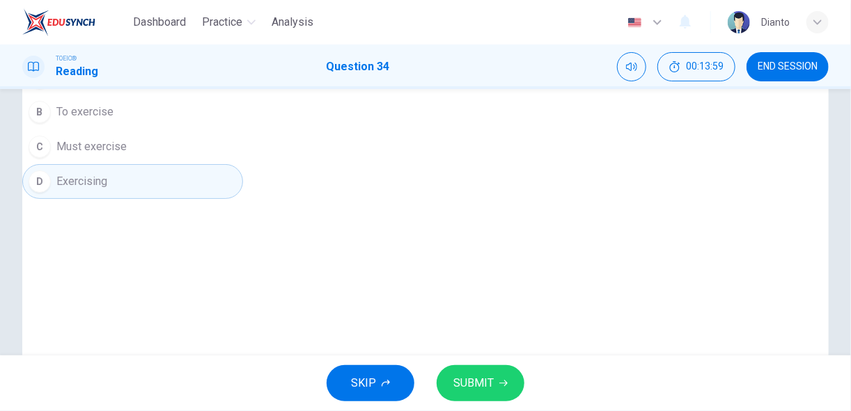
click at [489, 384] on span "SUBMIT" at bounding box center [473, 383] width 40 height 19
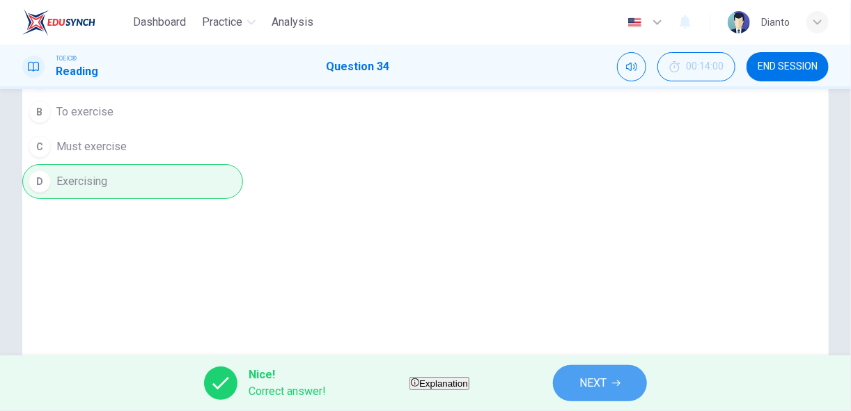
click at [625, 372] on button "NEXT" at bounding box center [600, 383] width 94 height 36
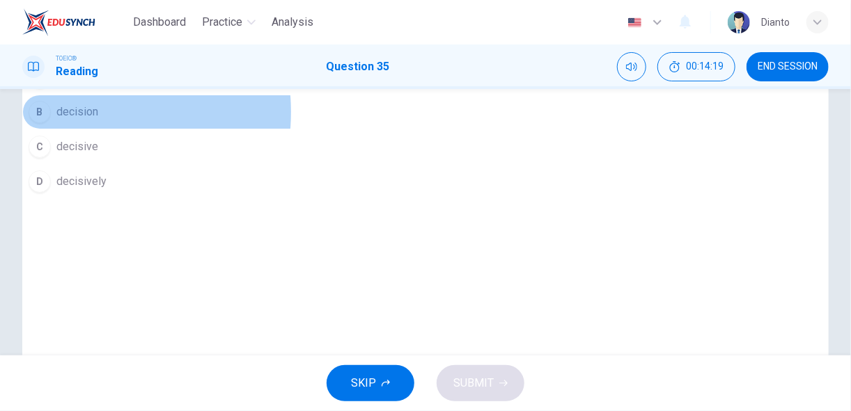
click at [98, 120] on span "decision" at bounding box center [77, 112] width 42 height 17
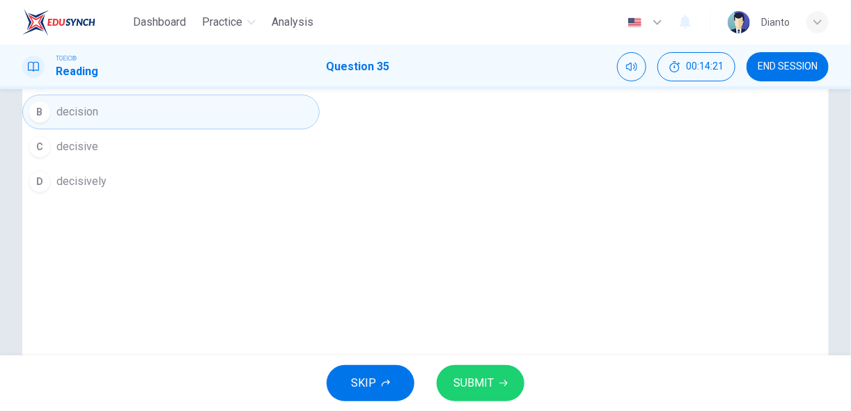
click at [98, 155] on span "decisive" at bounding box center [77, 147] width 42 height 17
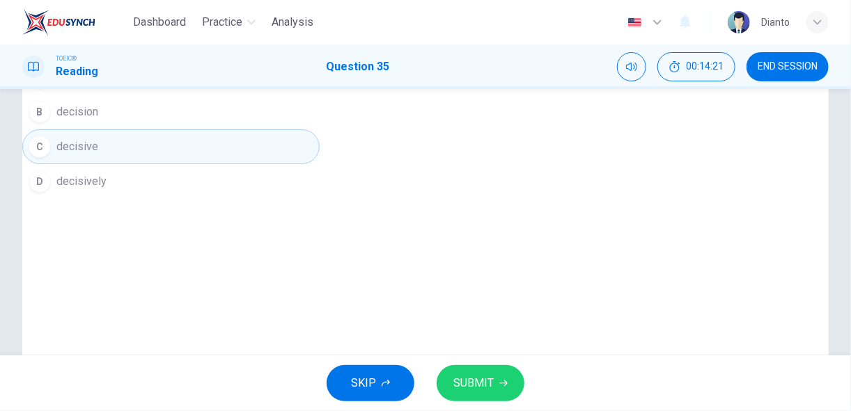
click at [462, 378] on span "SUBMIT" at bounding box center [473, 383] width 40 height 19
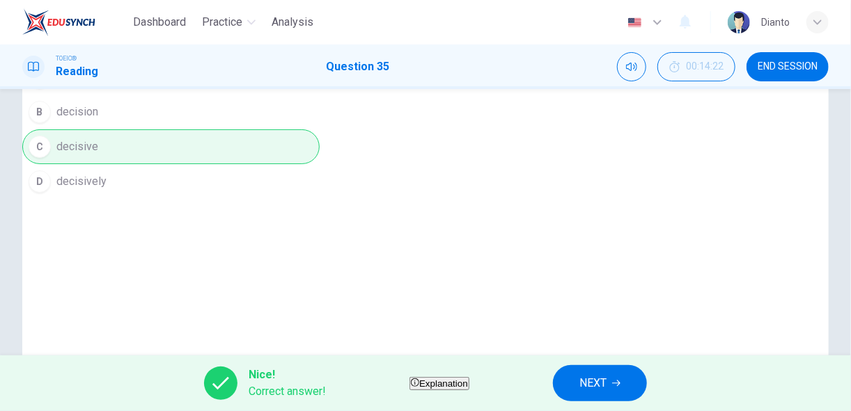
click at [606, 389] on span "NEXT" at bounding box center [592, 383] width 27 height 19
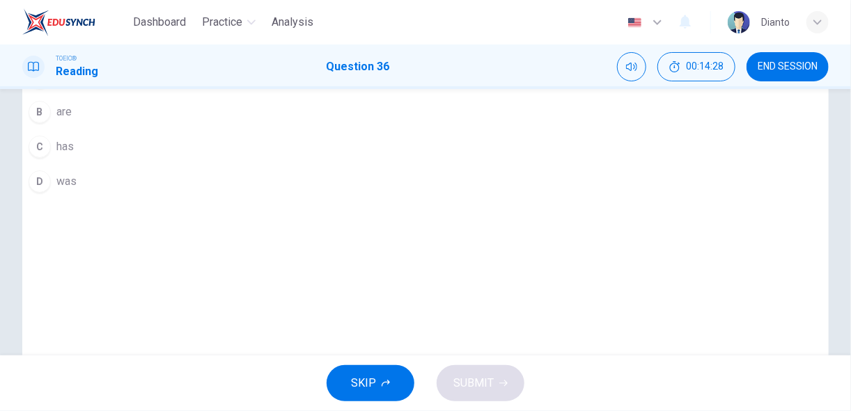
click at [72, 120] on span "are" at bounding box center [63, 112] width 15 height 17
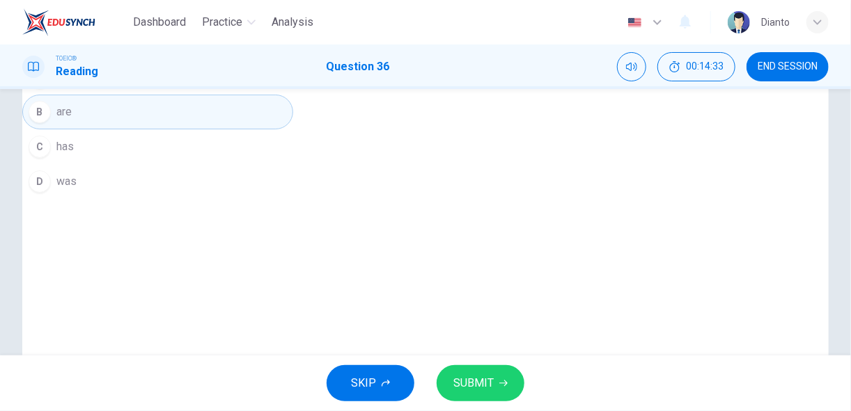
click at [468, 390] on span "SUBMIT" at bounding box center [473, 383] width 40 height 19
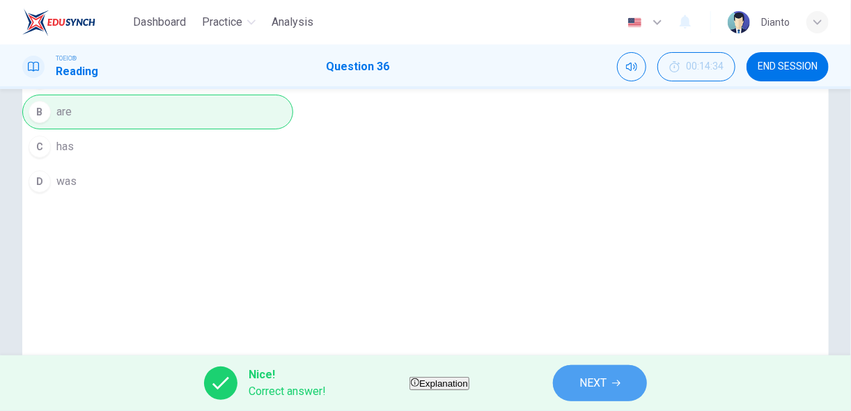
click at [608, 383] on button "NEXT" at bounding box center [600, 383] width 94 height 36
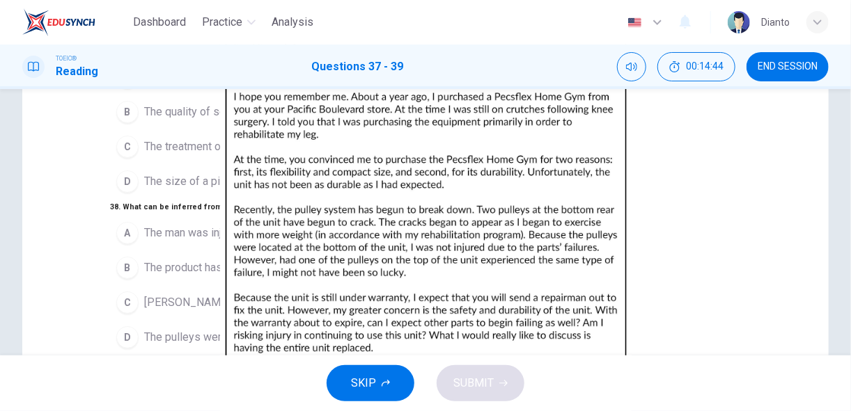
click at [519, 226] on img at bounding box center [425, 205] width 851 height 411
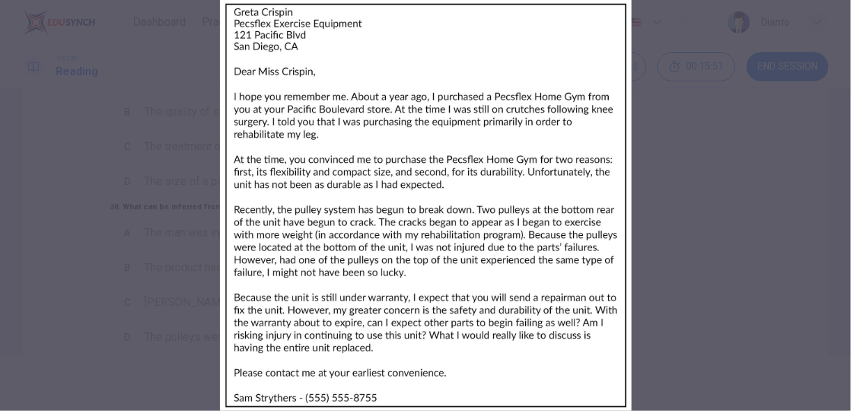
click at [173, 212] on div at bounding box center [425, 205] width 851 height 411
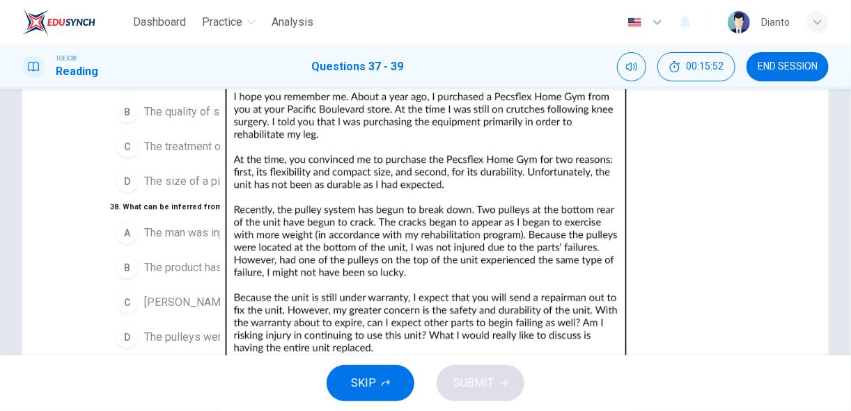
scroll to position [0, 0]
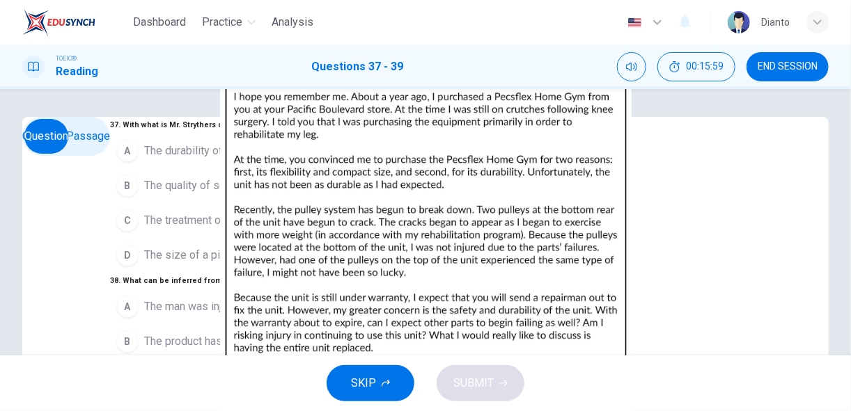
click at [635, 275] on img at bounding box center [425, 205] width 851 height 411
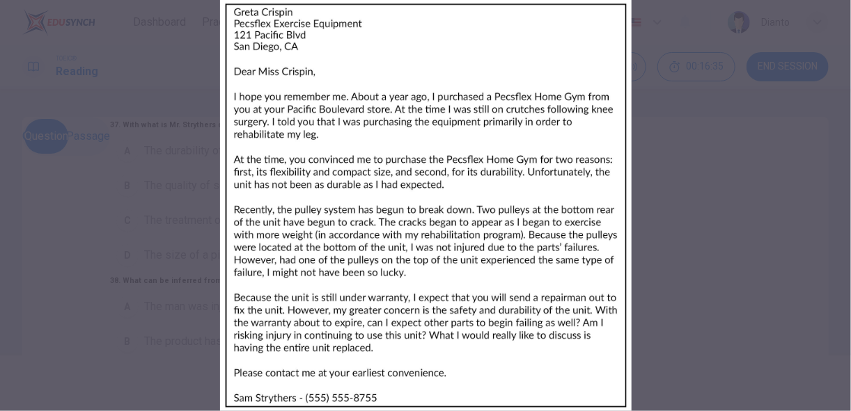
click at [185, 268] on div at bounding box center [425, 205] width 851 height 411
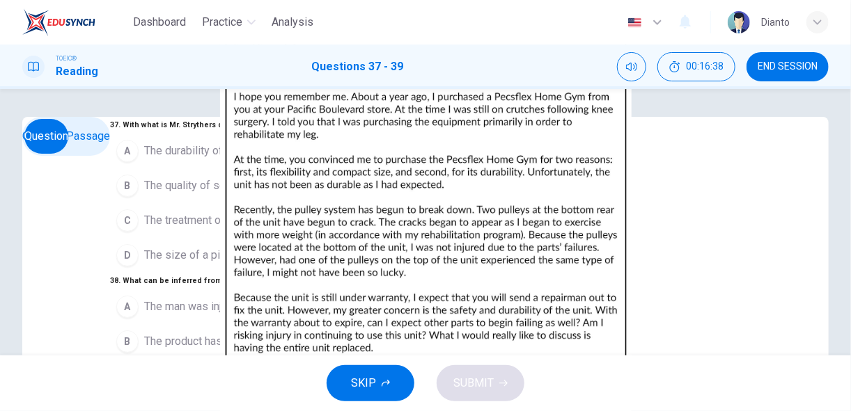
click at [144, 159] on span "The durability of a product" at bounding box center [207, 151] width 127 height 17
click at [144, 229] on span "The treatment of an injury" at bounding box center [205, 220] width 123 height 17
click at [127, 168] on button "A The durability of a product" at bounding box center [275, 151] width 330 height 35
click at [624, 297] on img at bounding box center [425, 205] width 851 height 411
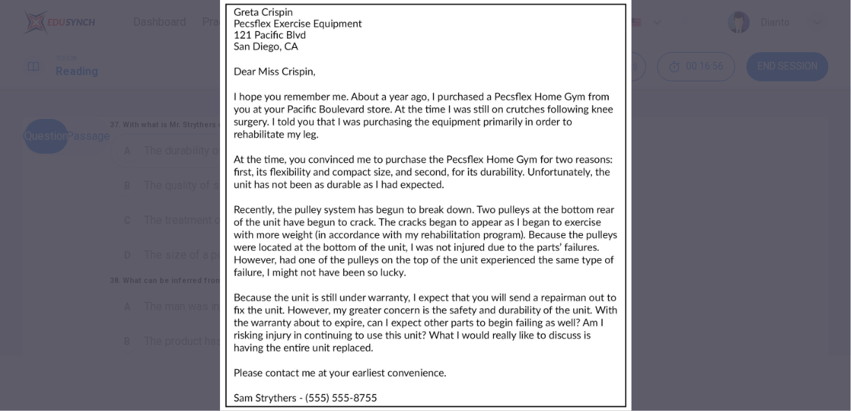
click at [165, 264] on div at bounding box center [425, 205] width 851 height 411
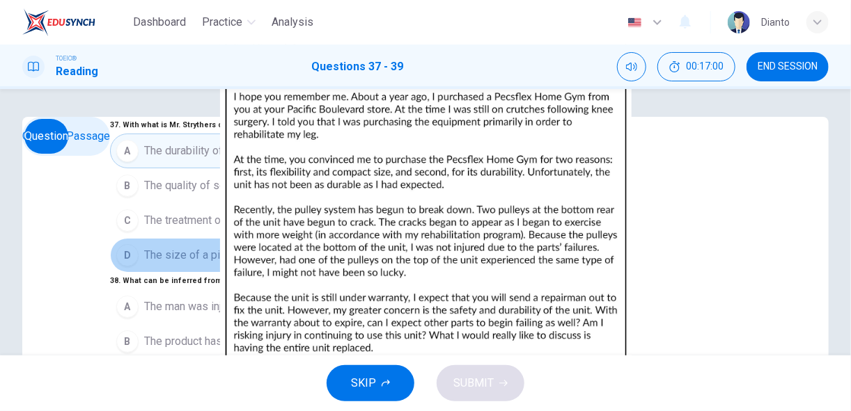
click at [145, 264] on span "The size of a piece of equipment" at bounding box center [224, 255] width 161 height 17
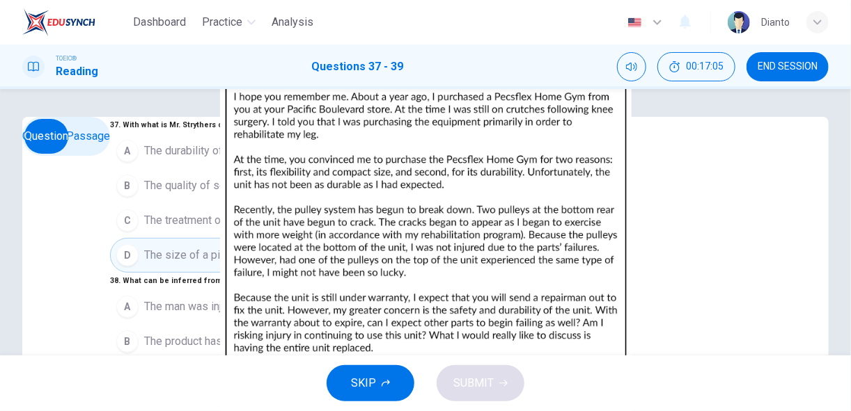
click at [147, 229] on span "The treatment of an injury" at bounding box center [205, 220] width 123 height 17
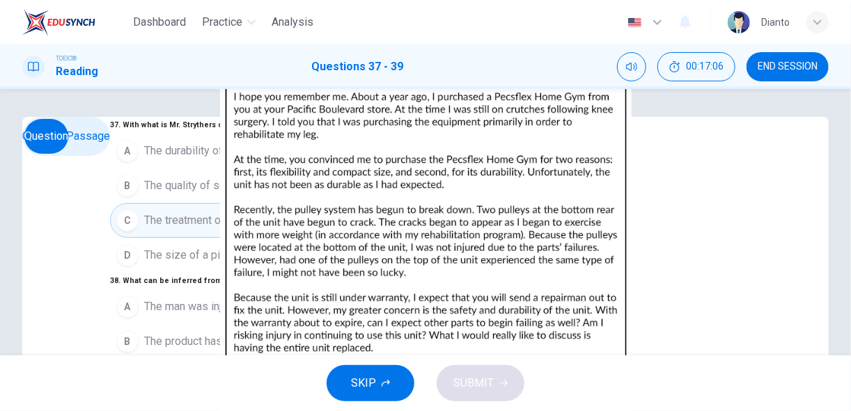
click at [628, 265] on img at bounding box center [425, 205] width 851 height 411
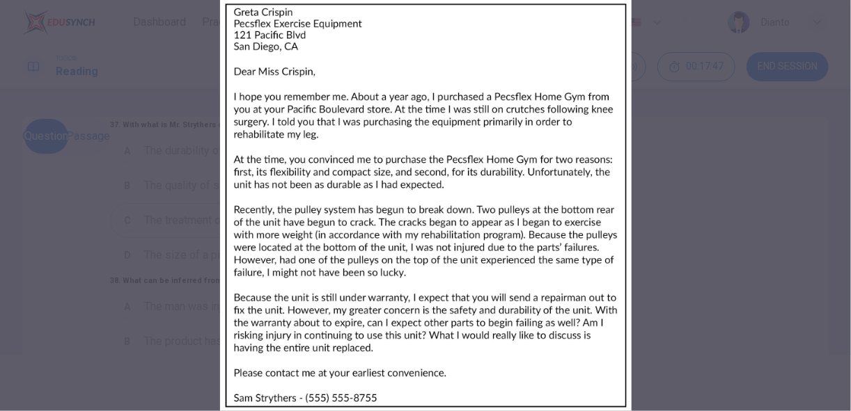
click at [247, 254] on div at bounding box center [425, 205] width 851 height 411
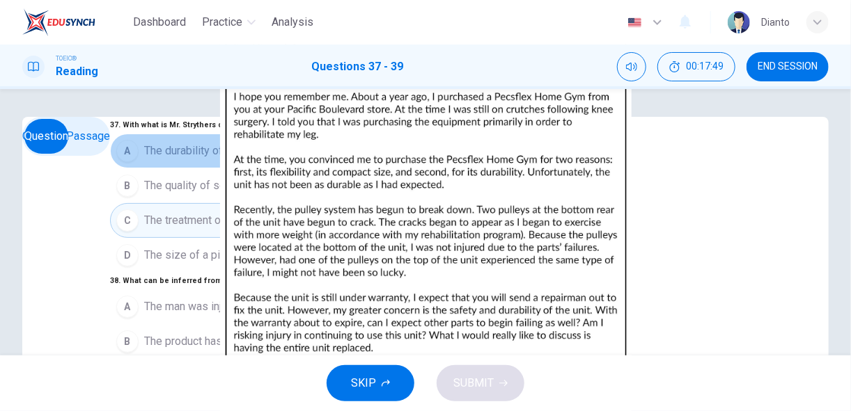
click at [160, 159] on span "The durability of a product" at bounding box center [207, 151] width 127 height 17
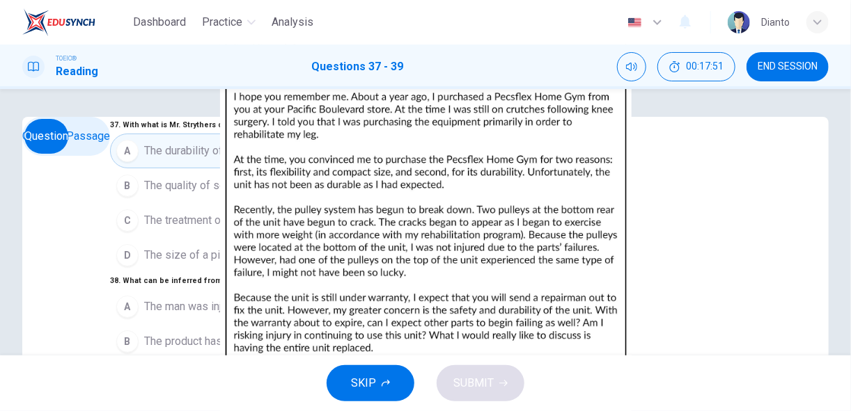
click at [576, 287] on img at bounding box center [425, 205] width 851 height 411
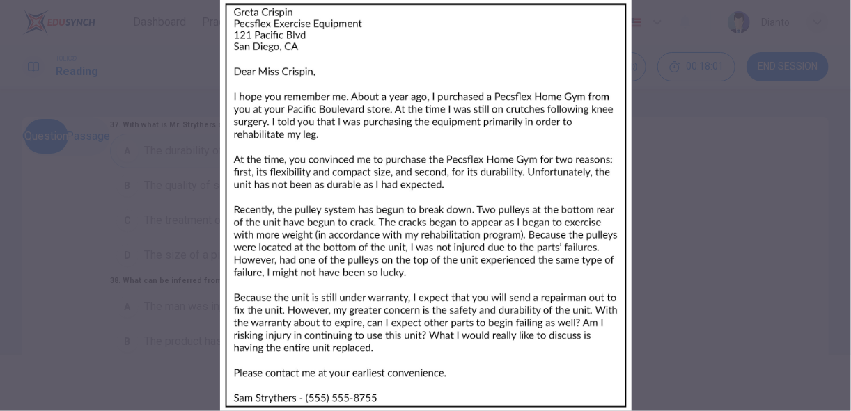
click at [216, 299] on div at bounding box center [425, 205] width 851 height 411
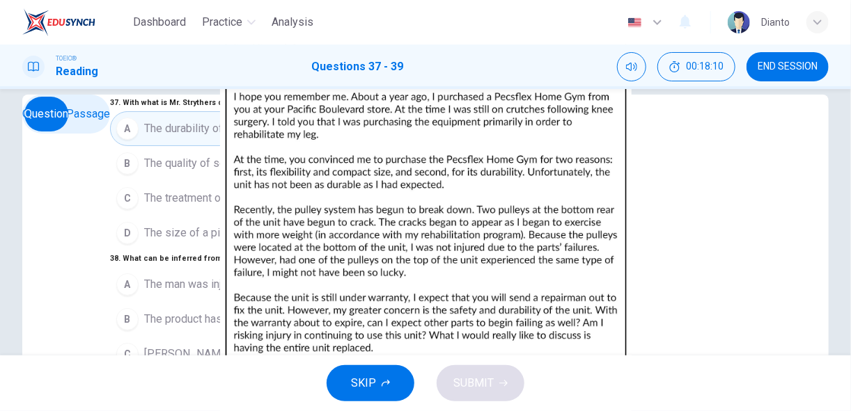
scroll to position [74, 0]
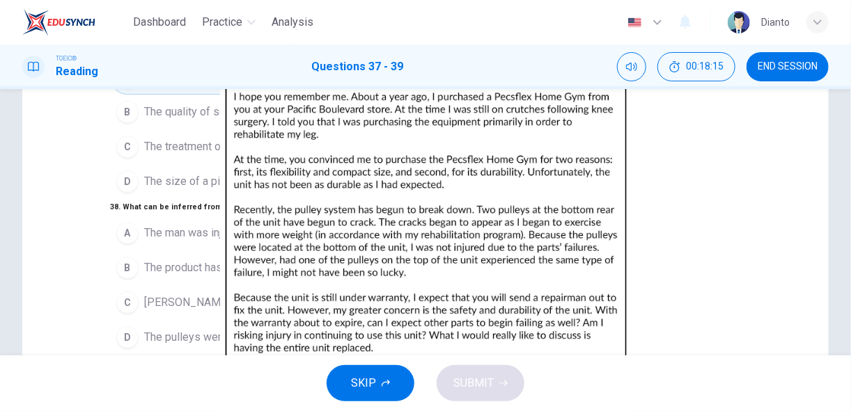
click at [642, 192] on img at bounding box center [425, 205] width 851 height 411
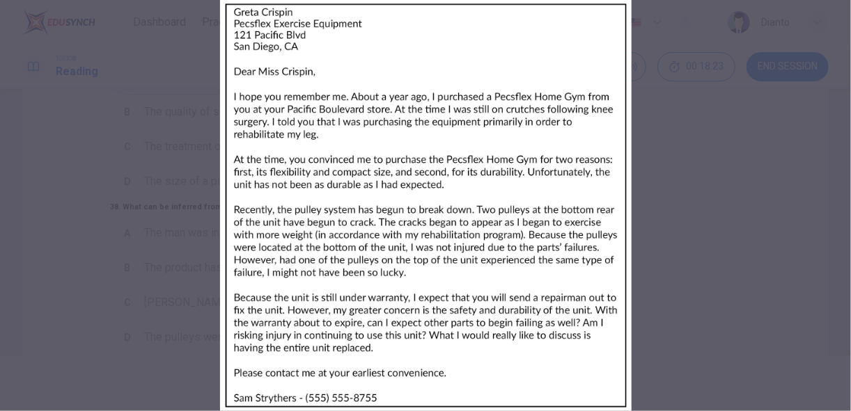
click at [148, 260] on div at bounding box center [425, 205] width 851 height 411
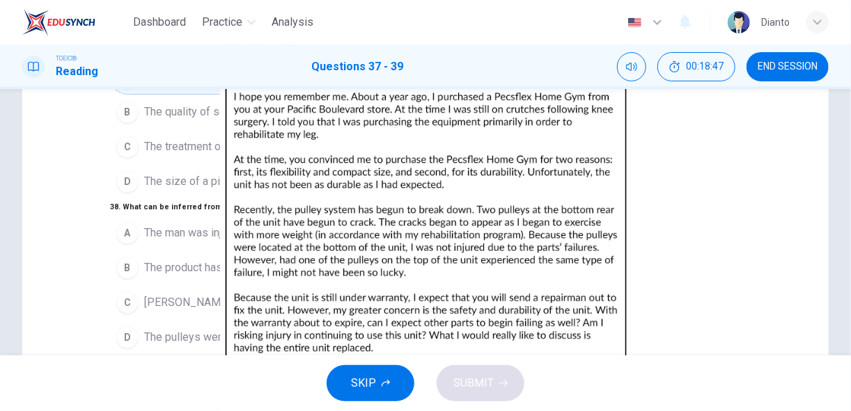
click at [689, 223] on img at bounding box center [425, 205] width 851 height 411
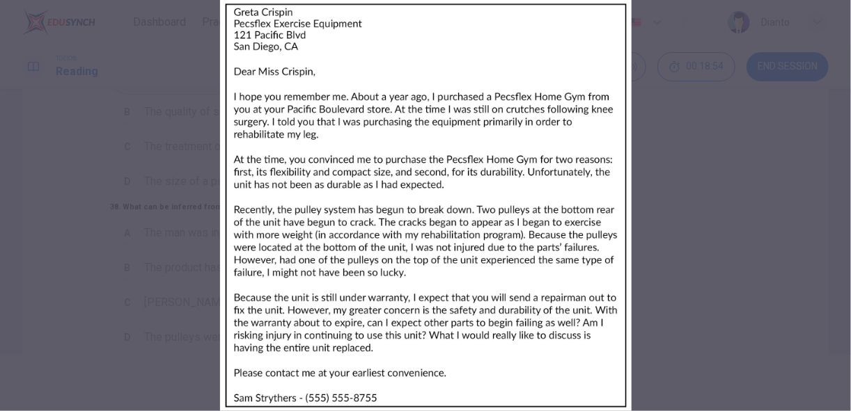
click at [218, 188] on div at bounding box center [425, 205] width 851 height 411
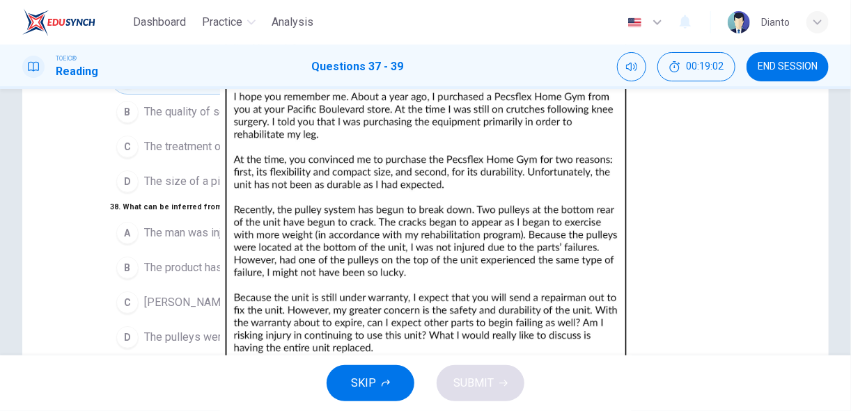
click at [635, 233] on img at bounding box center [425, 205] width 851 height 411
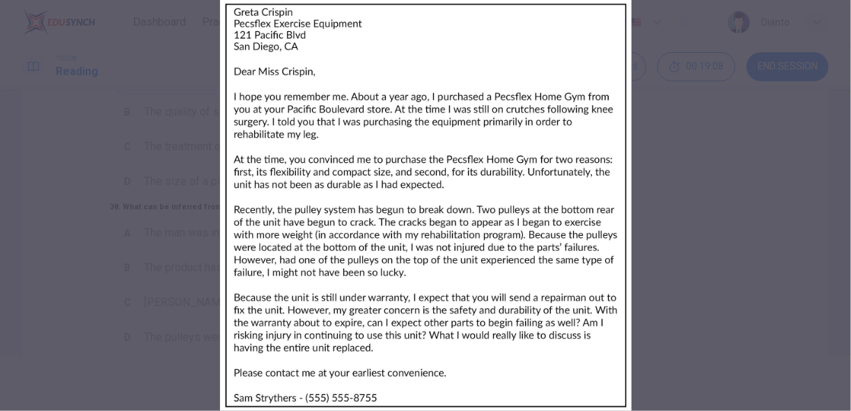
click at [180, 295] on div at bounding box center [425, 205] width 851 height 411
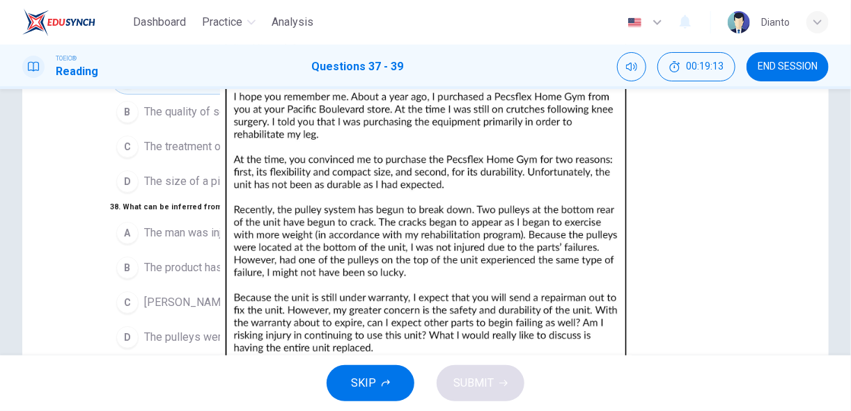
click at [569, 243] on img at bounding box center [425, 205] width 851 height 411
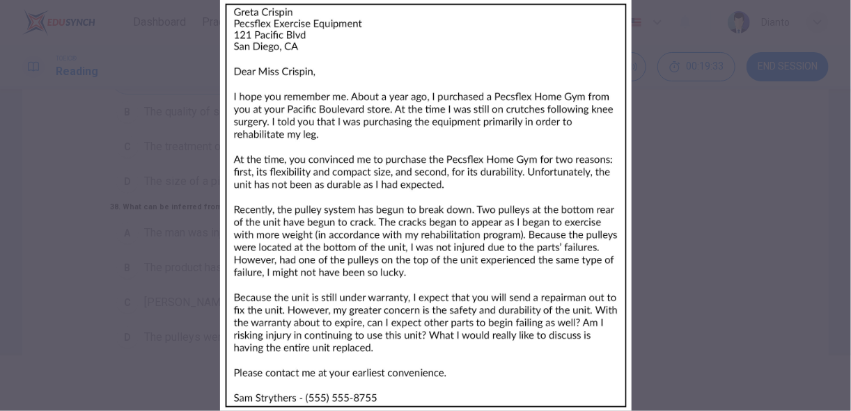
click at [191, 271] on div at bounding box center [425, 205] width 851 height 411
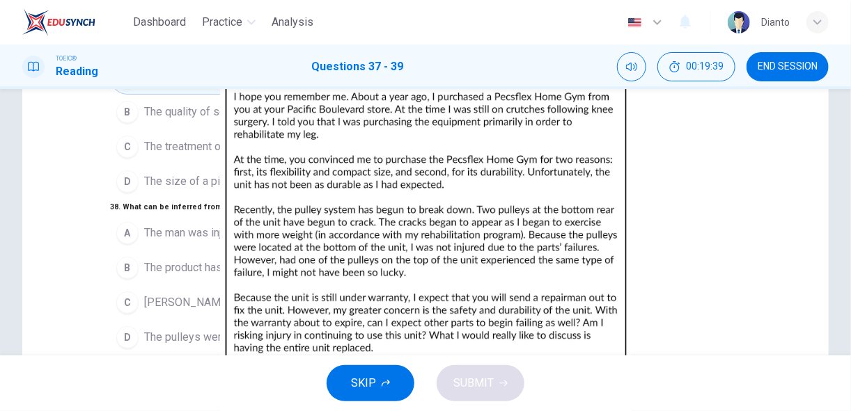
click at [569, 231] on img at bounding box center [425, 205] width 851 height 411
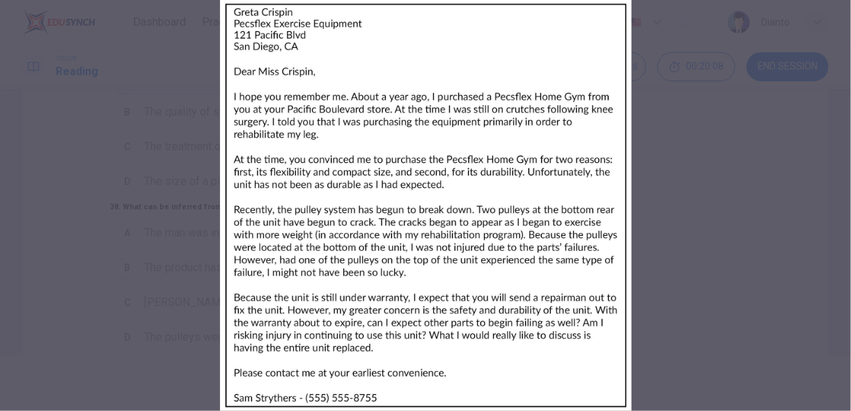
click at [221, 313] on div at bounding box center [425, 205] width 851 height 411
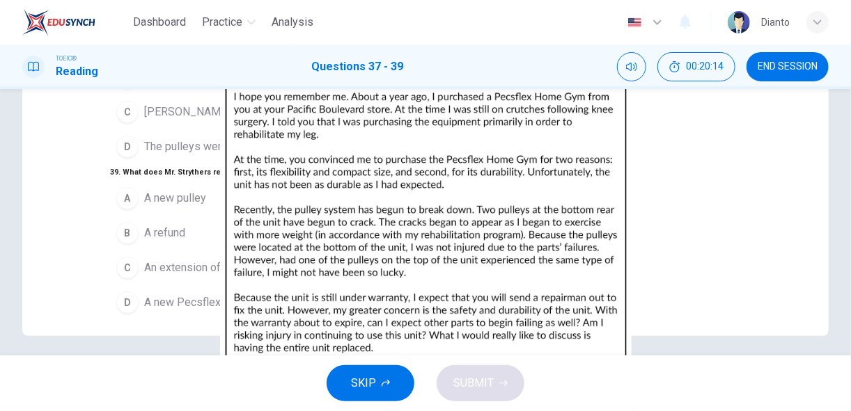
scroll to position [273, 0]
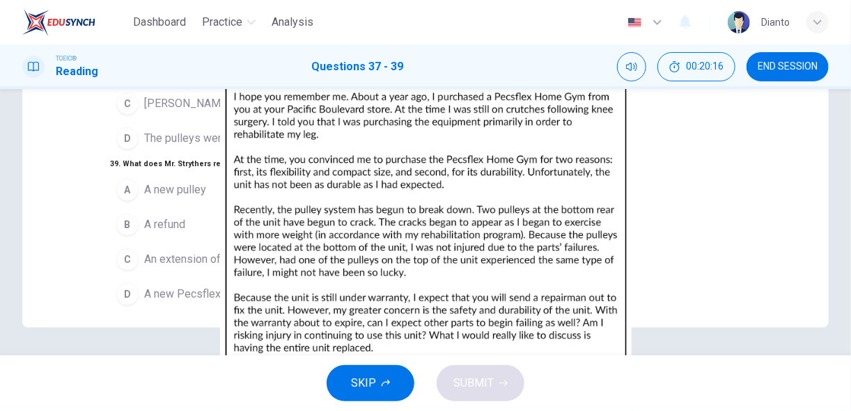
click at [562, 111] on img at bounding box center [425, 205] width 851 height 411
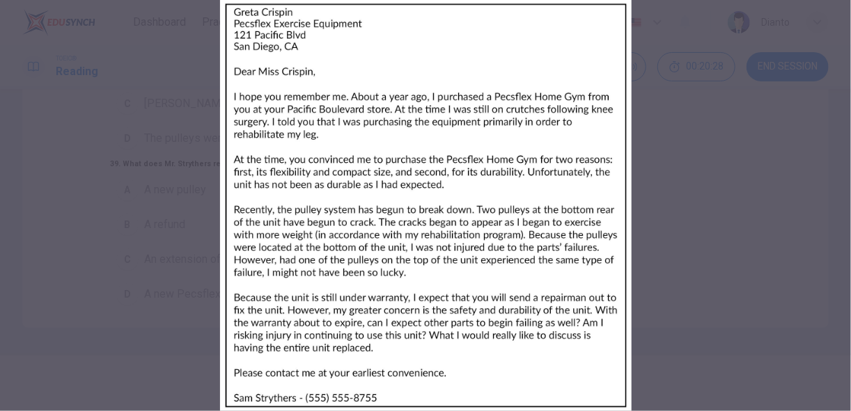
click at [231, 313] on div at bounding box center [425, 205] width 851 height 411
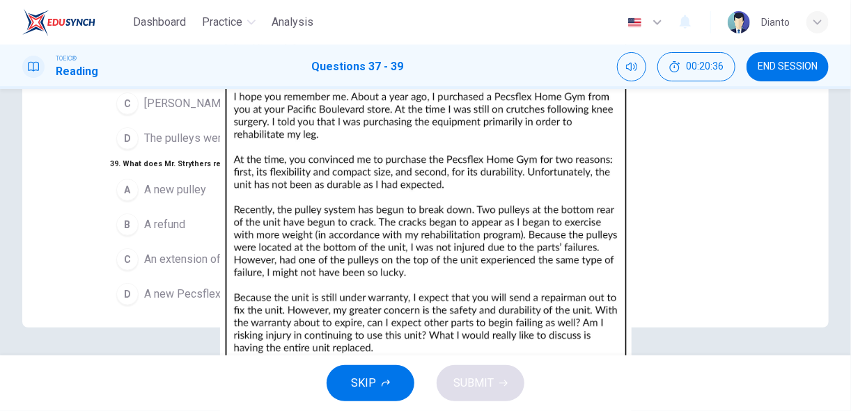
click at [116, 287] on div "D" at bounding box center [127, 294] width 22 height 22
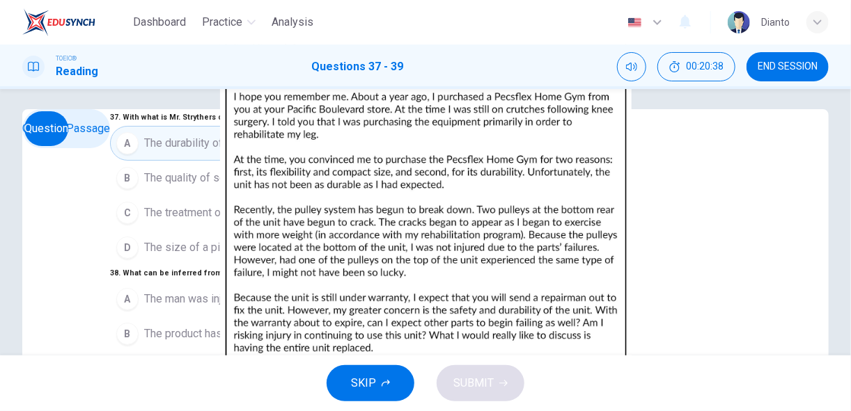
scroll to position [0, 0]
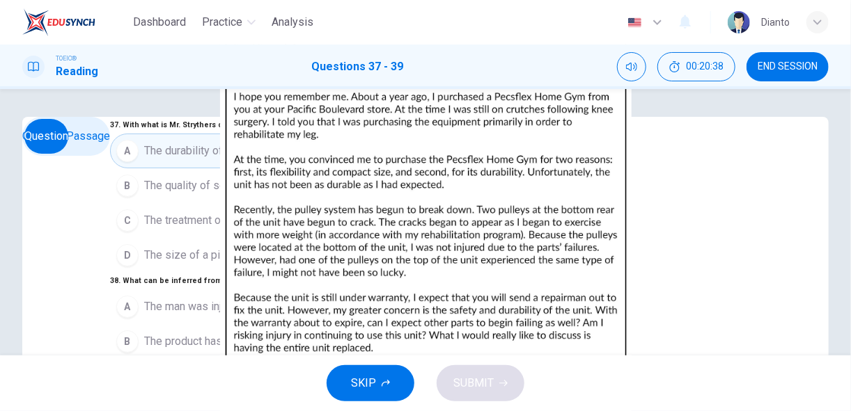
click at [580, 223] on img at bounding box center [425, 205] width 851 height 411
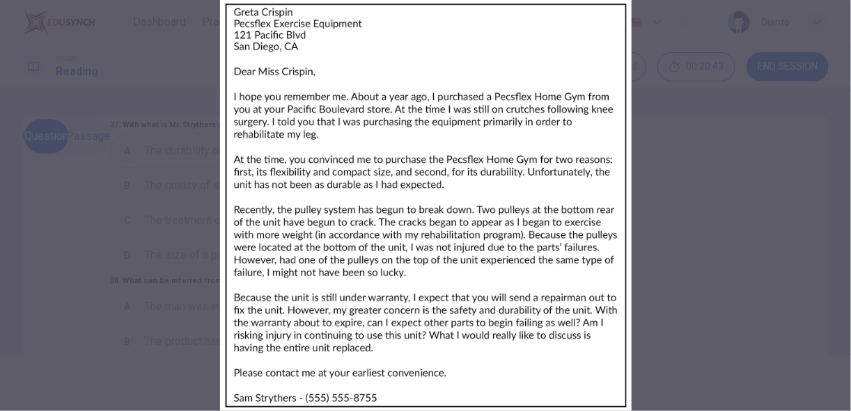
click at [210, 207] on div at bounding box center [425, 205] width 851 height 411
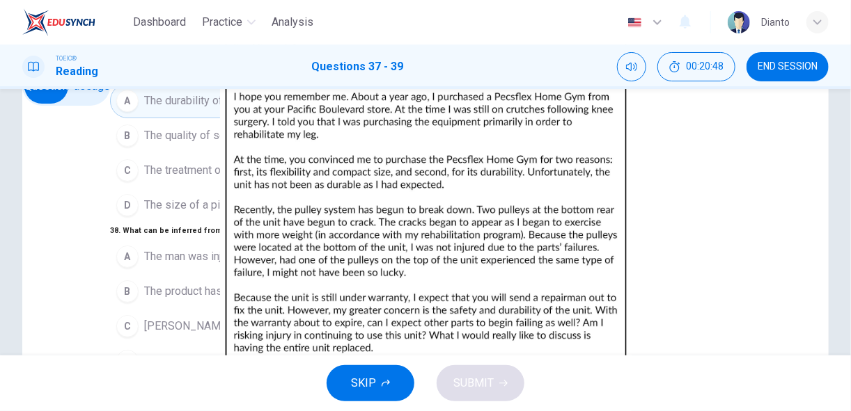
scroll to position [139, 0]
click at [116, 246] on div "A" at bounding box center [127, 257] width 22 height 22
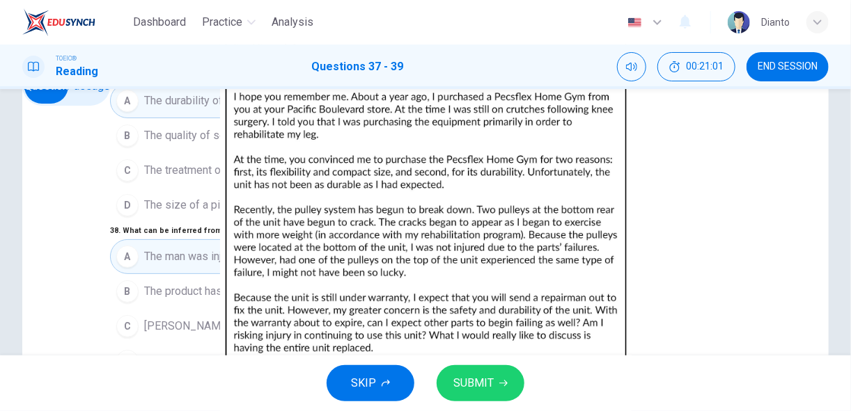
click at [116, 246] on div "A" at bounding box center [127, 257] width 22 height 22
click at [490, 379] on span "SUBMIT" at bounding box center [473, 383] width 40 height 19
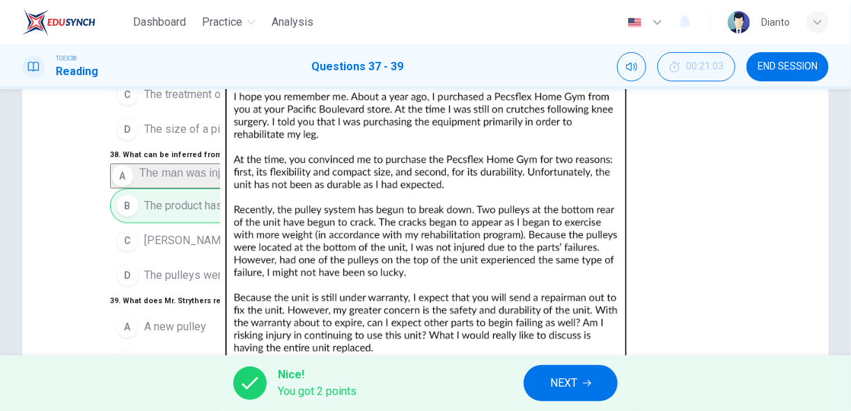
scroll to position [125, 0]
click at [668, 198] on img at bounding box center [425, 205] width 851 height 411
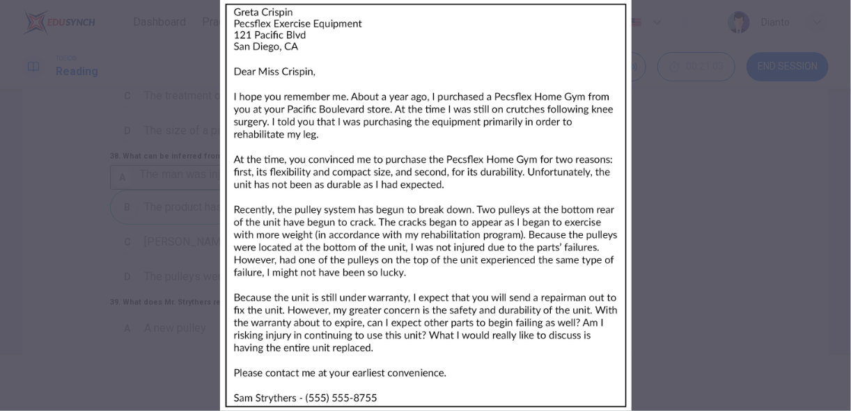
click at [187, 255] on div at bounding box center [425, 205] width 851 height 411
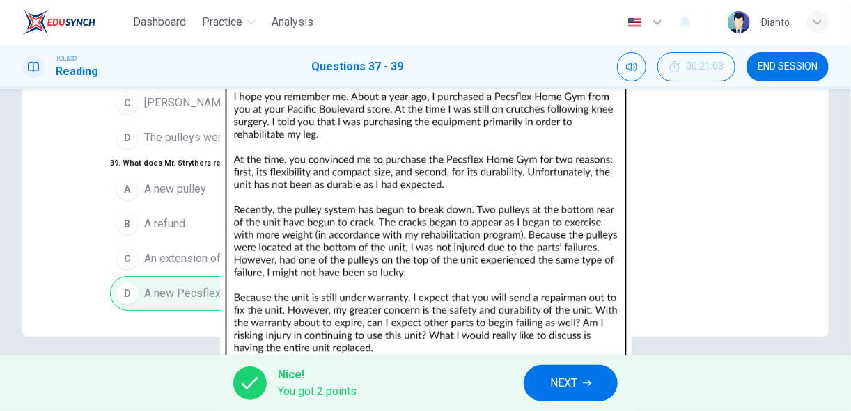
scroll to position [273, 0]
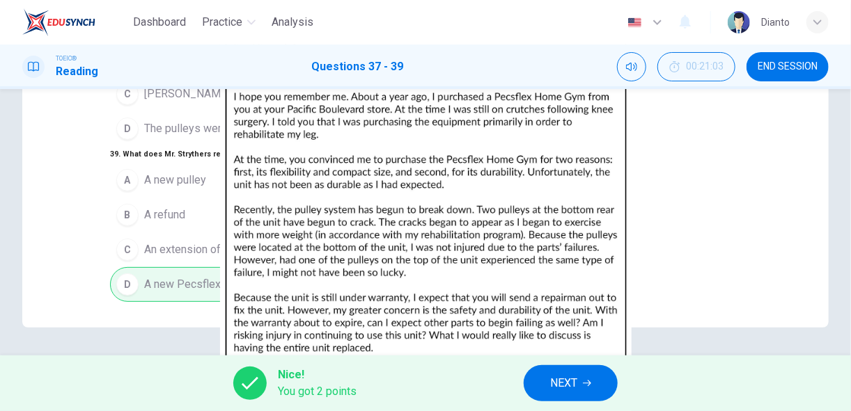
click at [544, 375] on button "NEXT" at bounding box center [570, 383] width 94 height 36
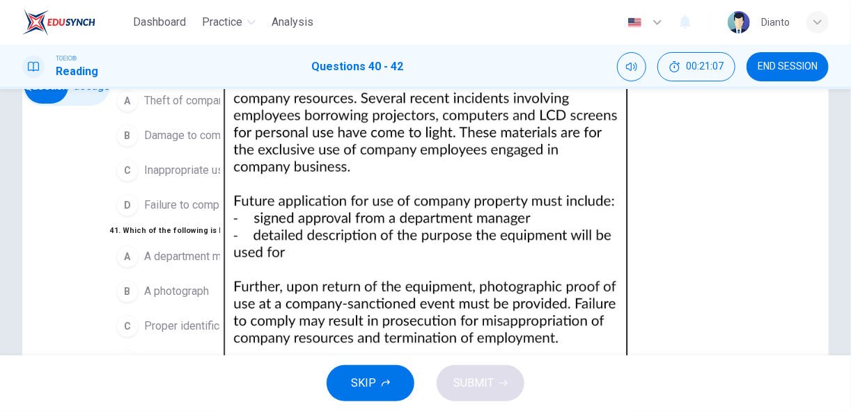
scroll to position [0, 0]
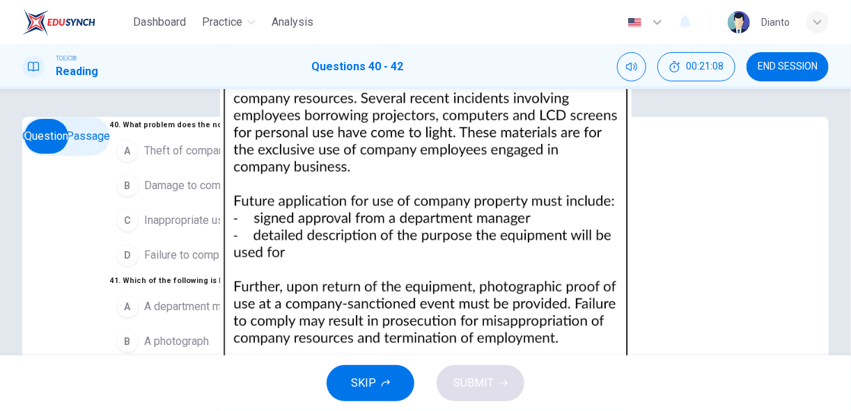
click at [649, 208] on img at bounding box center [425, 205] width 851 height 411
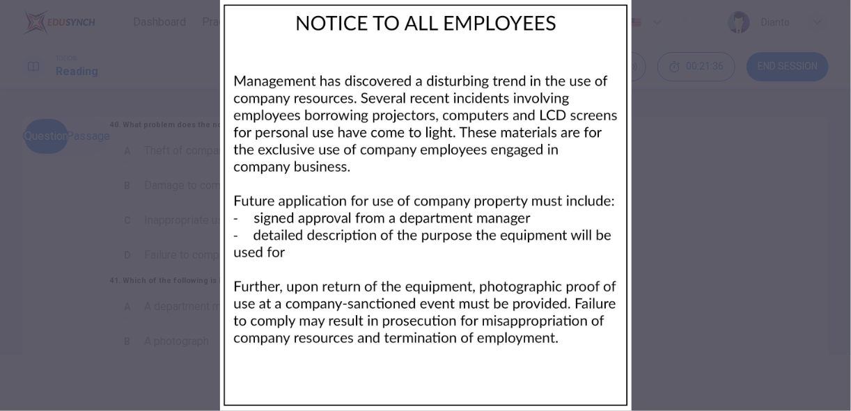
click at [184, 178] on div at bounding box center [425, 205] width 851 height 411
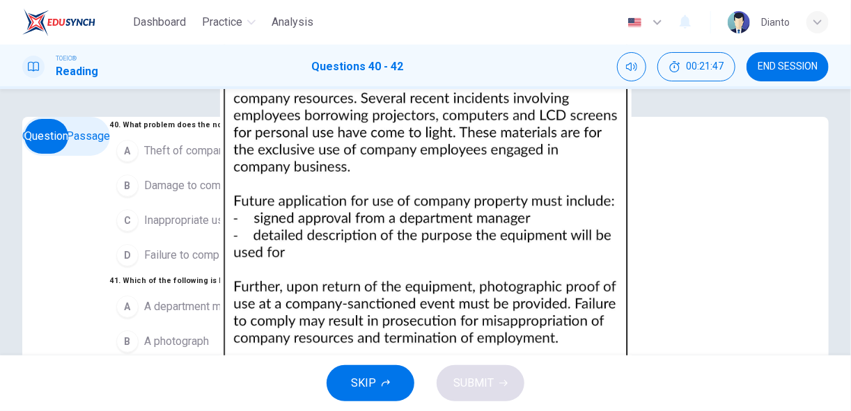
click at [144, 229] on span "Inappropriate use of company property" at bounding box center [238, 220] width 189 height 17
click at [568, 237] on img at bounding box center [425, 205] width 851 height 411
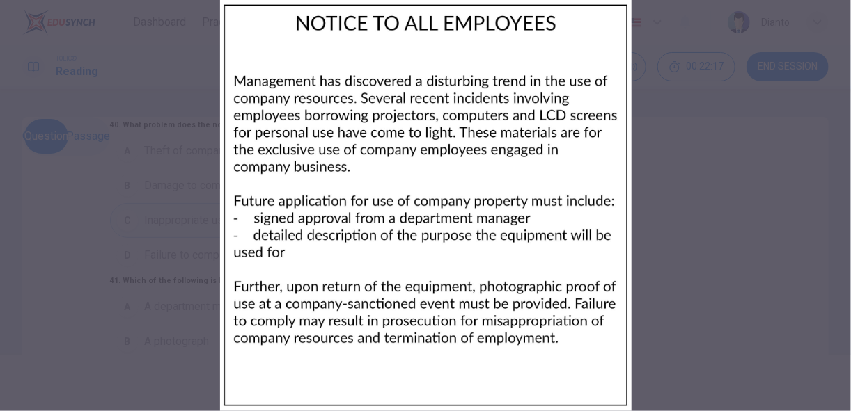
drag, startPoint x: 137, startPoint y: 266, endPoint x: 143, endPoint y: 261, distance: 7.9
click at [137, 265] on div at bounding box center [425, 205] width 851 height 411
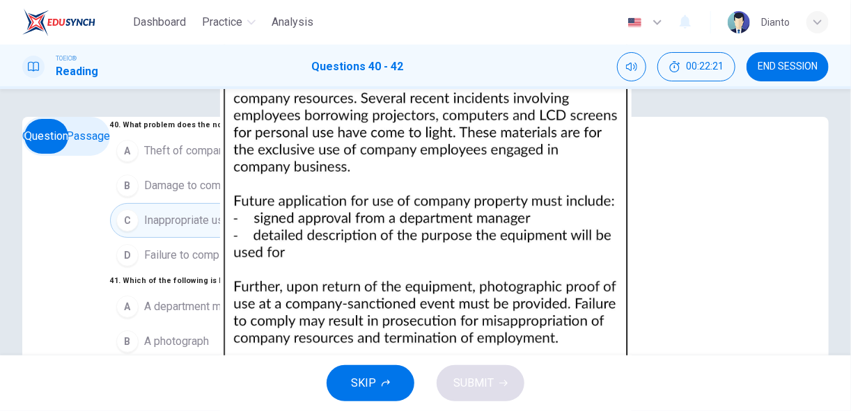
click at [560, 236] on img at bounding box center [425, 205] width 851 height 411
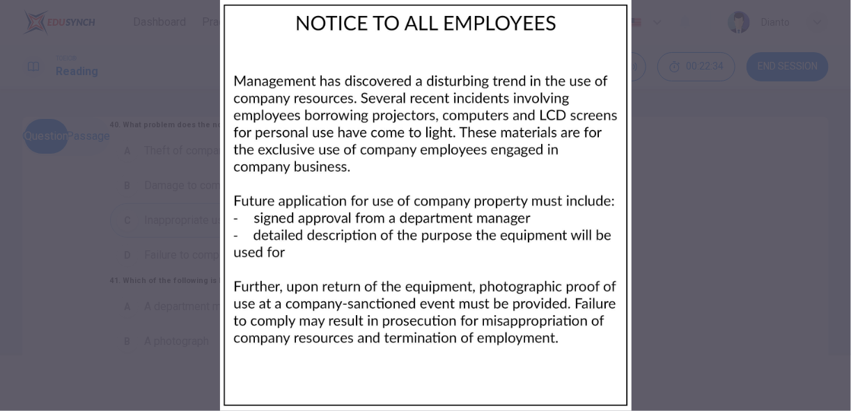
click at [206, 161] on div at bounding box center [425, 205] width 851 height 411
click at [206, 161] on div "40 . What problem does the notice address? A Theft of company property B Damage…" at bounding box center [309, 195] width 398 height 156
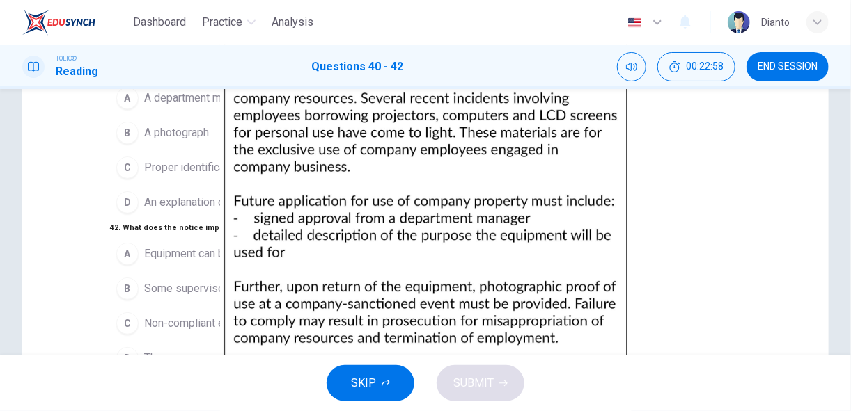
scroll to position [198, 0]
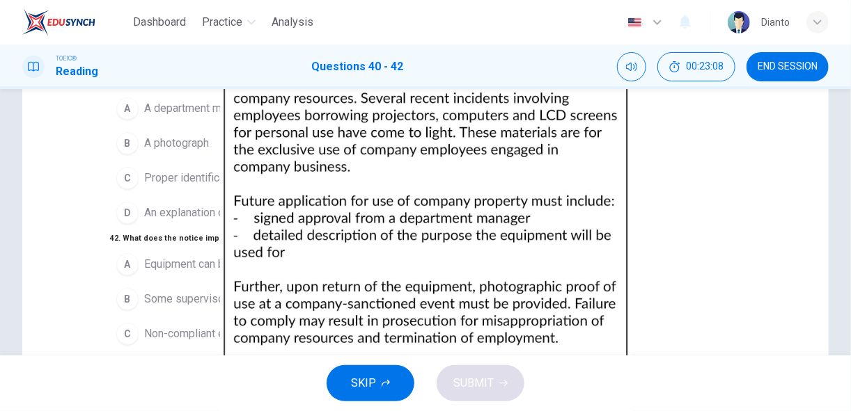
click at [564, 125] on img at bounding box center [425, 205] width 851 height 411
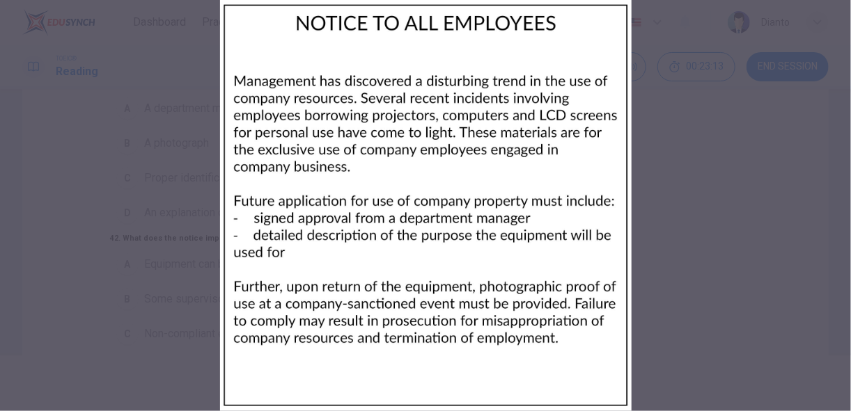
click at [102, 221] on div at bounding box center [425, 205] width 851 height 411
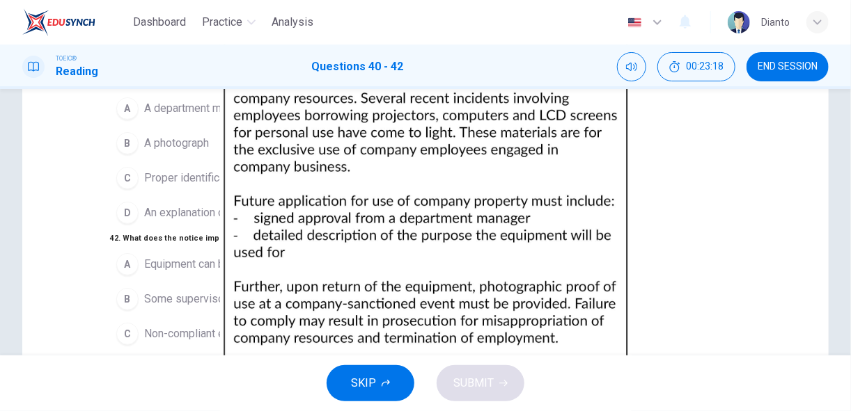
click at [569, 175] on img at bounding box center [425, 205] width 851 height 411
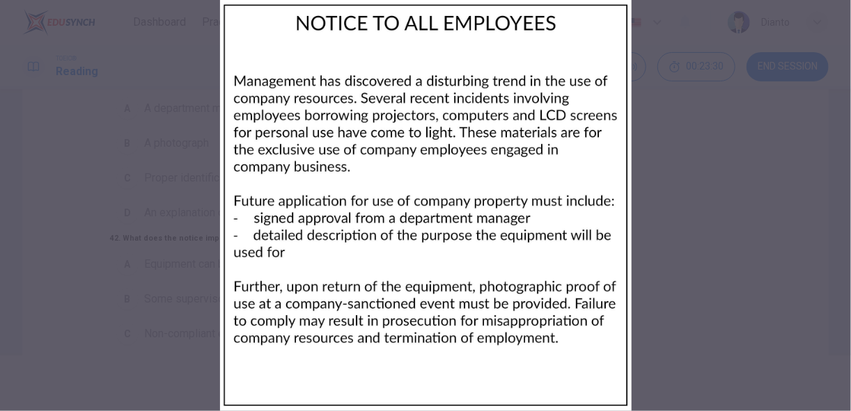
click at [207, 263] on div at bounding box center [425, 205] width 851 height 411
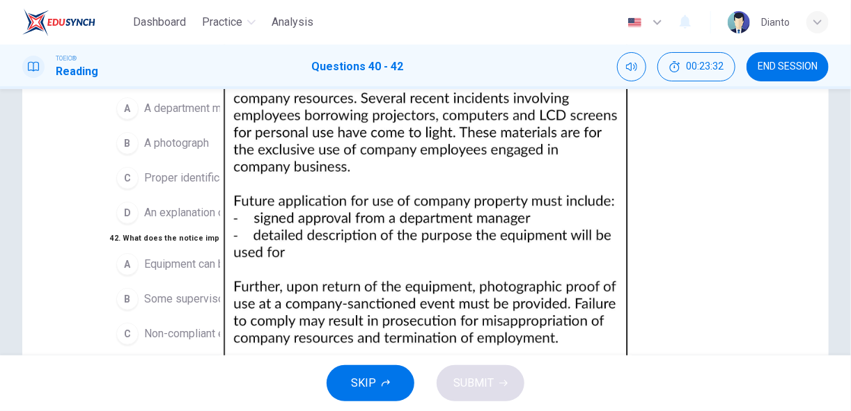
click at [544, 173] on img at bounding box center [425, 205] width 851 height 411
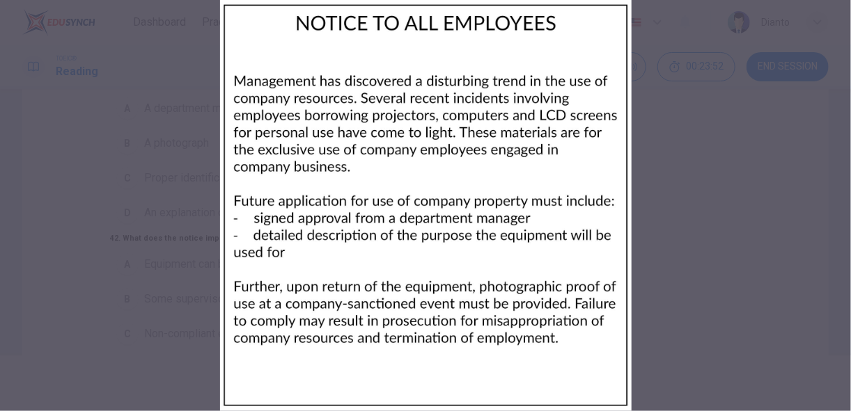
click at [204, 275] on div at bounding box center [425, 205] width 851 height 411
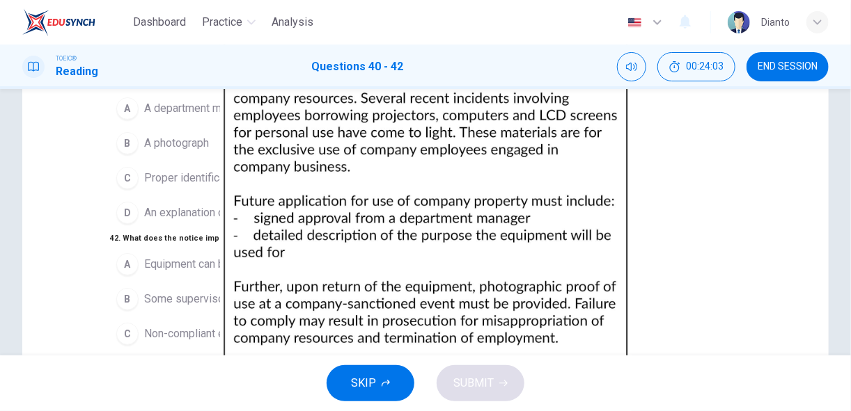
click at [116, 155] on div "B" at bounding box center [127, 143] width 22 height 22
click at [631, 135] on img at bounding box center [425, 205] width 851 height 411
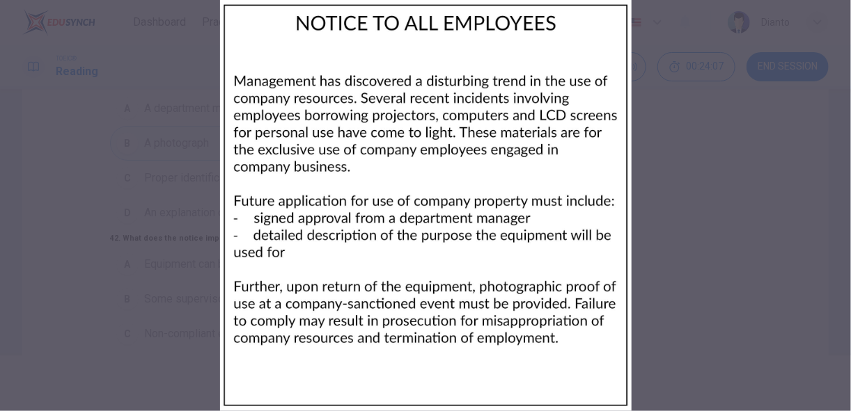
click at [643, 224] on div at bounding box center [425, 205] width 851 height 411
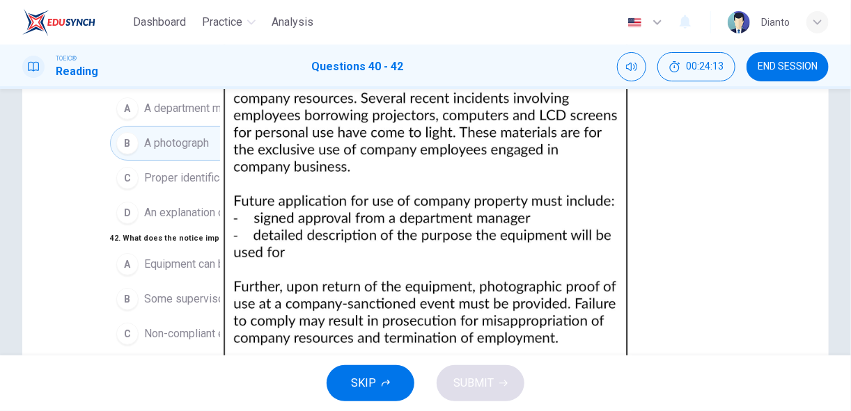
click at [585, 169] on img at bounding box center [425, 205] width 851 height 411
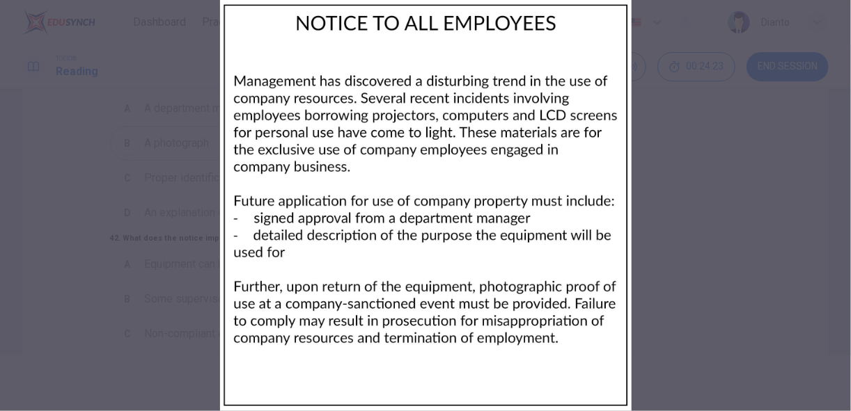
click at [654, 212] on div at bounding box center [425, 205] width 851 height 411
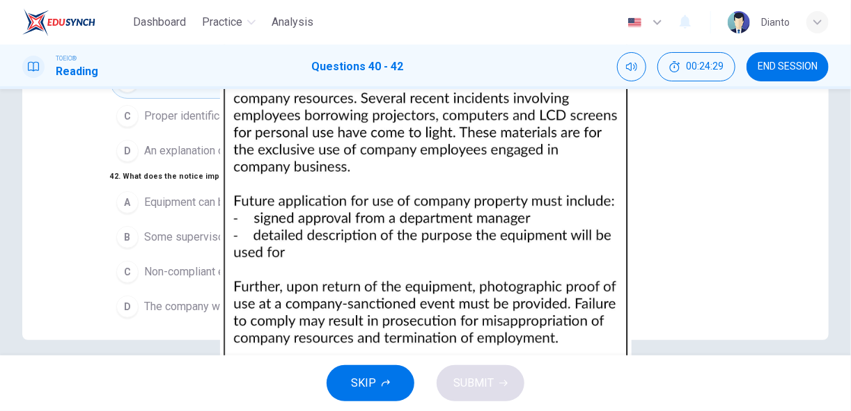
scroll to position [273, 0]
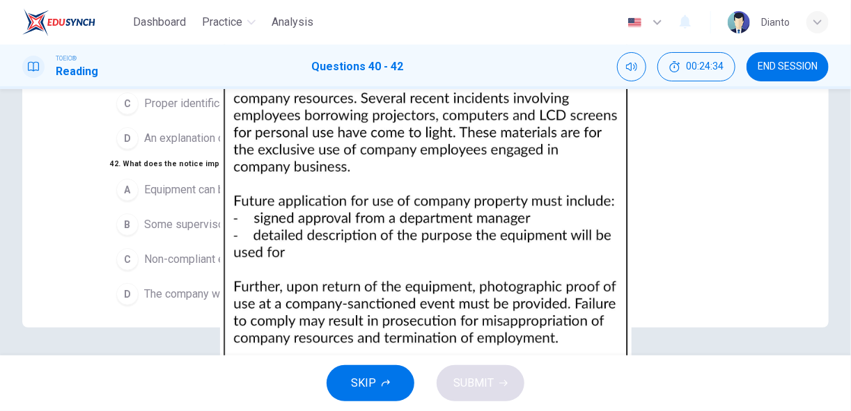
click at [116, 179] on div "A" at bounding box center [127, 190] width 22 height 22
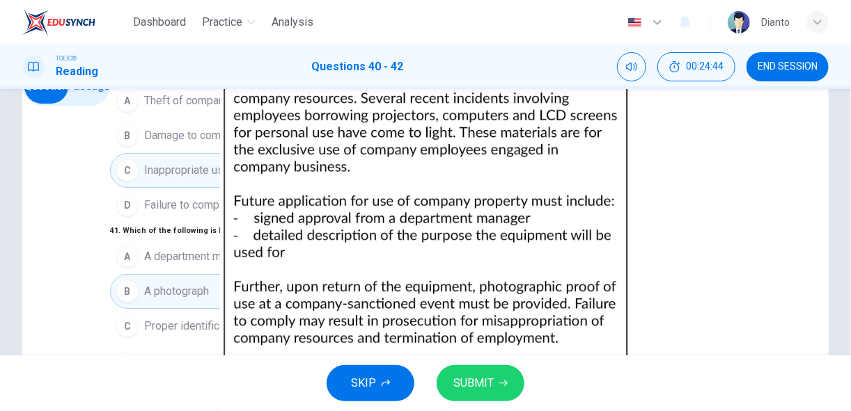
scroll to position [148, 0]
click at [487, 384] on span "SUBMIT" at bounding box center [473, 383] width 40 height 19
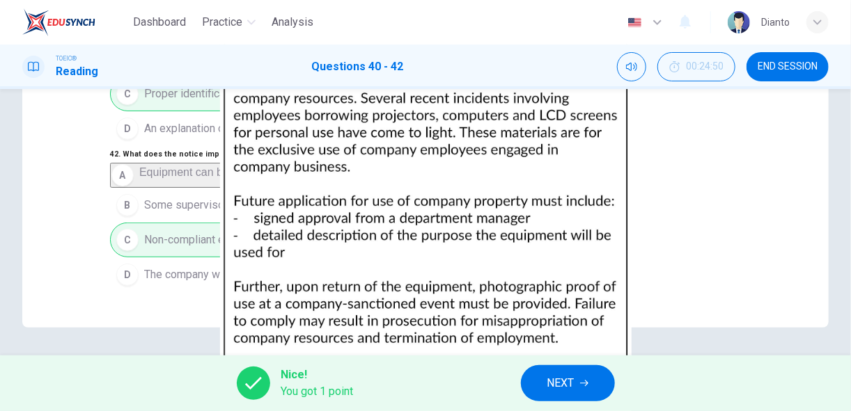
scroll to position [2, 0]
click at [110, 146] on div "A A department manager's signature B A photograph C Proper identification D An …" at bounding box center [307, 81] width 395 height 129
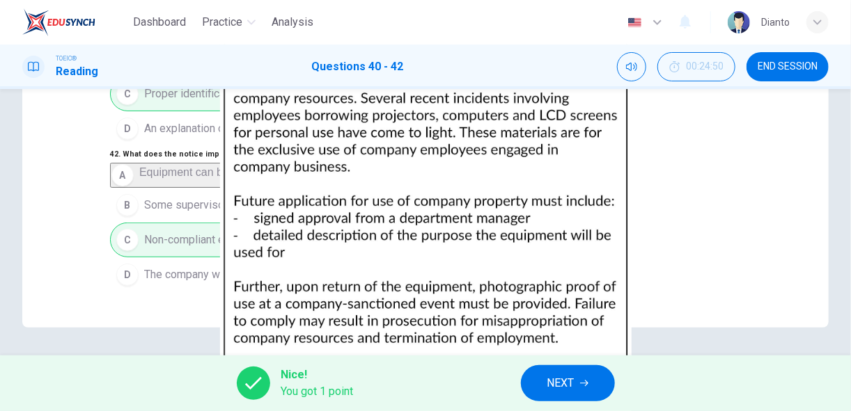
click at [551, 386] on span "NEXT" at bounding box center [560, 383] width 27 height 19
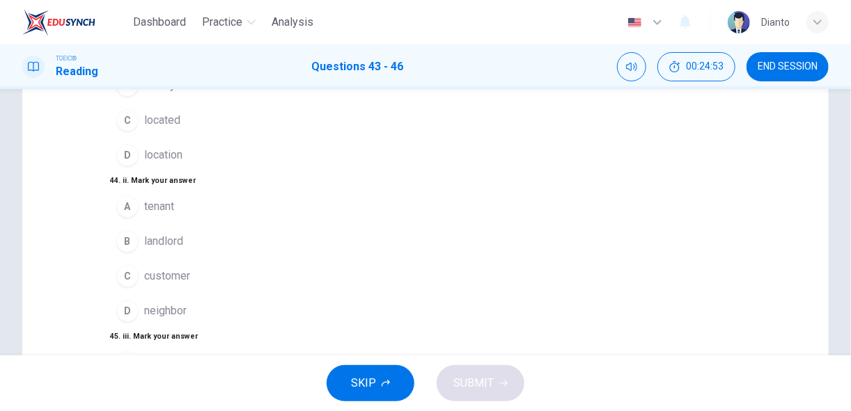
scroll to position [0, 0]
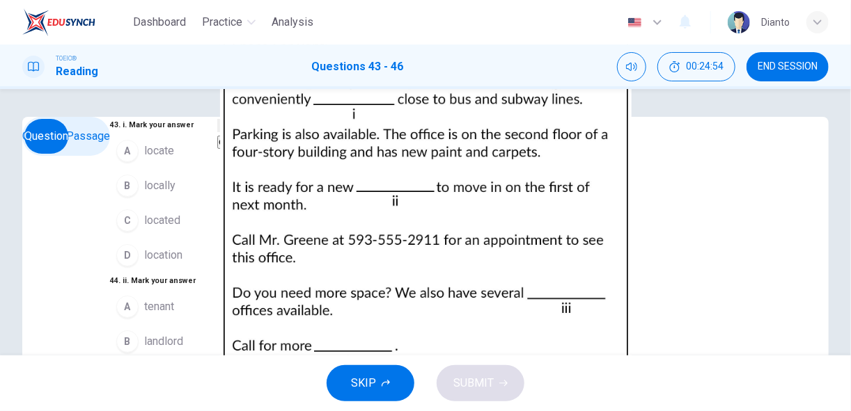
click at [576, 238] on img at bounding box center [425, 205] width 851 height 411
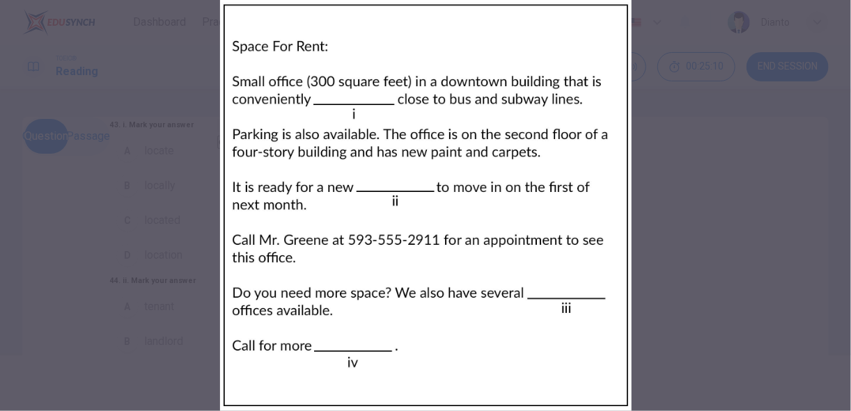
click at [171, 249] on div at bounding box center [425, 205] width 851 height 411
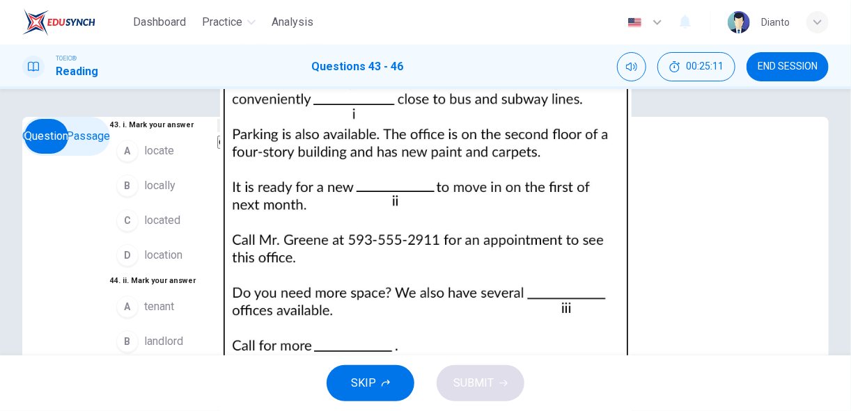
click at [654, 250] on img at bounding box center [425, 205] width 851 height 411
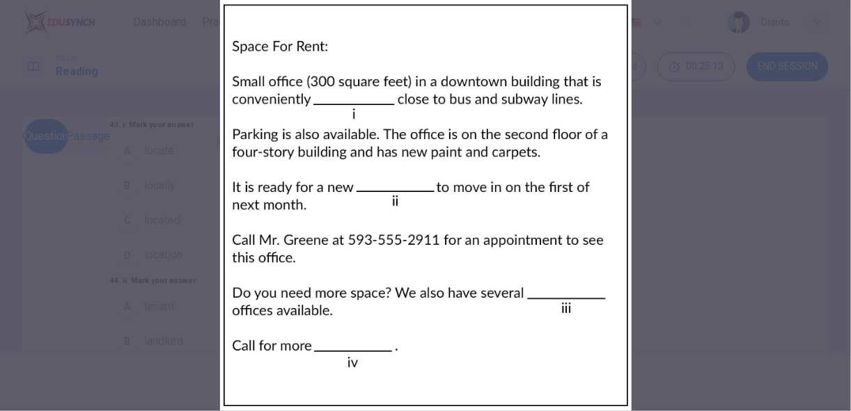
drag, startPoint x: 196, startPoint y: 243, endPoint x: 190, endPoint y: 239, distance: 7.2
click at [196, 243] on div at bounding box center [425, 205] width 851 height 411
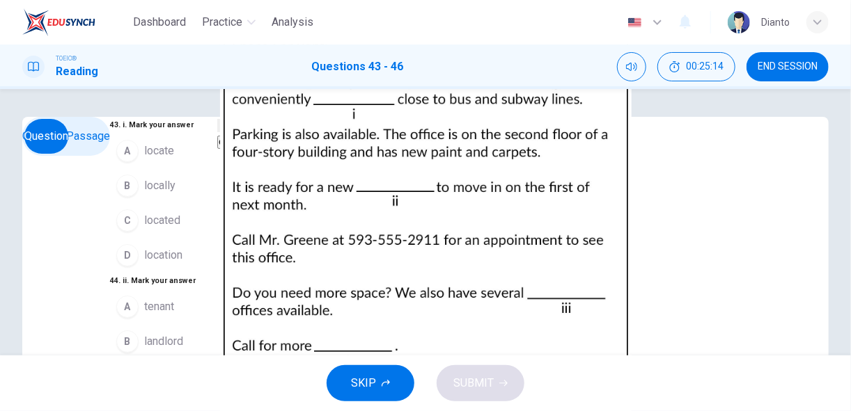
click at [144, 229] on span "located" at bounding box center [162, 220] width 36 height 17
click at [692, 262] on img at bounding box center [425, 205] width 851 height 411
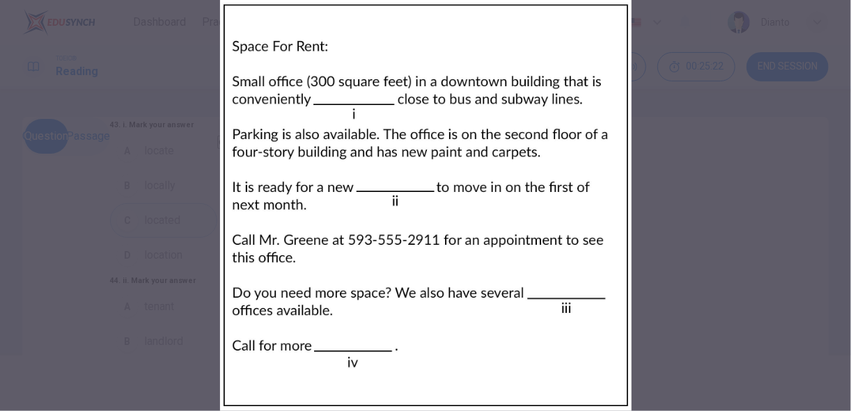
click at [204, 270] on div at bounding box center [425, 205] width 851 height 411
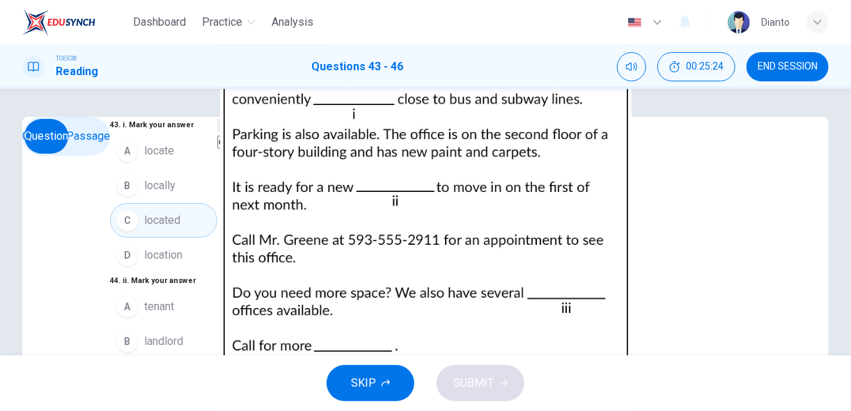
scroll to position [148, 0]
click at [144, 299] on span "tenant" at bounding box center [159, 307] width 30 height 17
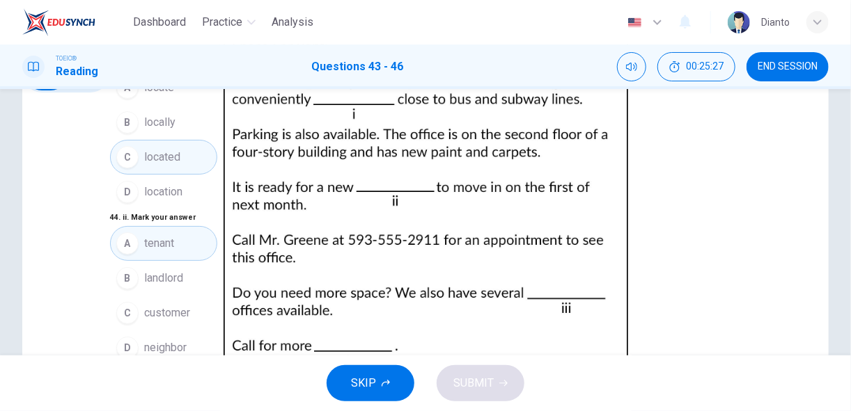
scroll to position [74, 0]
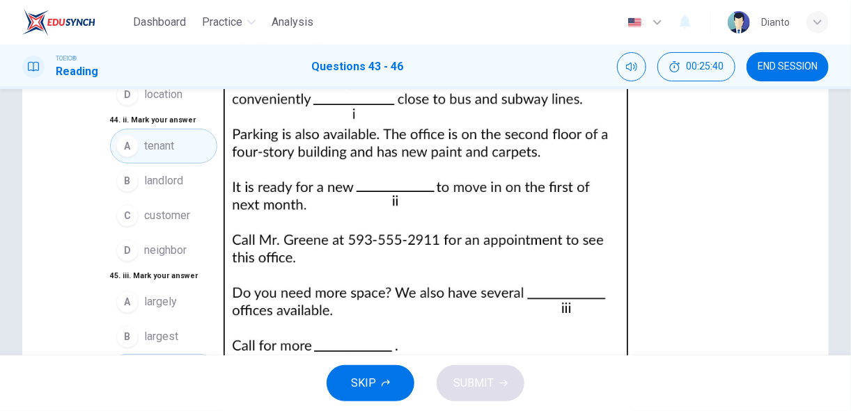
scroll to position [273, 0]
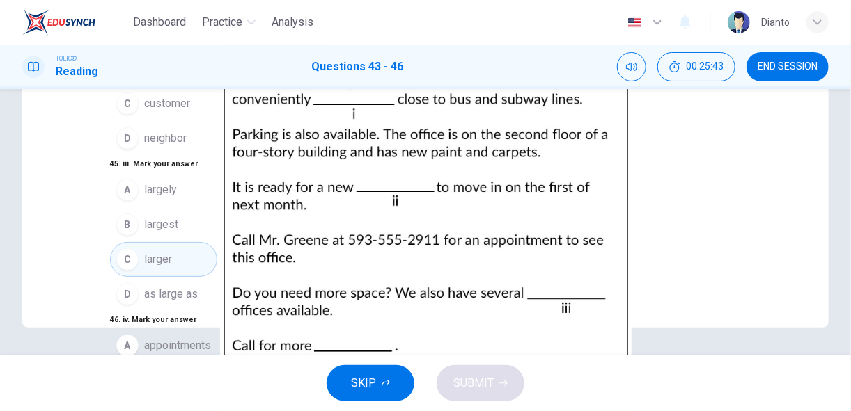
click at [144, 407] on span "information" at bounding box center [171, 415] width 55 height 17
click at [465, 383] on span "SUBMIT" at bounding box center [473, 383] width 40 height 19
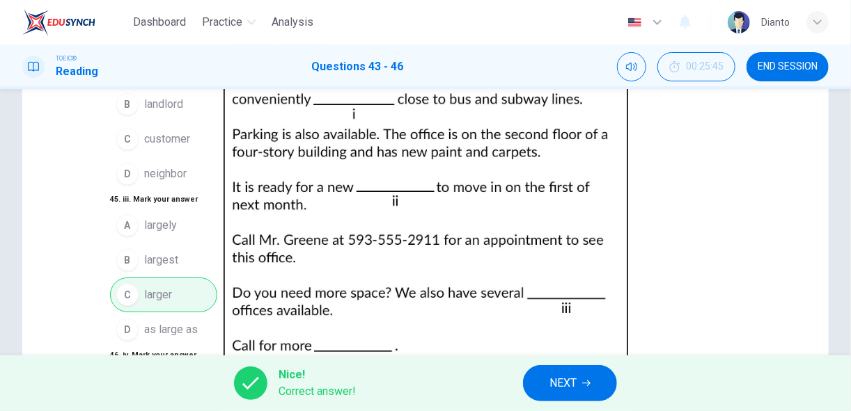
scroll to position [0, 0]
